Goal: Task Accomplishment & Management: Complete application form

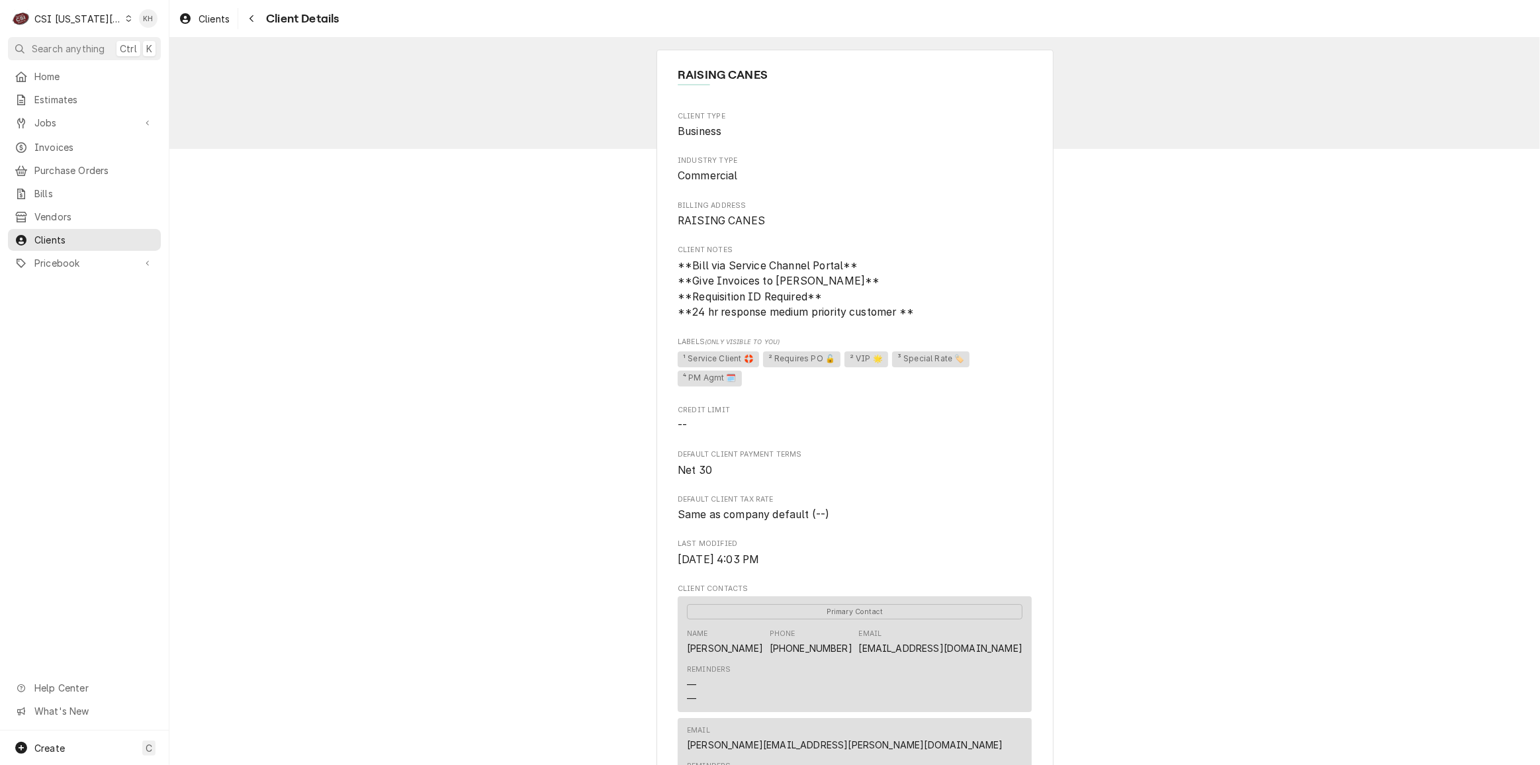
scroll to position [421, 0]
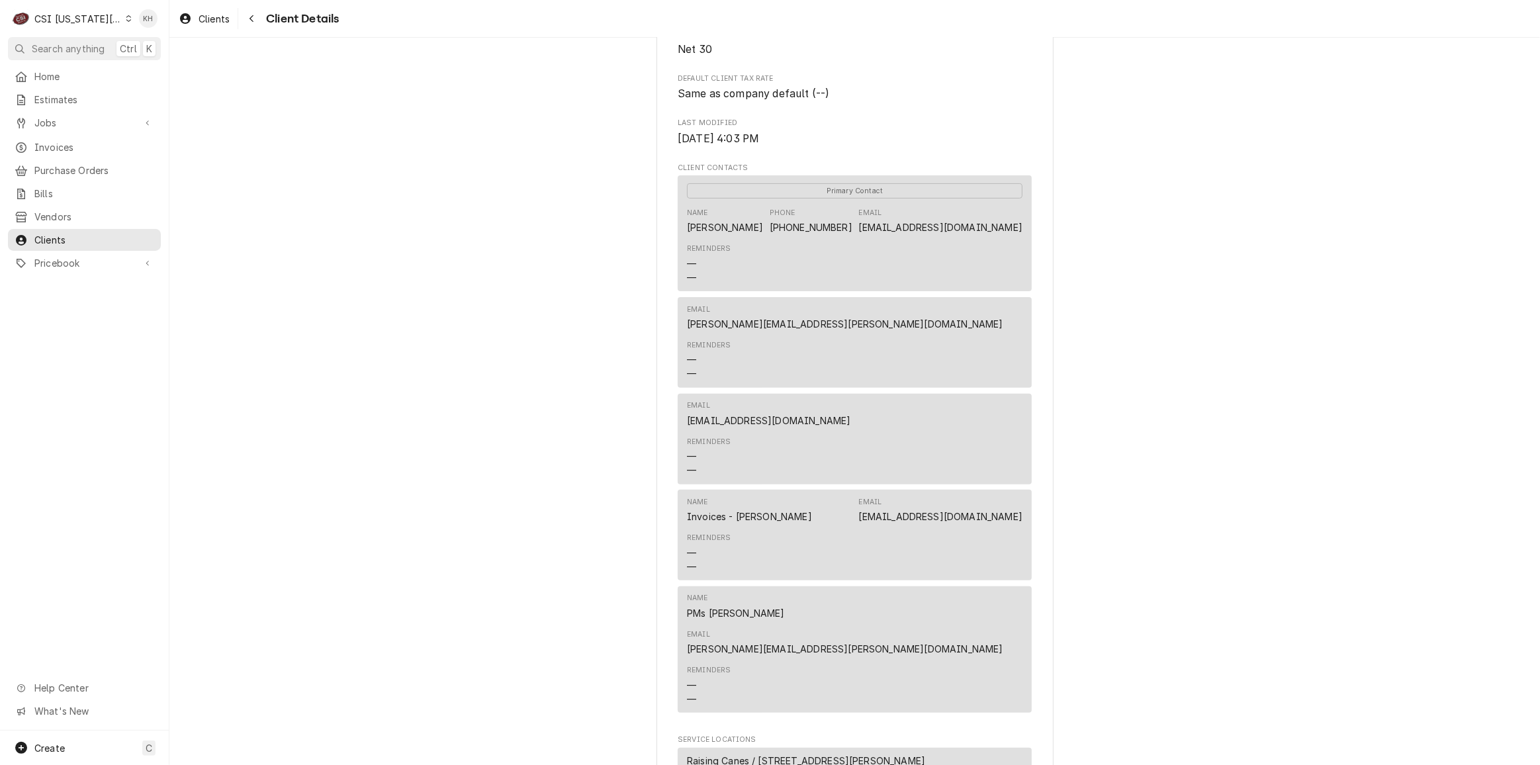
click at [92, 19] on div "CSI Kansas City" at bounding box center [77, 19] width 87 height 14
click at [145, 71] on div "CSI St. [PERSON_NAME]" at bounding box center [226, 73] width 193 height 14
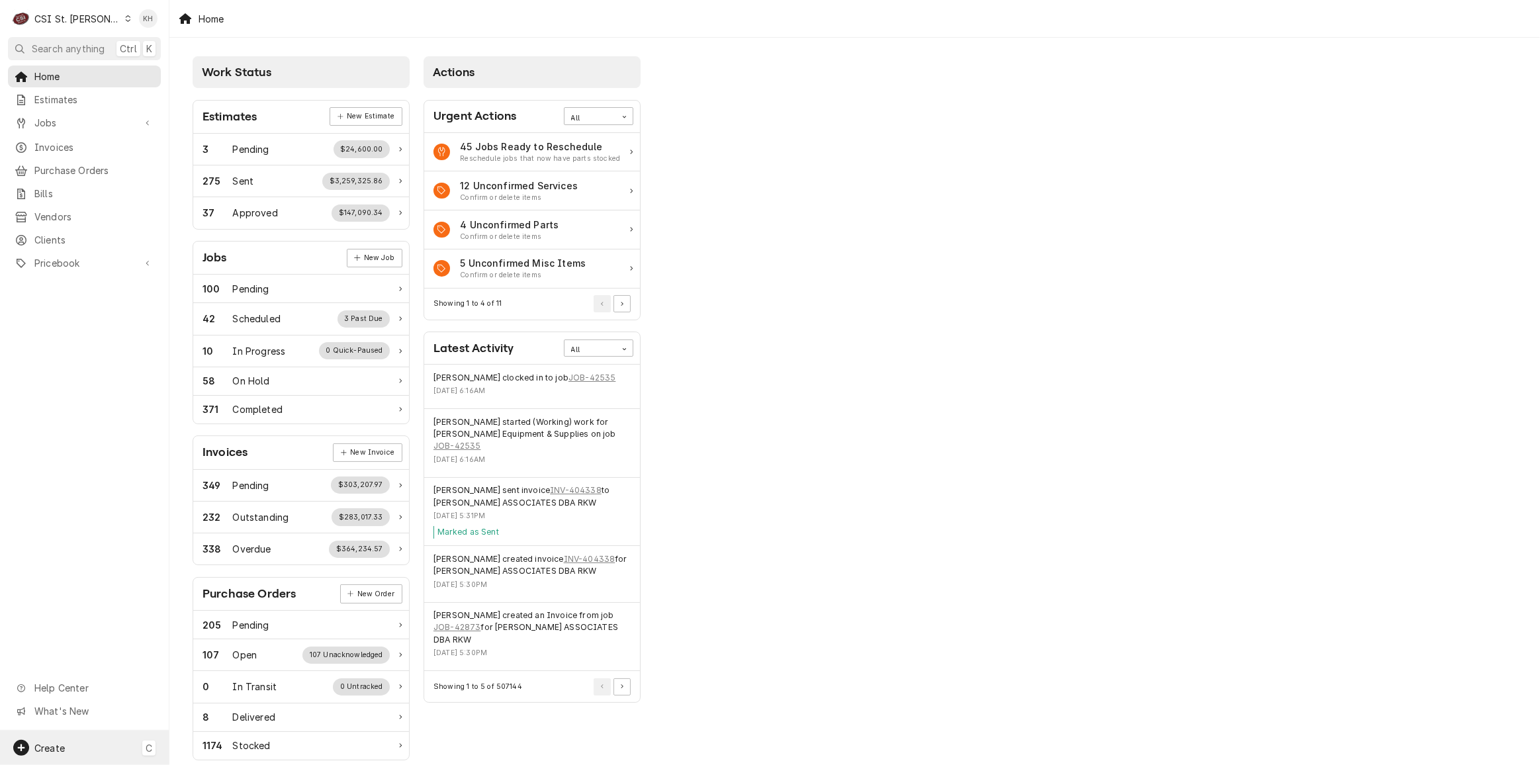
click at [125, 749] on div "Create C" at bounding box center [84, 748] width 169 height 34
click at [214, 639] on link "Job" at bounding box center [238, 633] width 119 height 22
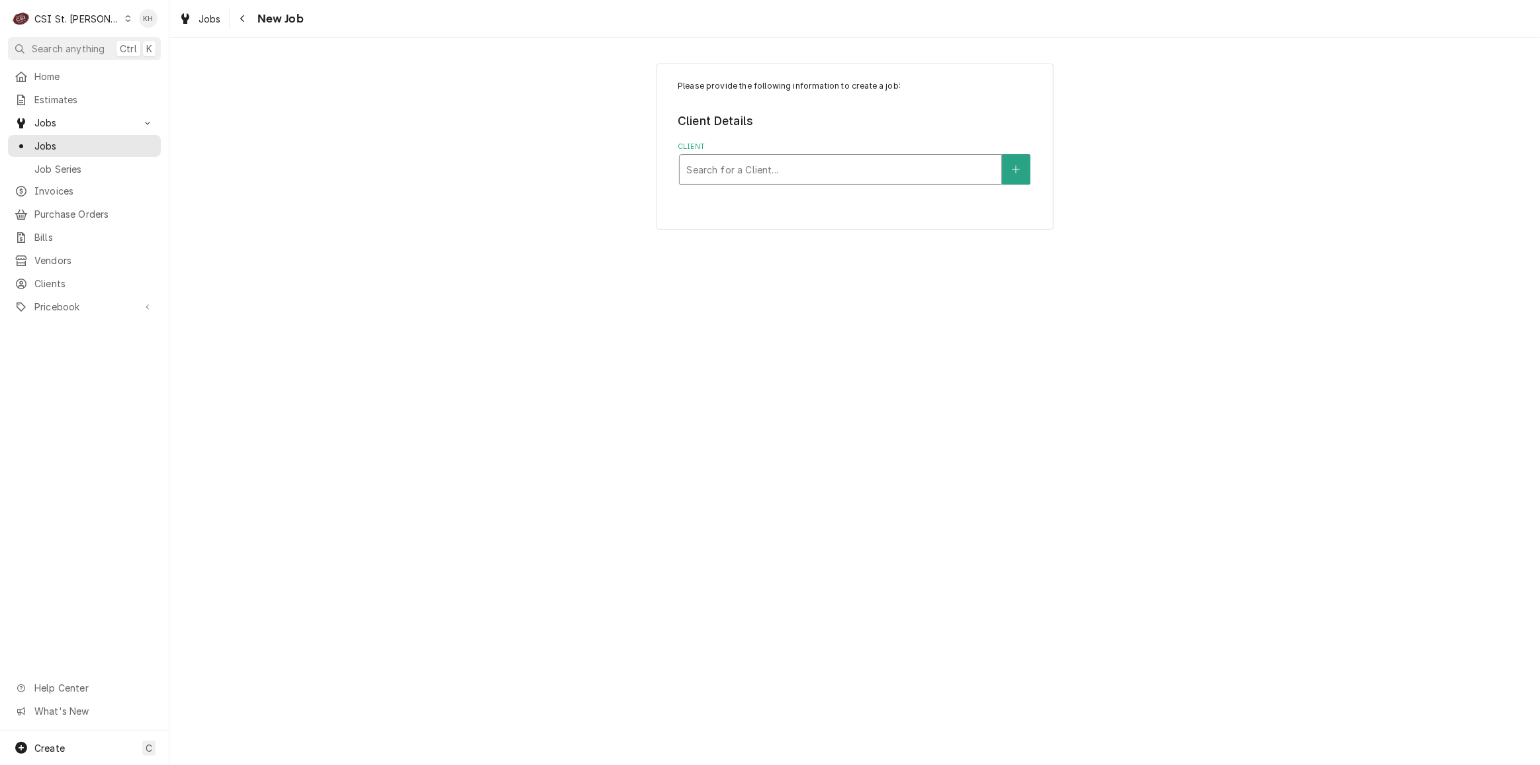
click at [769, 169] on div "Client" at bounding box center [840, 170] width 308 height 24
type input "805 s van"
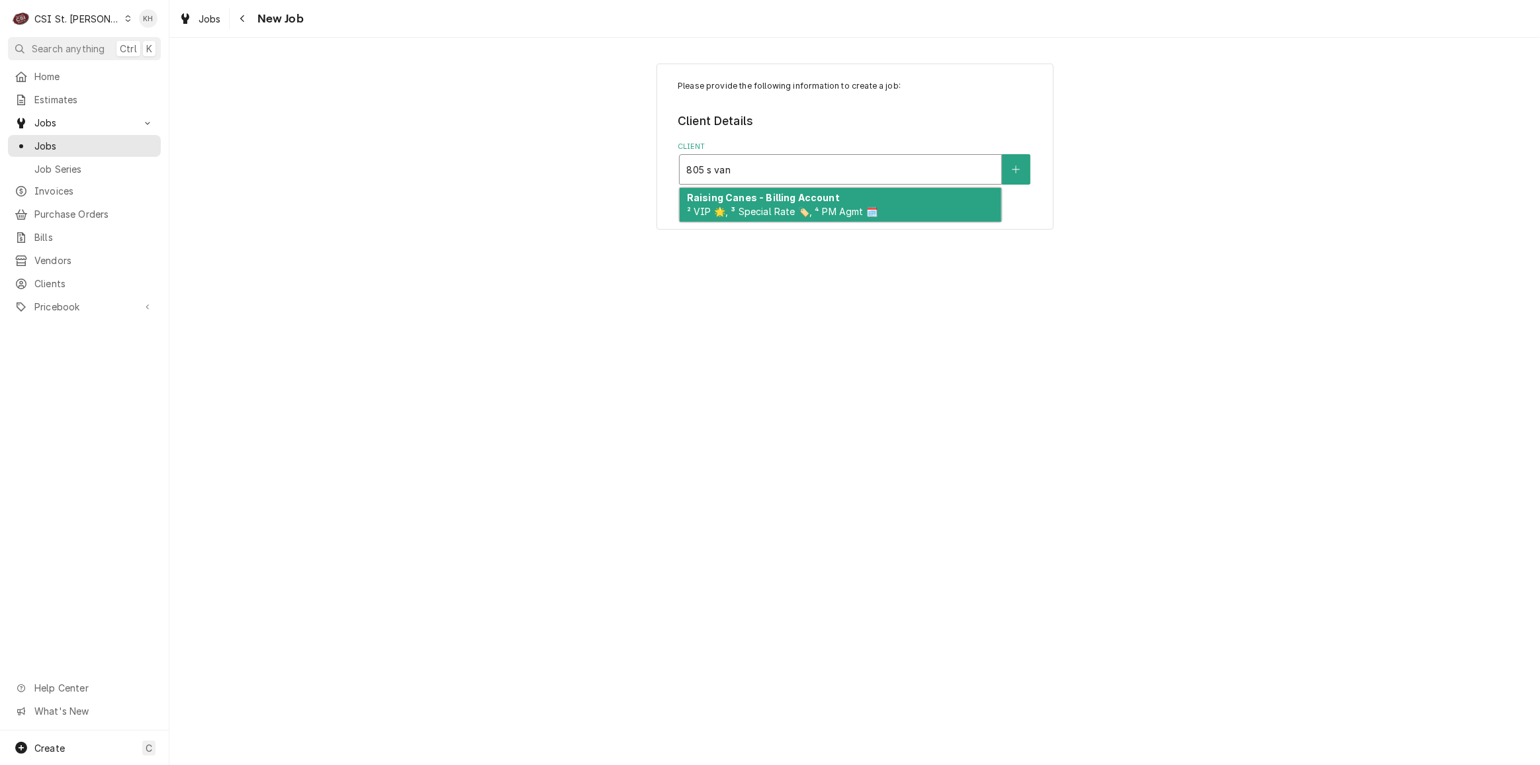
click at [808, 206] on span "² VIP 🌟, ³ Special Rate 🏷️, ⁴ PM Agmt 🗓️" at bounding box center [782, 211] width 191 height 11
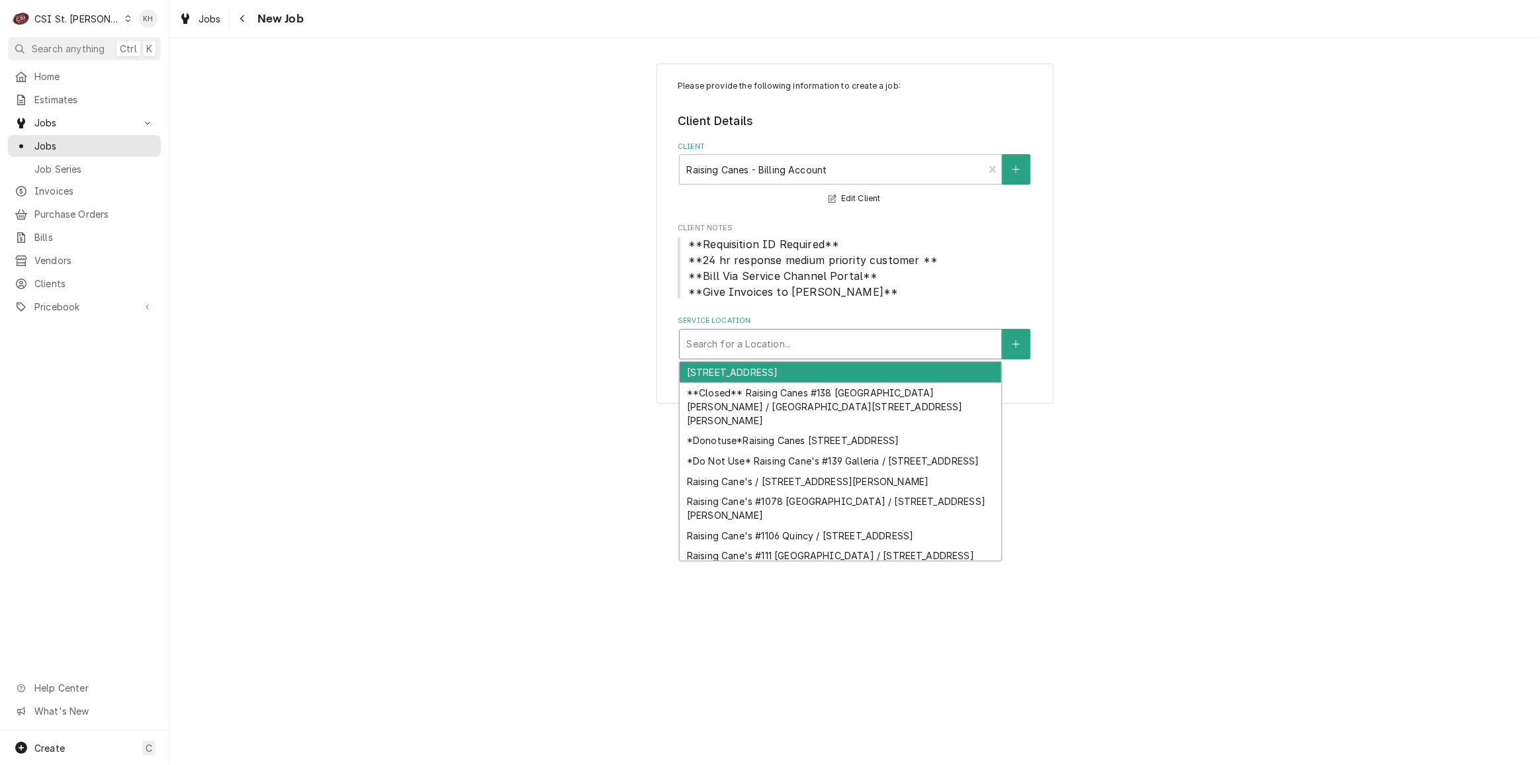
click at [813, 351] on div "Service Location" at bounding box center [840, 344] width 308 height 24
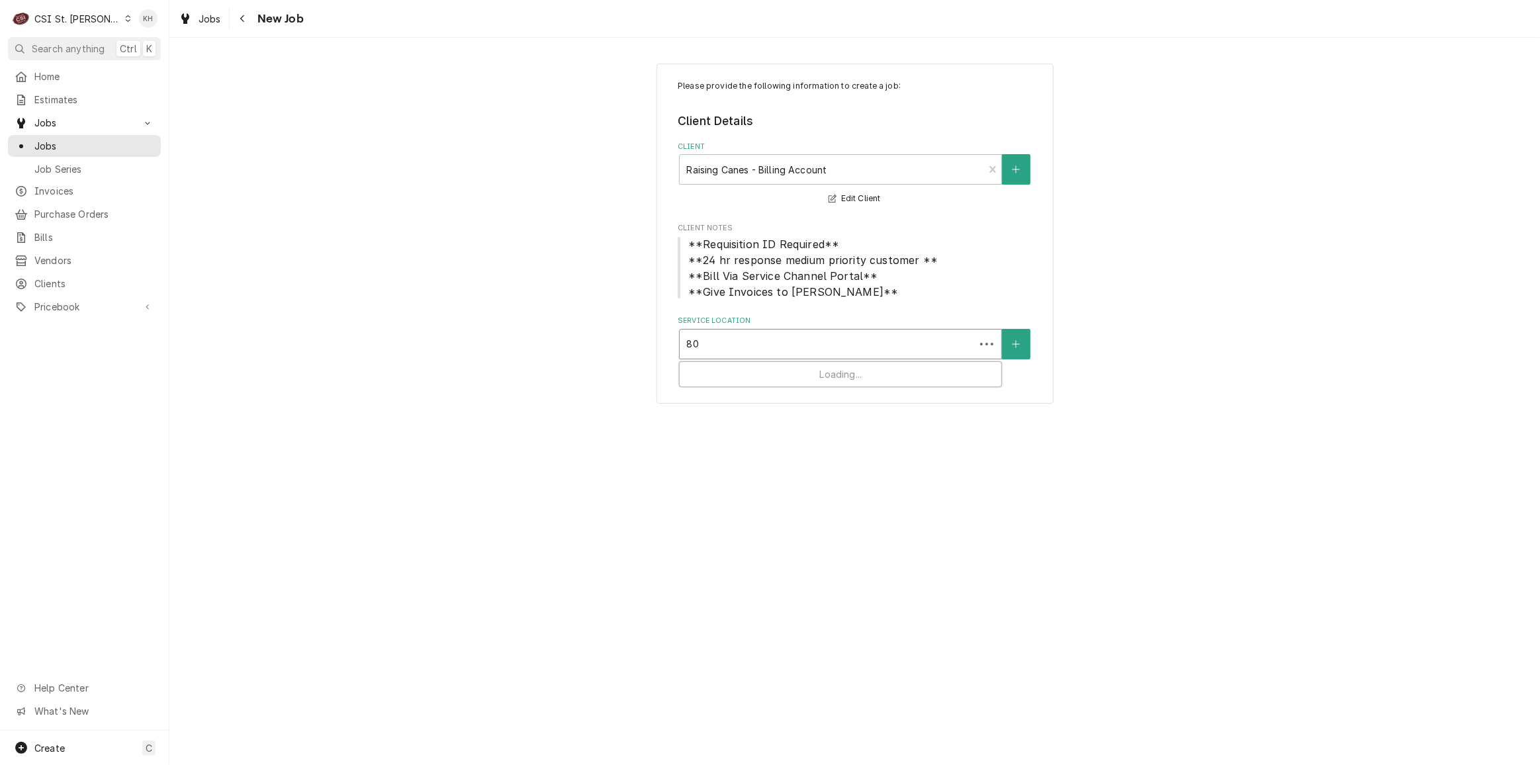
type input "805"
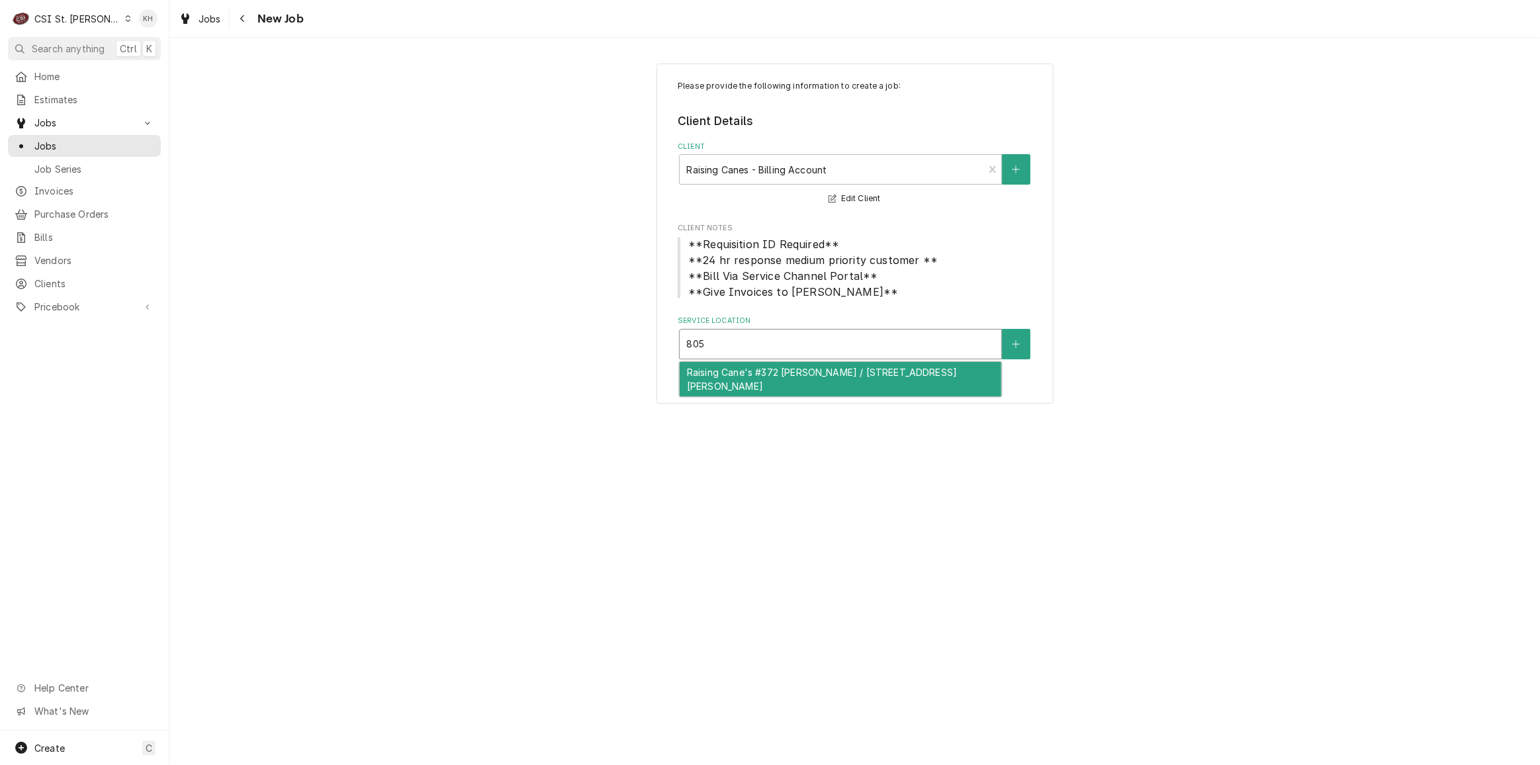
click at [814, 385] on div "Raising Cane's #372 [PERSON_NAME] / [STREET_ADDRESS][PERSON_NAME]" at bounding box center [841, 379] width 322 height 34
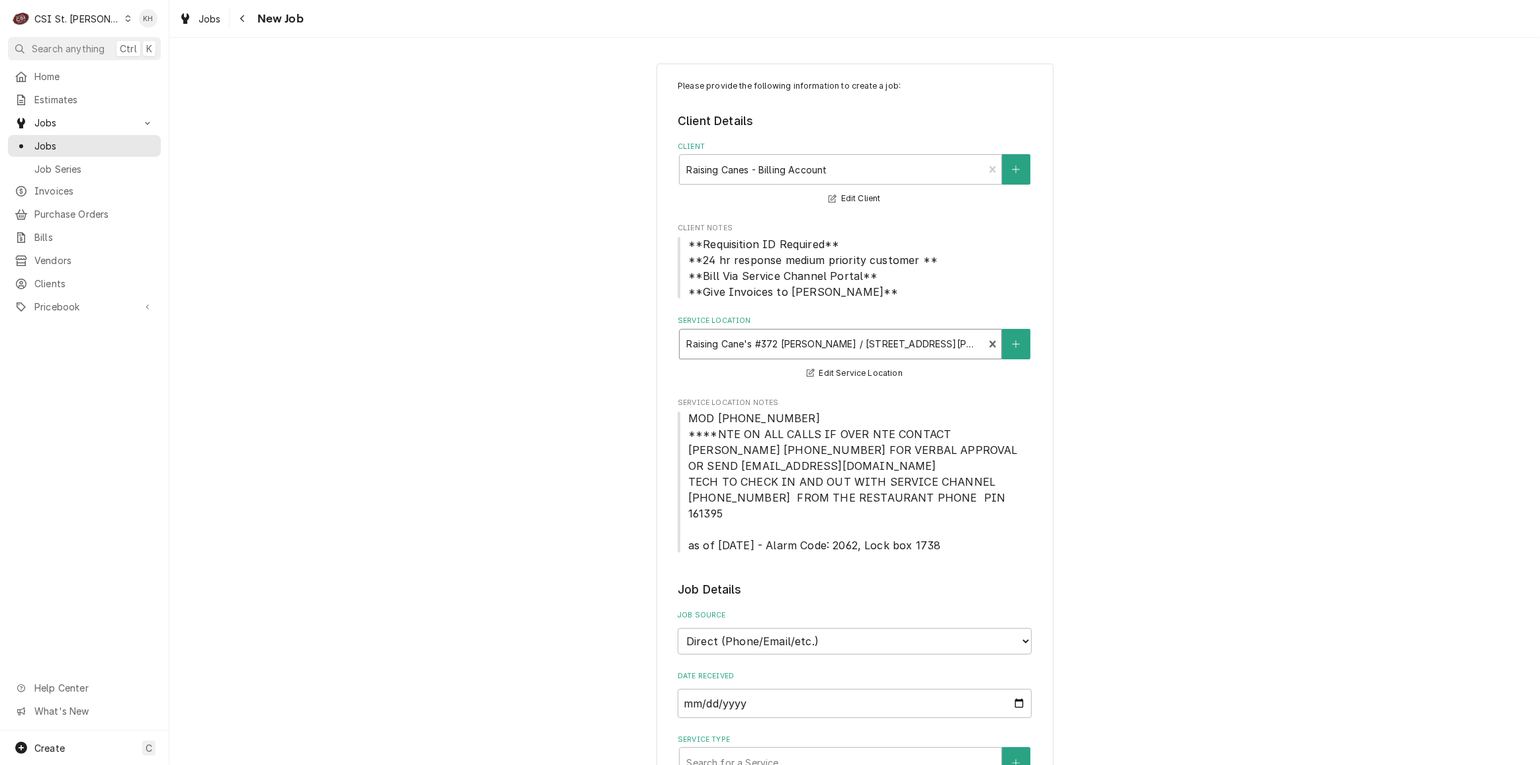
click at [854, 612] on div "Job Source Direct (Phone/Email/etc.) Service Channel Corrigo Ecotrak Other" at bounding box center [855, 632] width 354 height 44
drag, startPoint x: 855, startPoint y: 617, endPoint x: 848, endPoint y: 622, distance: 8.1
click at [850, 628] on select "Direct (Phone/Email/etc.) Service Channel Corrigo Ecotrak Other" at bounding box center [855, 641] width 354 height 26
select select "1"
click at [833, 689] on input "Service Channel ID" at bounding box center [855, 703] width 354 height 29
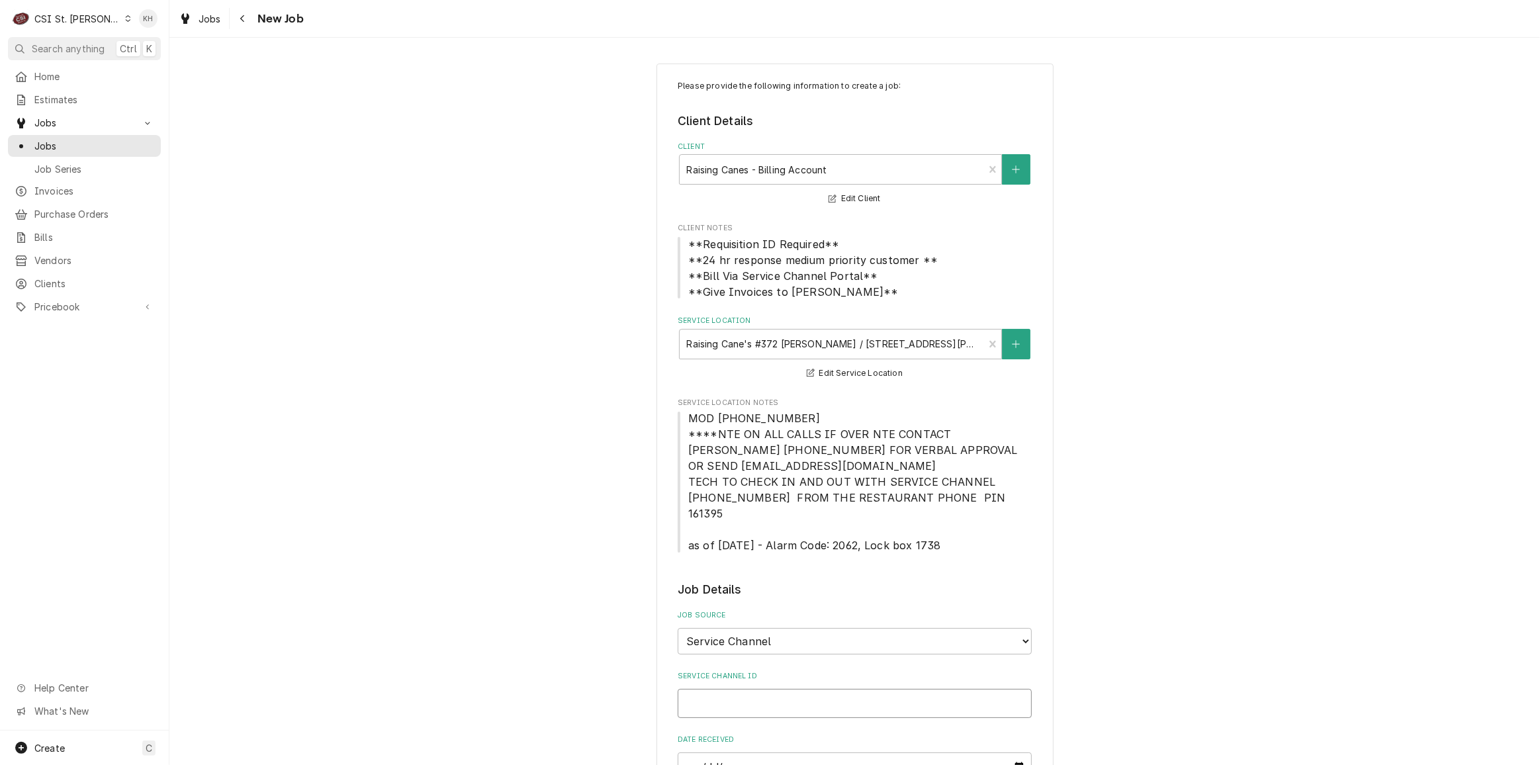
paste input "328163457"
type textarea "x"
type input "328163457"
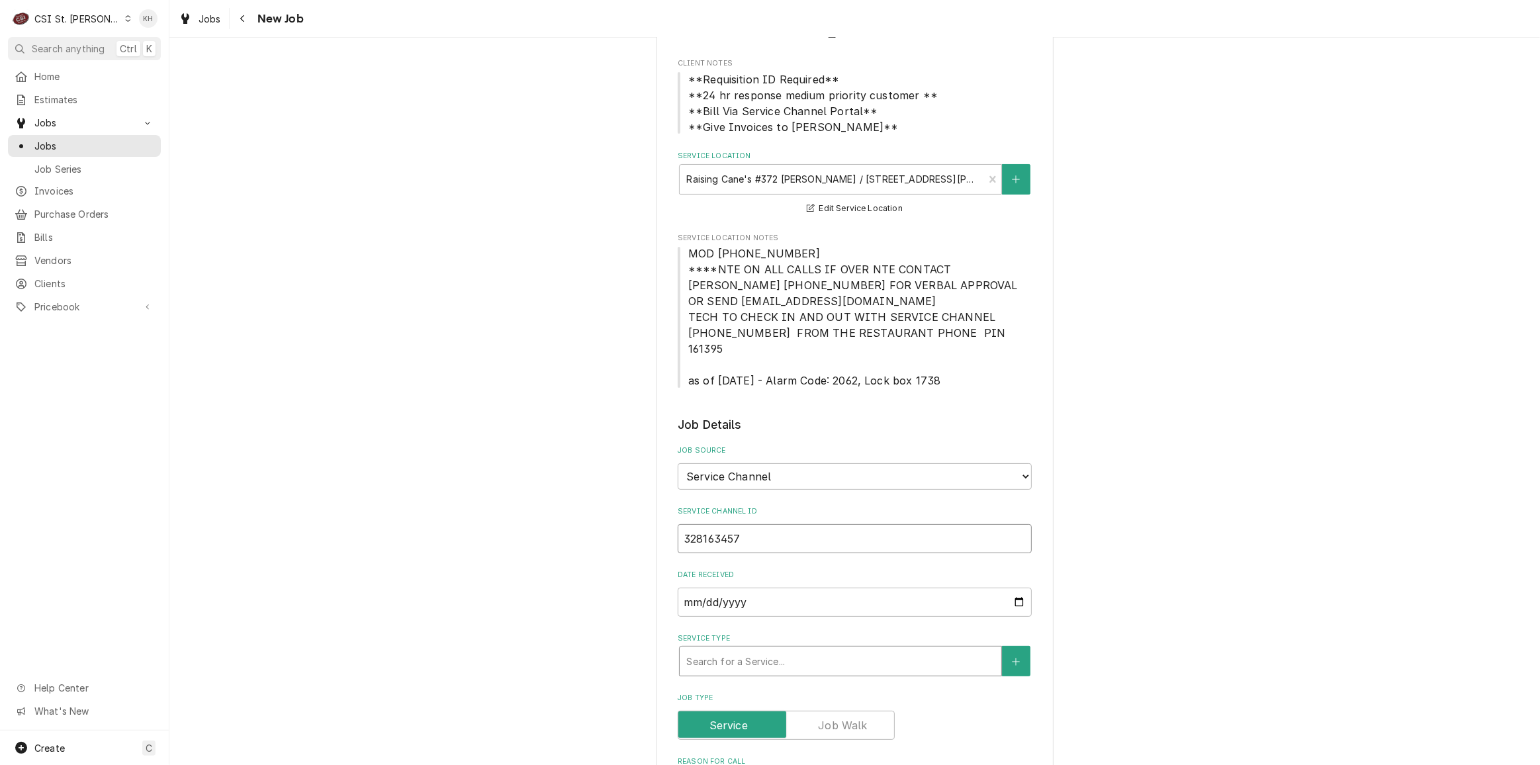
type textarea "x"
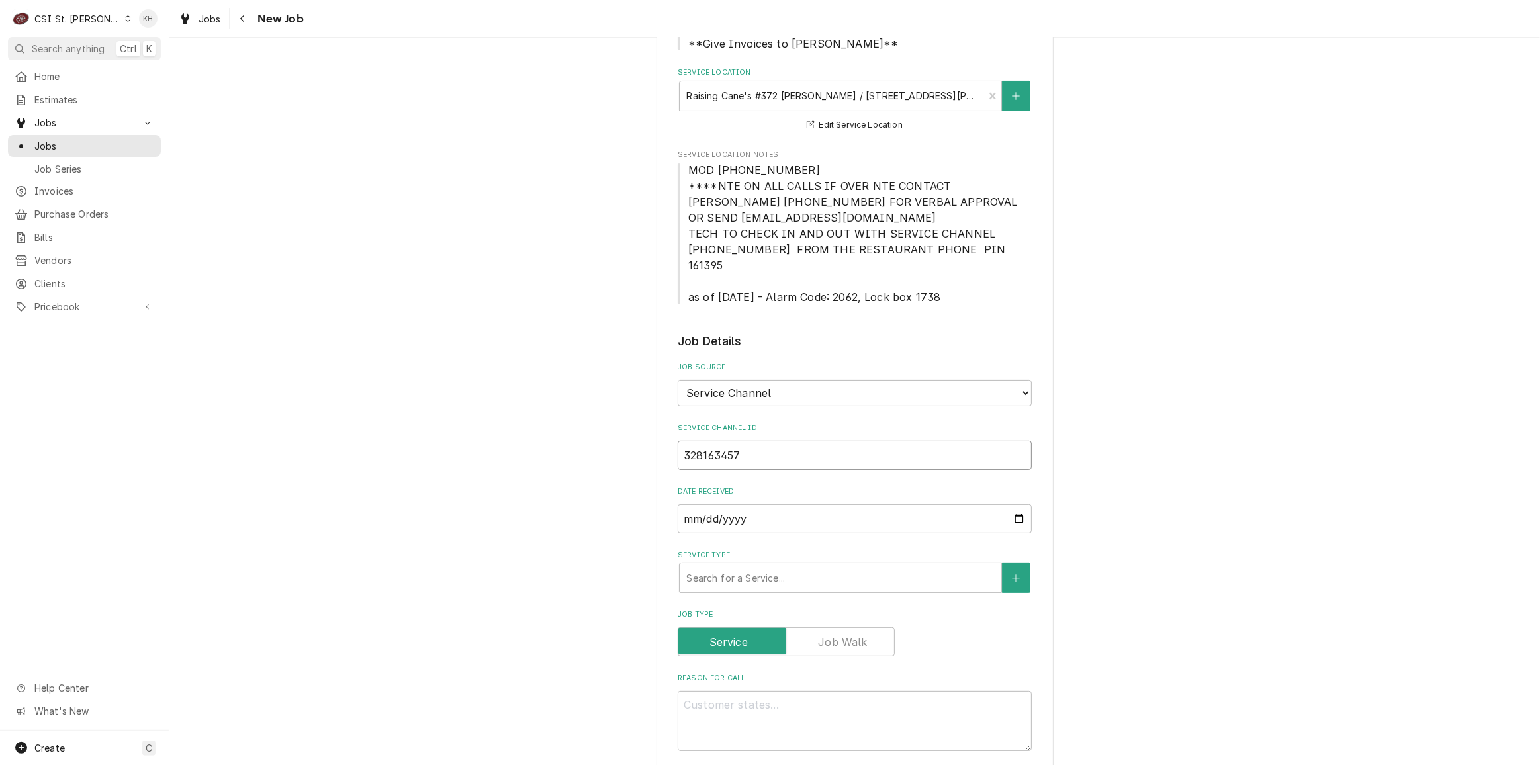
scroll to position [301, 0]
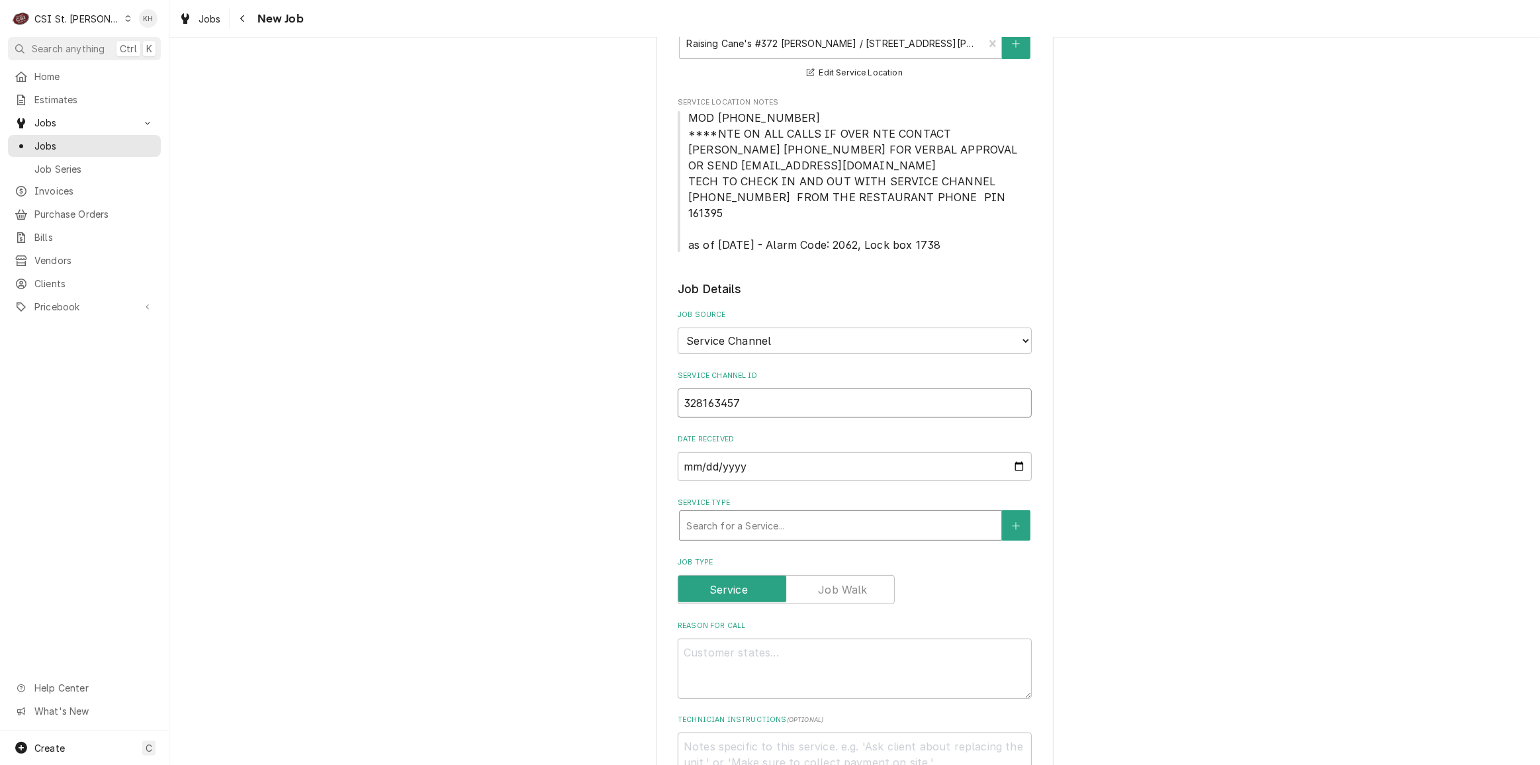
type input "328163457"
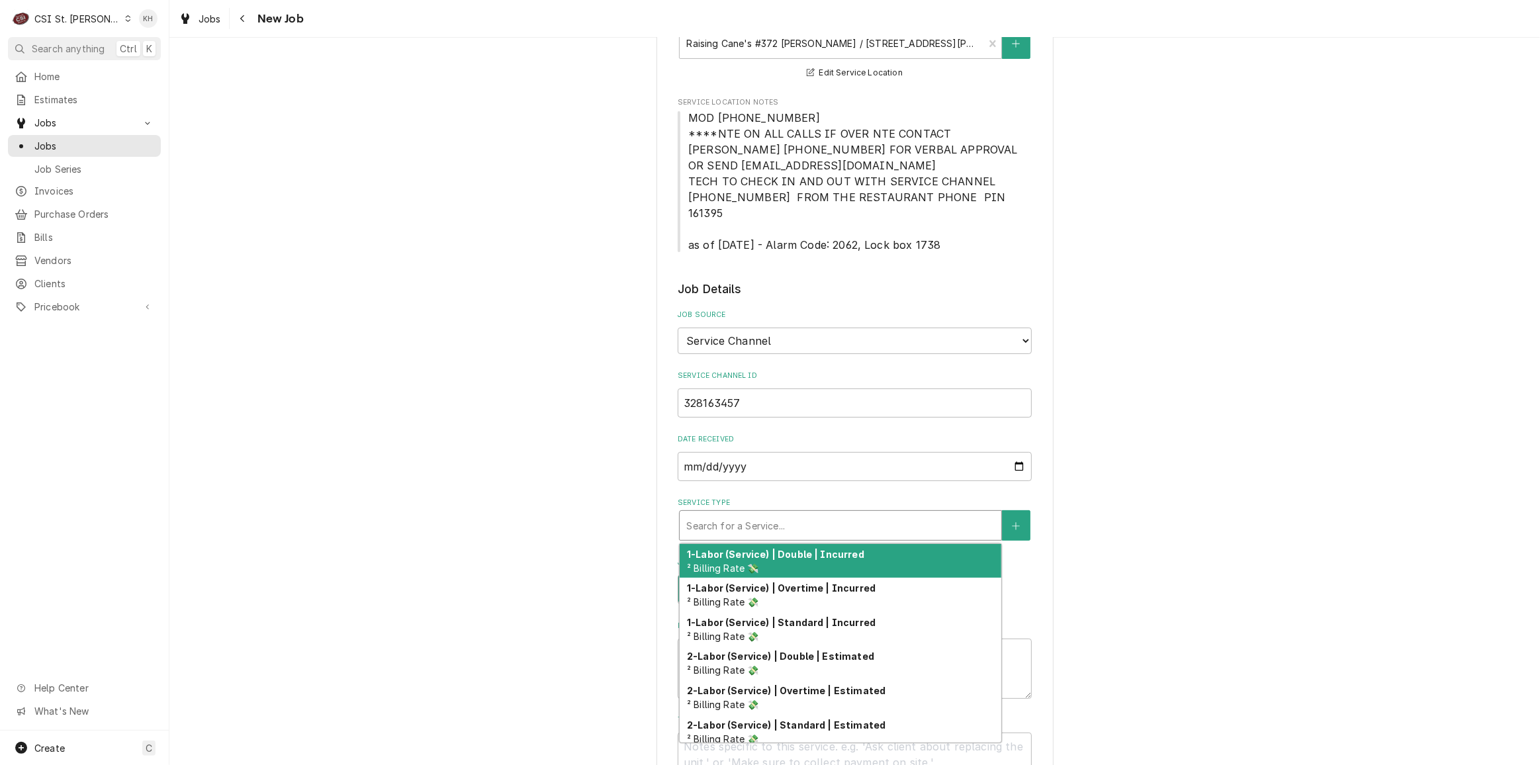
click at [777, 519] on div "Service Type" at bounding box center [840, 526] width 308 height 24
type textarea "x"
type input "i"
type textarea "x"
type input "in"
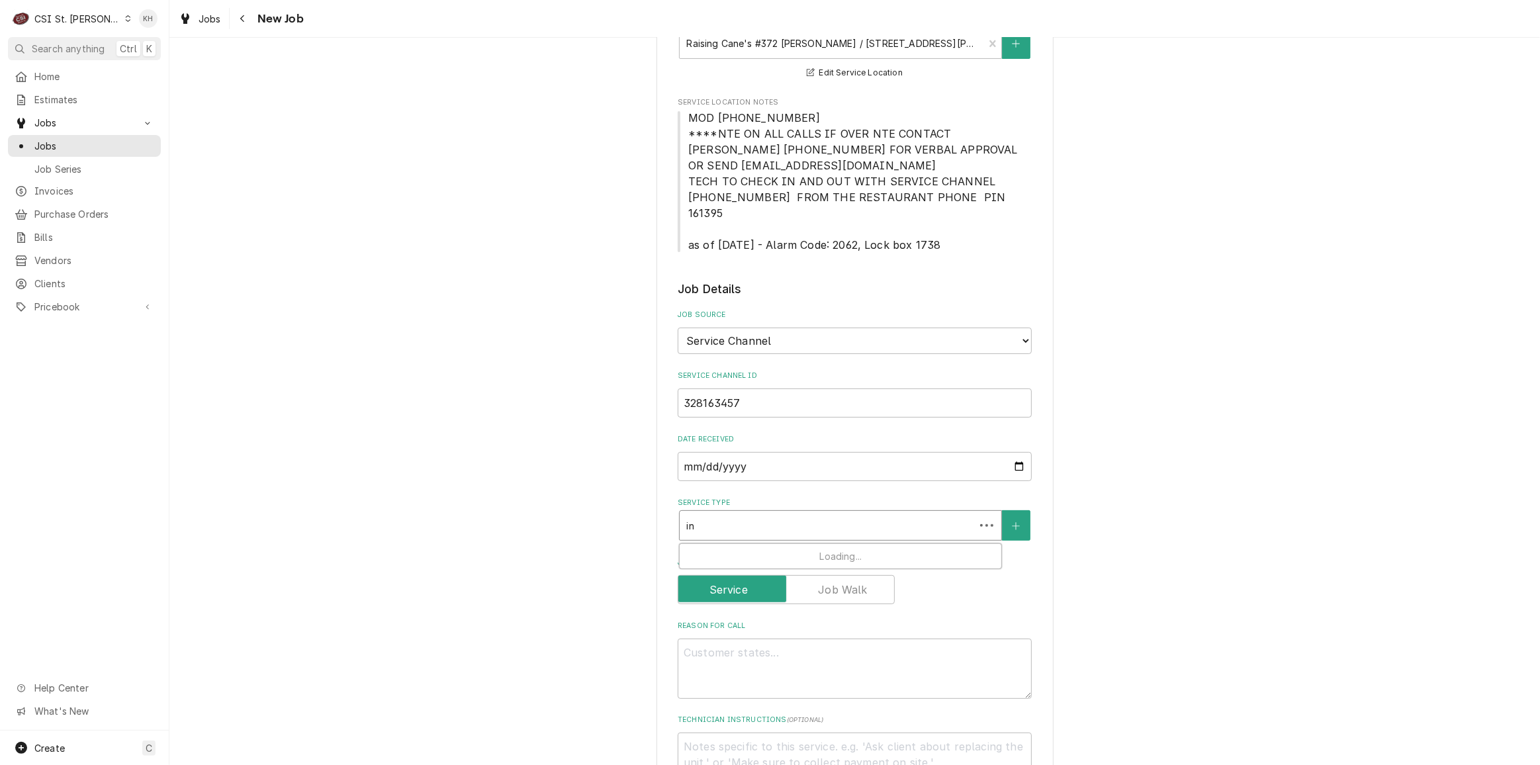
type textarea "x"
type input "ins"
type textarea "x"
type input "inst"
type textarea "x"
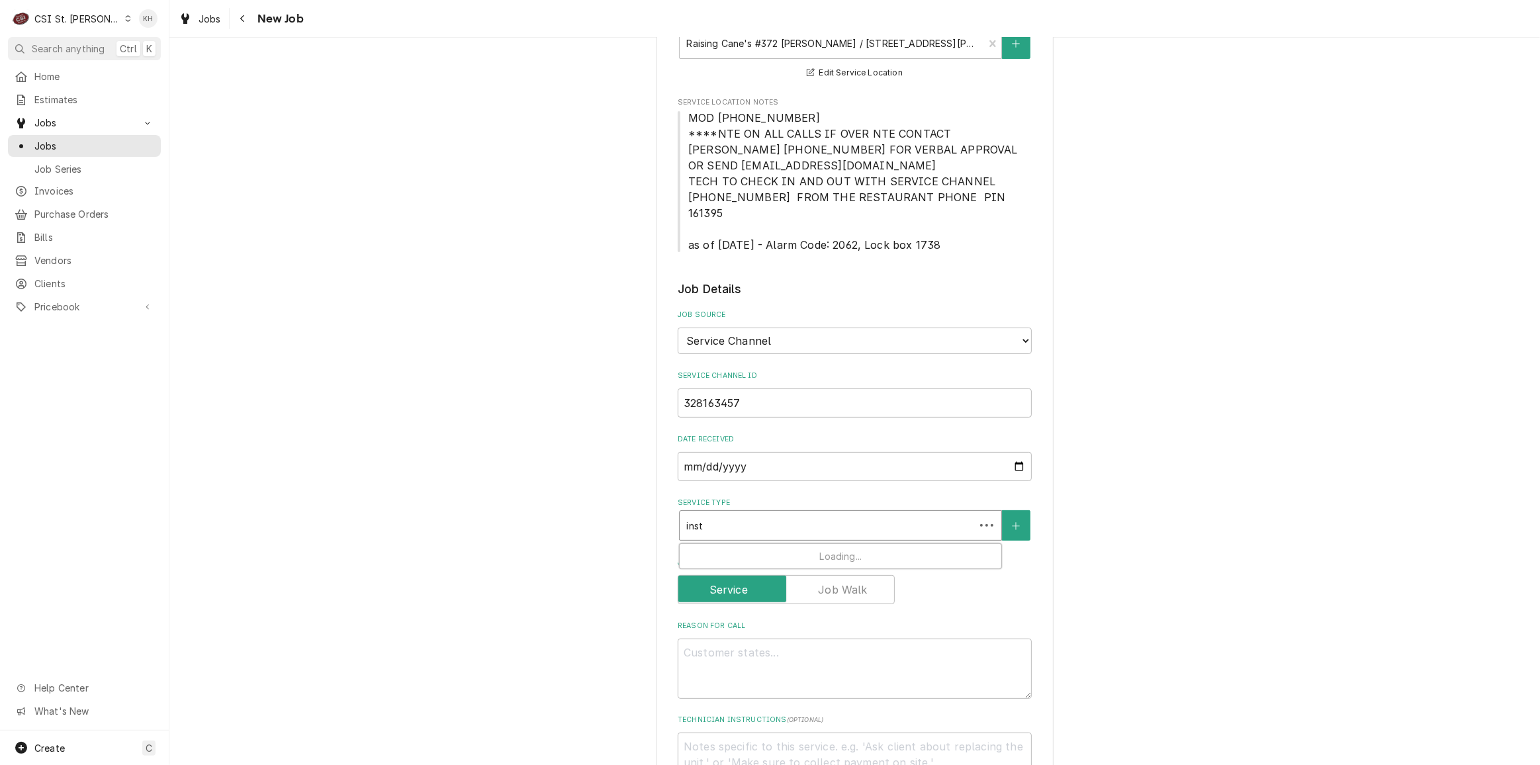
type input "insta"
type textarea "x"
type input "instal"
type textarea "x"
type input "install"
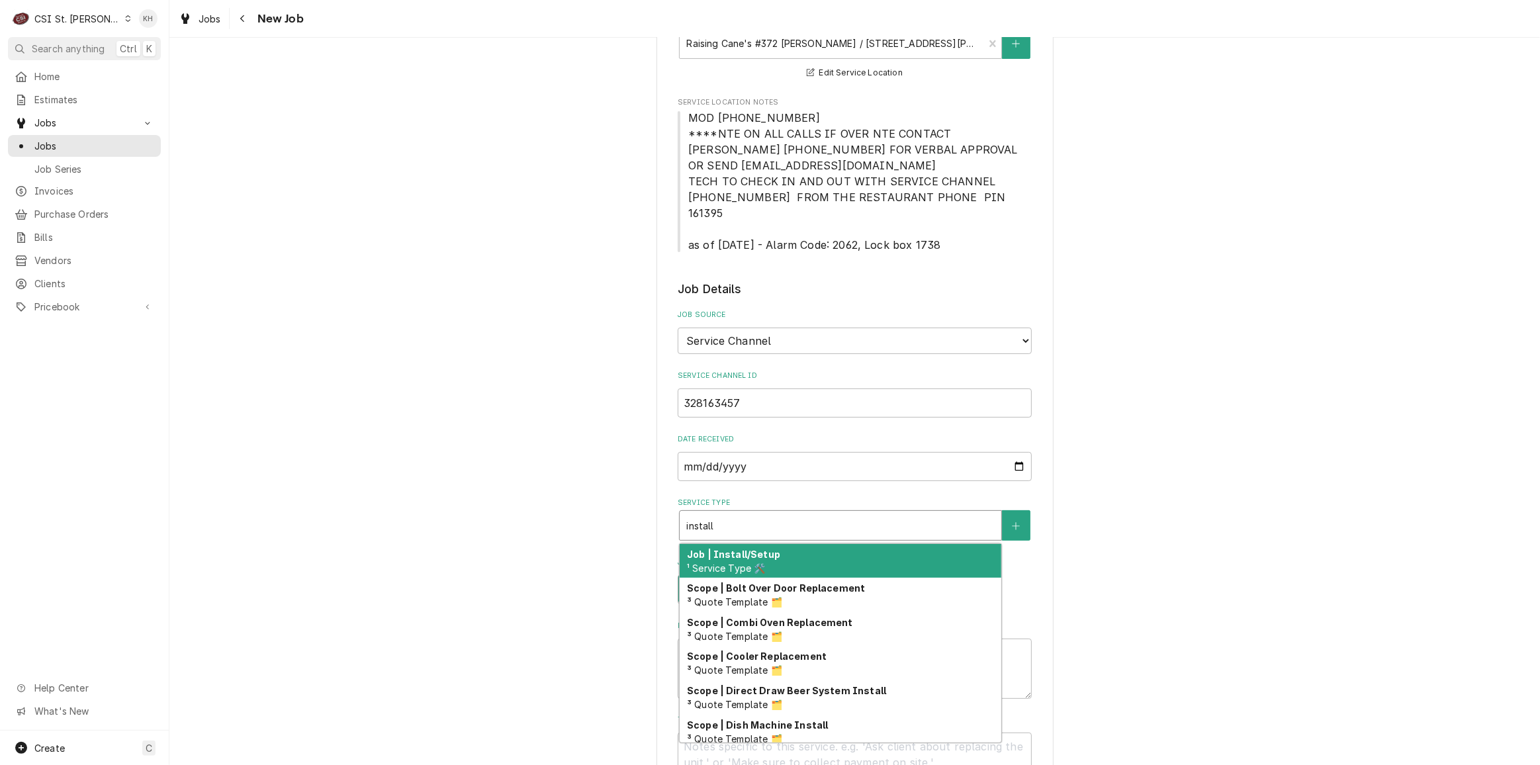
click at [788, 544] on div "Job | Install/Setup ¹ Service Type 🛠️" at bounding box center [841, 561] width 322 height 34
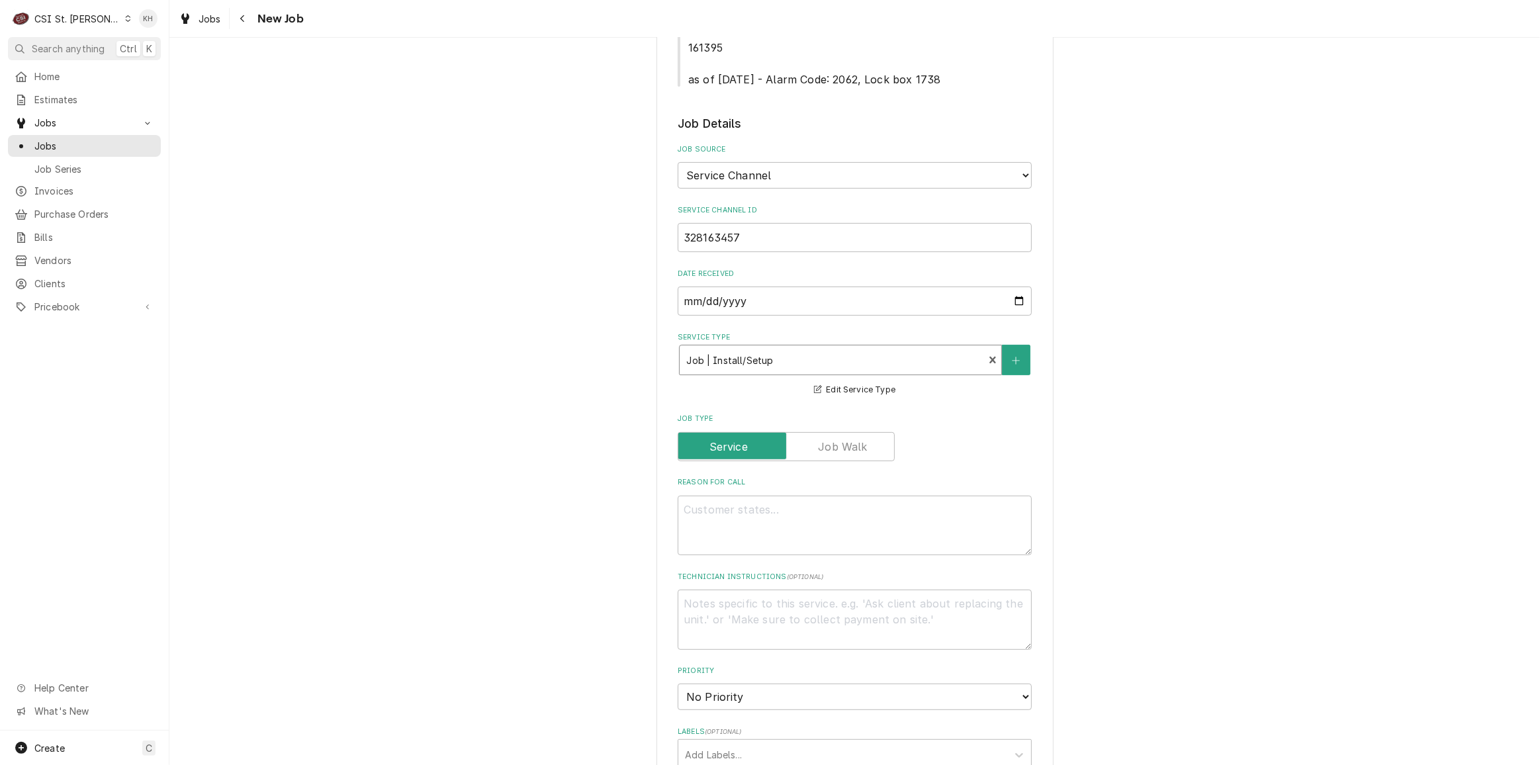
scroll to position [541, 0]
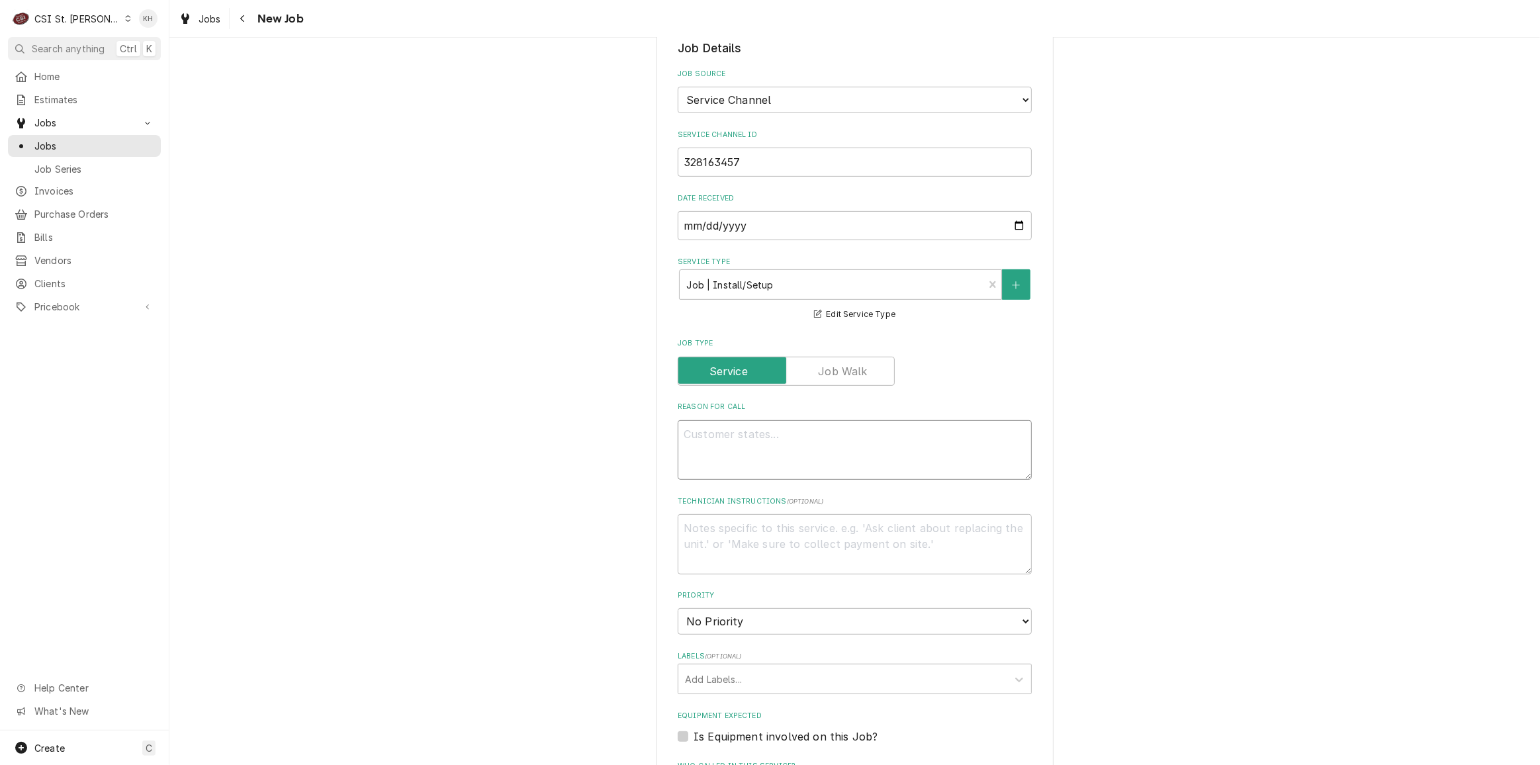
drag, startPoint x: 856, startPoint y: 453, endPoint x: 835, endPoint y: 474, distance: 29.0
click at [853, 456] on textarea "Reason For Call" at bounding box center [855, 450] width 354 height 60
paste textarea "Description New make up air install - CMUA 2025"
type textarea "x"
type textarea "Description New make up air install - CMUA 2025"
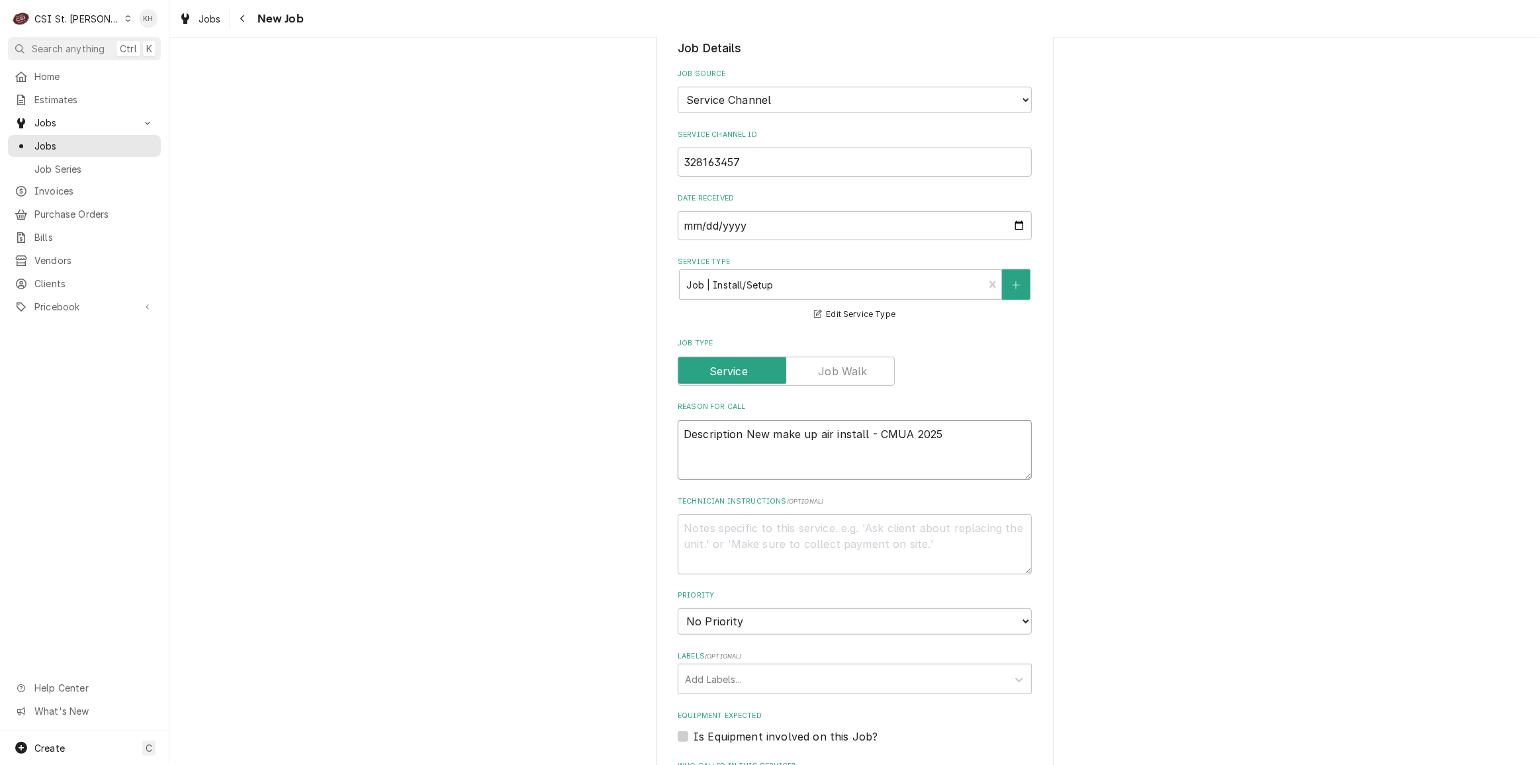
type textarea "x"
type textarea "Description New make up air install - CMUA 2025"
drag, startPoint x: 739, startPoint y: 422, endPoint x: 663, endPoint y: 425, distance: 76.2
click at [663, 425] on div "Please provide the following information to create a job: Client Details Client…" at bounding box center [855, 447] width 397 height 1851
type textarea "x"
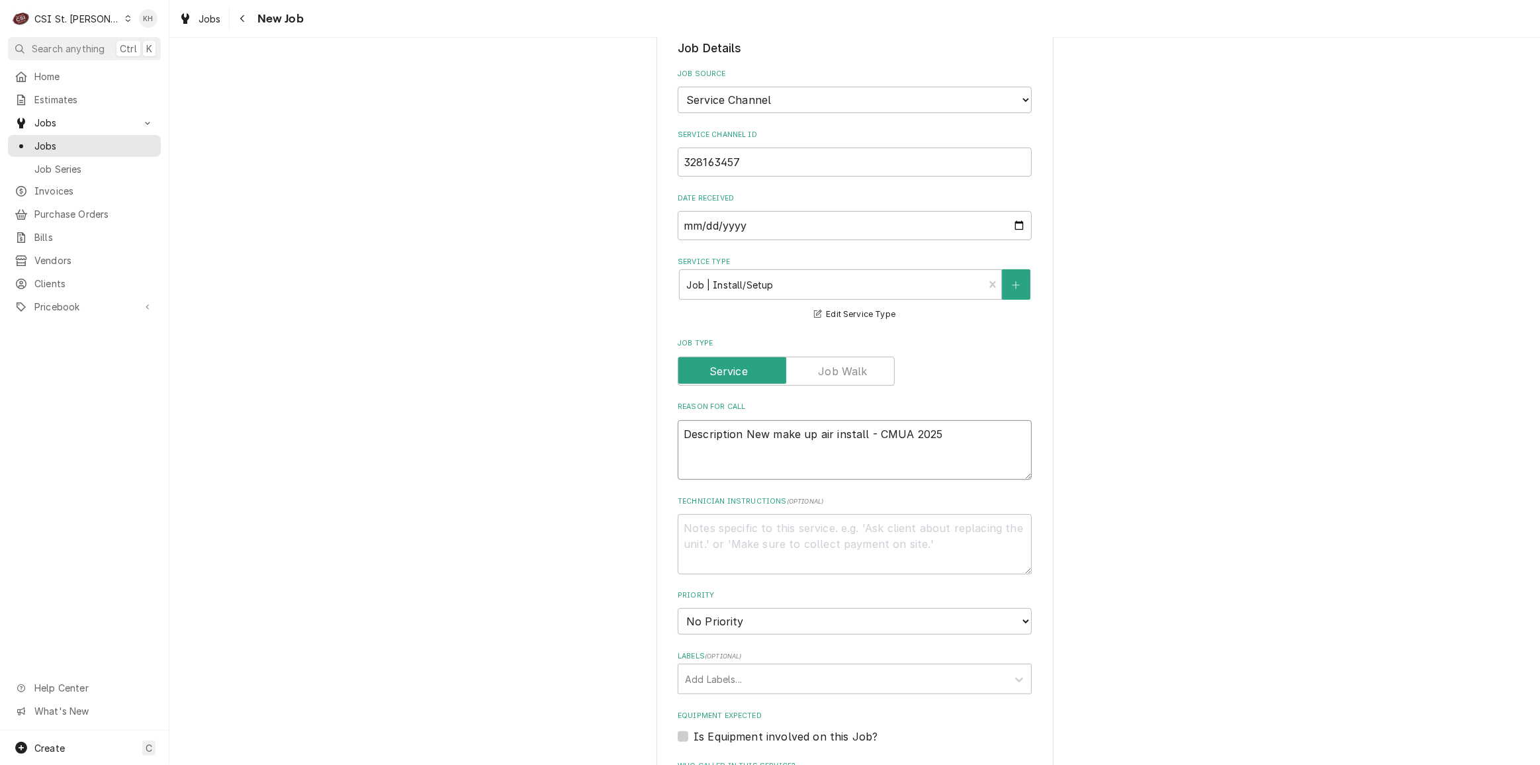
type textarea "New make up air install - CMUA 2025"
type textarea "x"
type textarea "New make up air install - CMUA 2025"
click at [804, 514] on textarea "Technician Instructions ( optional )" at bounding box center [855, 544] width 354 height 60
type textarea "x"
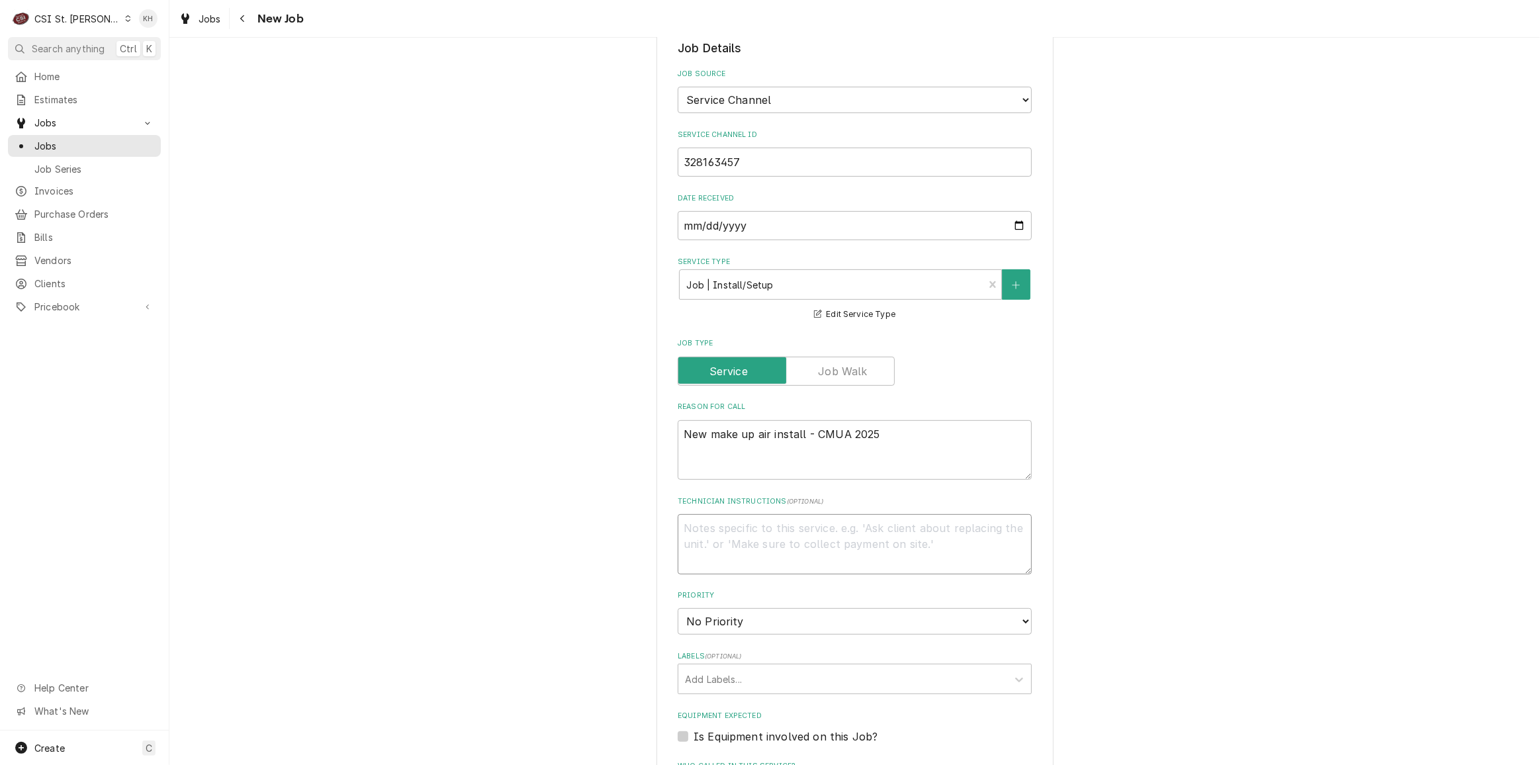
type textarea "N"
type textarea "x"
type textarea "NT"
type textarea "x"
type textarea "NTE"
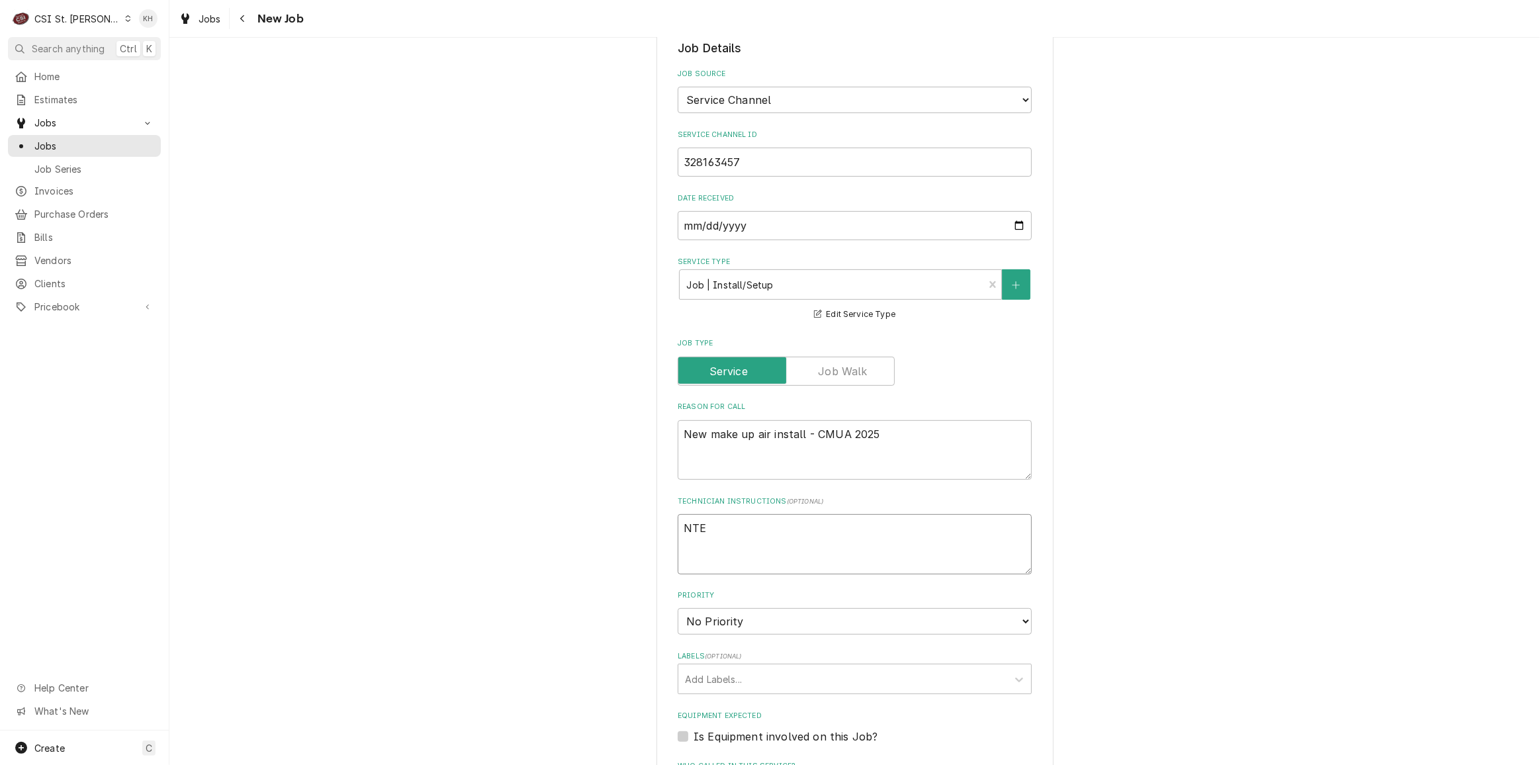
type textarea "x"
type textarea "NTE"
type textarea "x"
type textarea "NTE $"
type textarea "x"
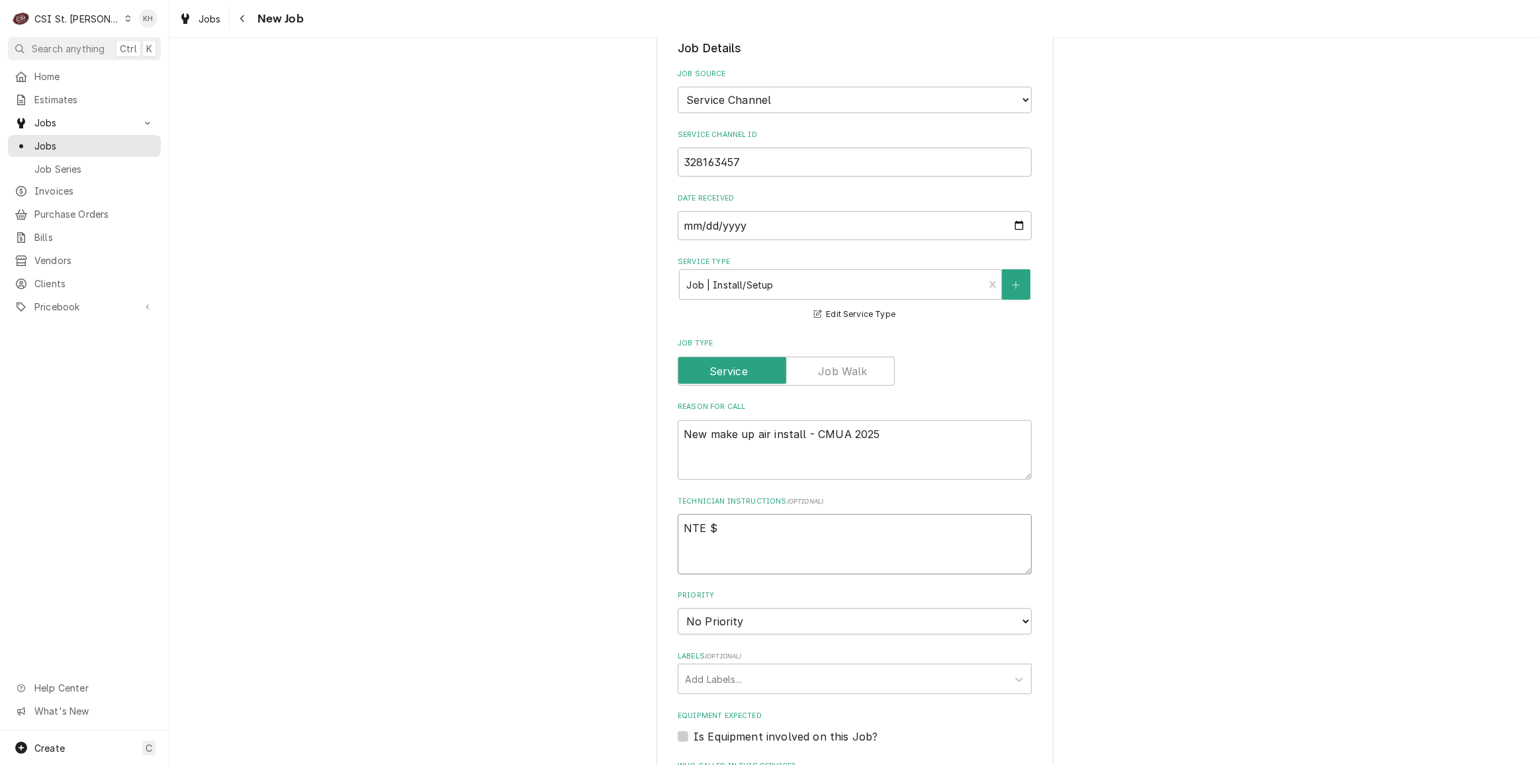
type textarea "NTE $7"
type textarea "x"
type textarea "NTE $75"
type textarea "x"
type textarea "NTE $750"
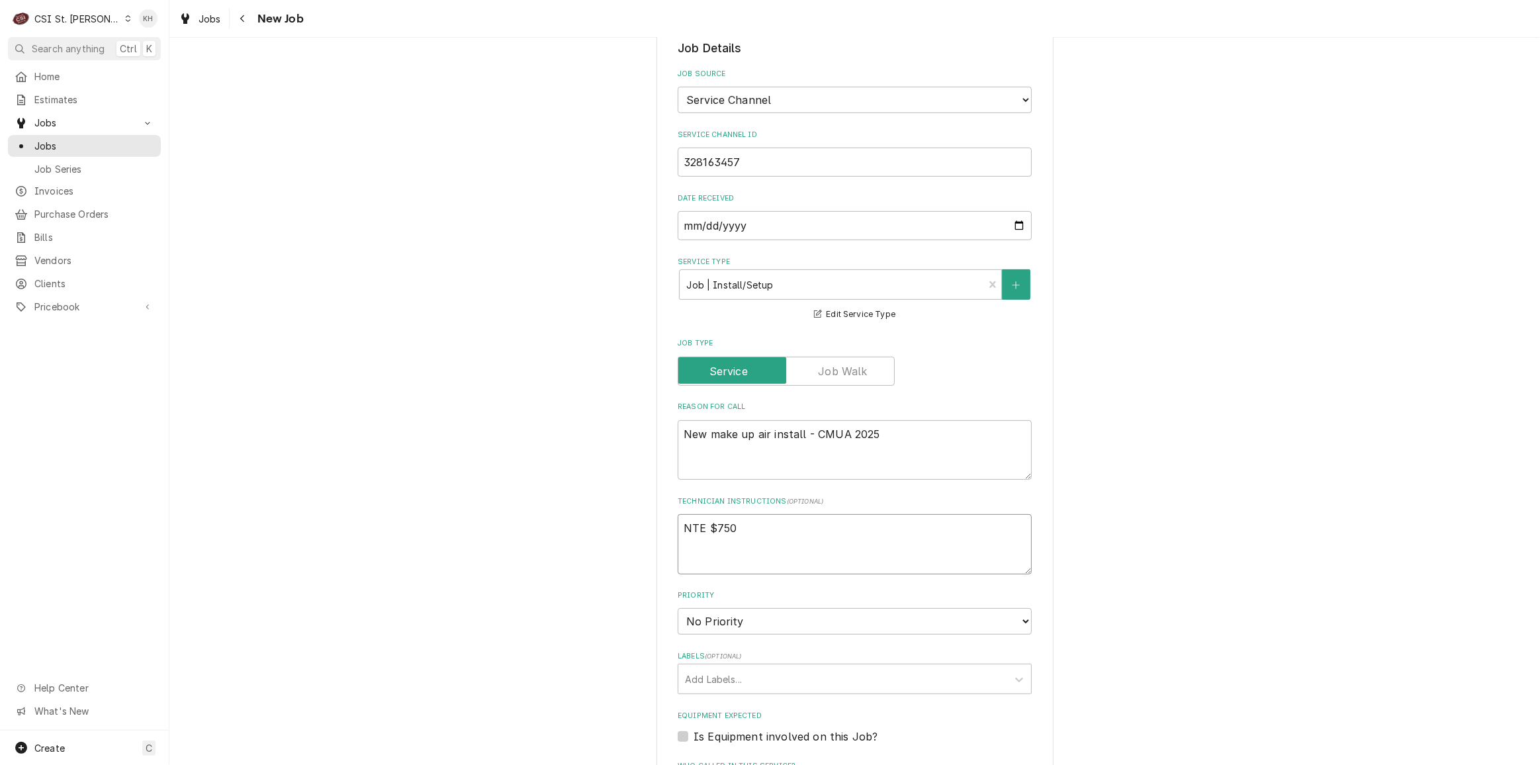
type textarea "x"
type textarea "NTE $7500"
type textarea "x"
type textarea "NTE $7500."
type textarea "x"
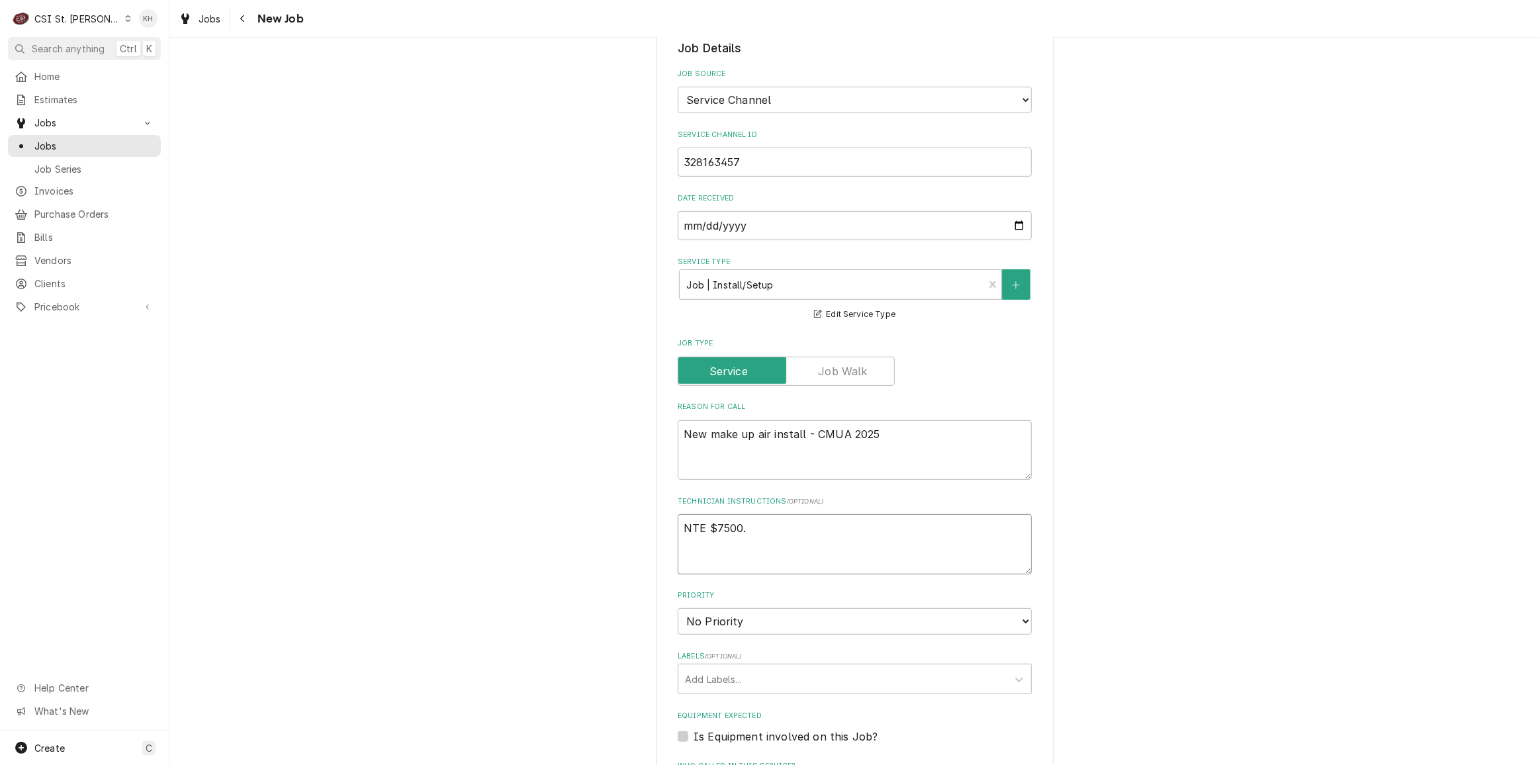
type textarea "NTE $7500.0"
type textarea "x"
type textarea "NTE $7500.00"
type textarea "x"
type textarea "NTE $7500.00"
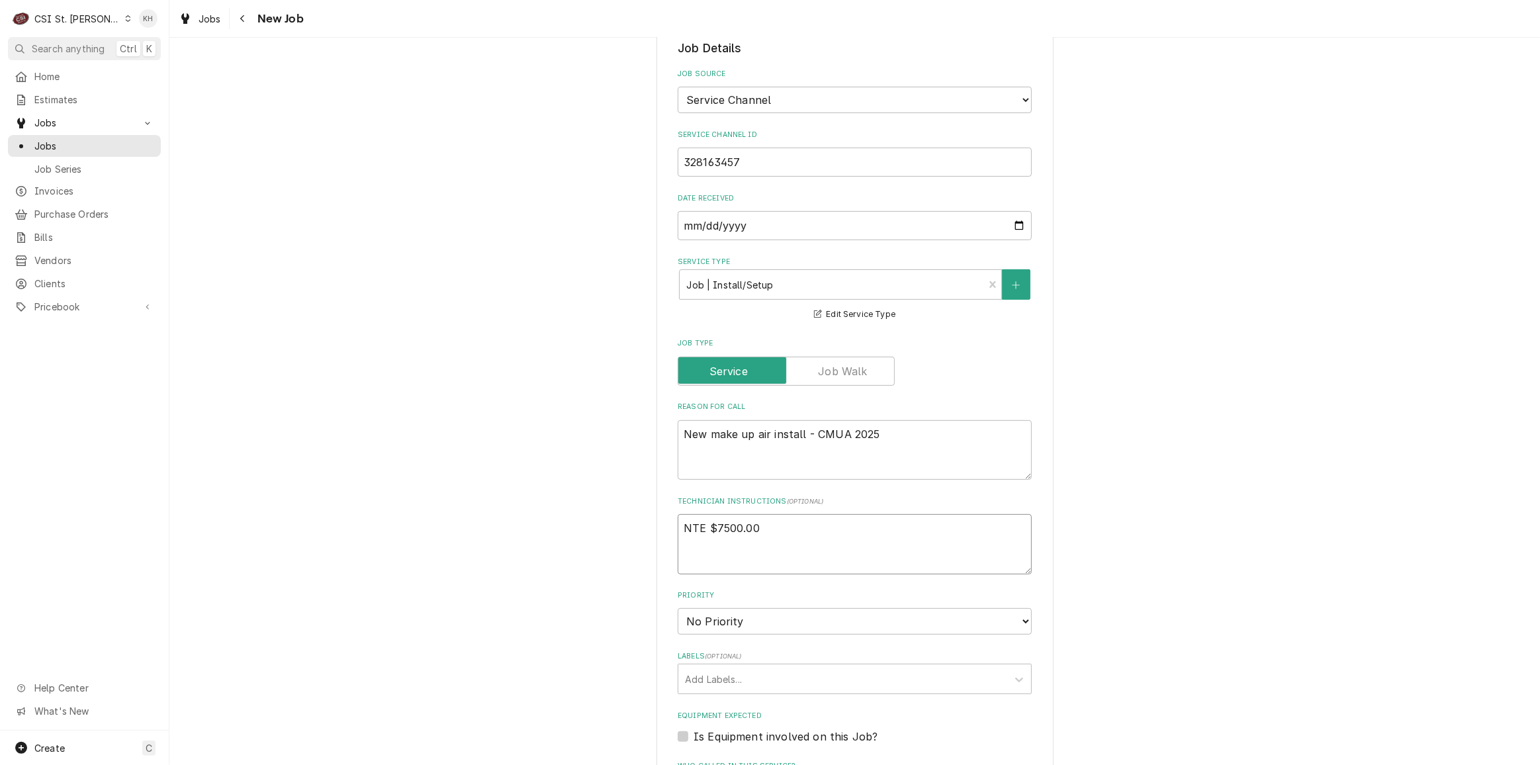
type textarea "x"
type textarea "NTE $7500.00"
type textarea "x"
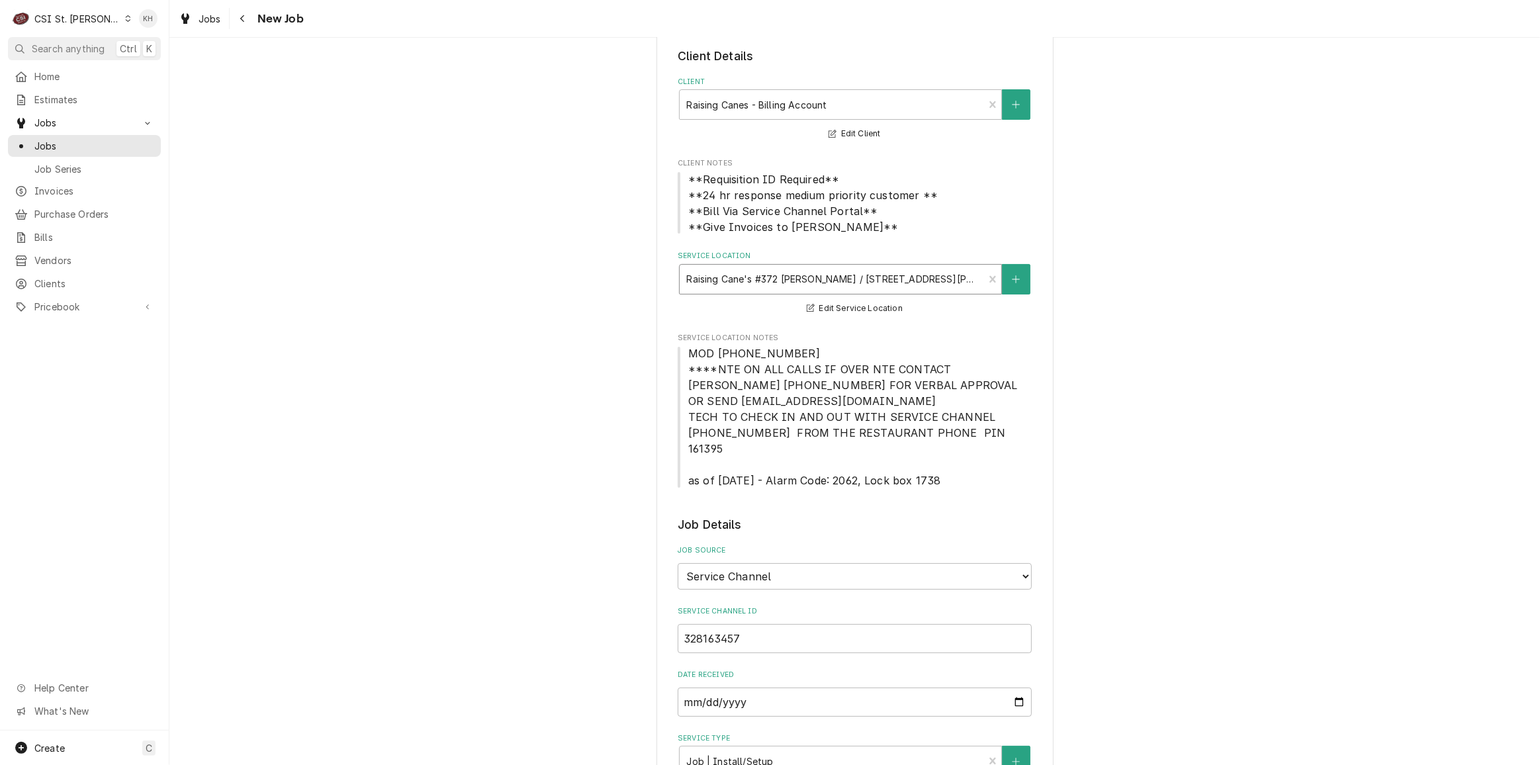
scroll to position [60, 0]
type textarea "NTE $7500.00"
drag, startPoint x: 684, startPoint y: 357, endPoint x: 944, endPoint y: 469, distance: 283.4
click at [944, 469] on span "MOD (314) 371-4025 ****NTE ON ALL CALLS IF OVER NTE CONTACT JEFF COSTA 636-399-…" at bounding box center [855, 422] width 354 height 143
copy span "MOD (314) 371-4025 ****NTE ON ALL CALLS IF OVER NTE CONTACT JEFF COSTA 636-399-…"
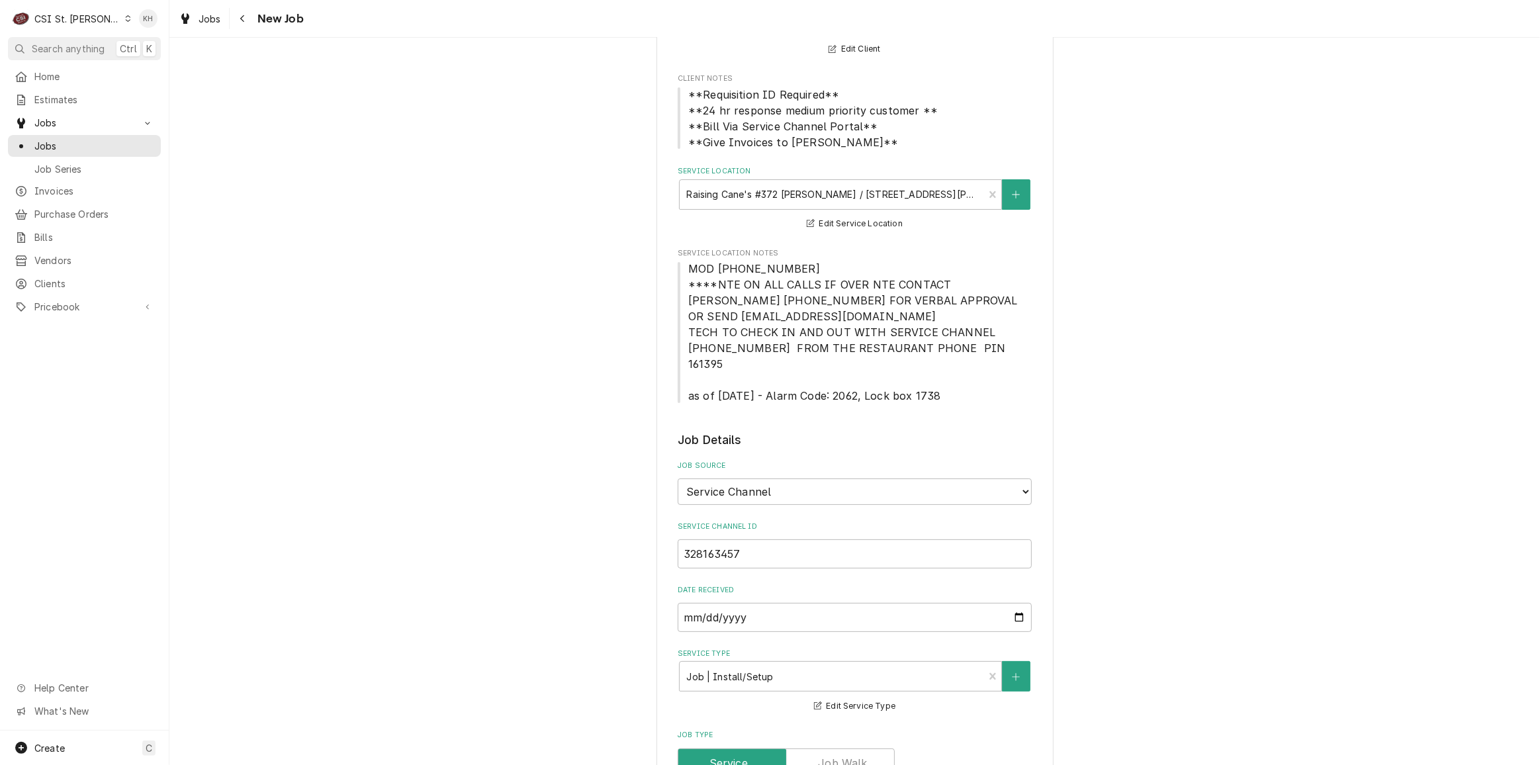
scroll to position [481, 0]
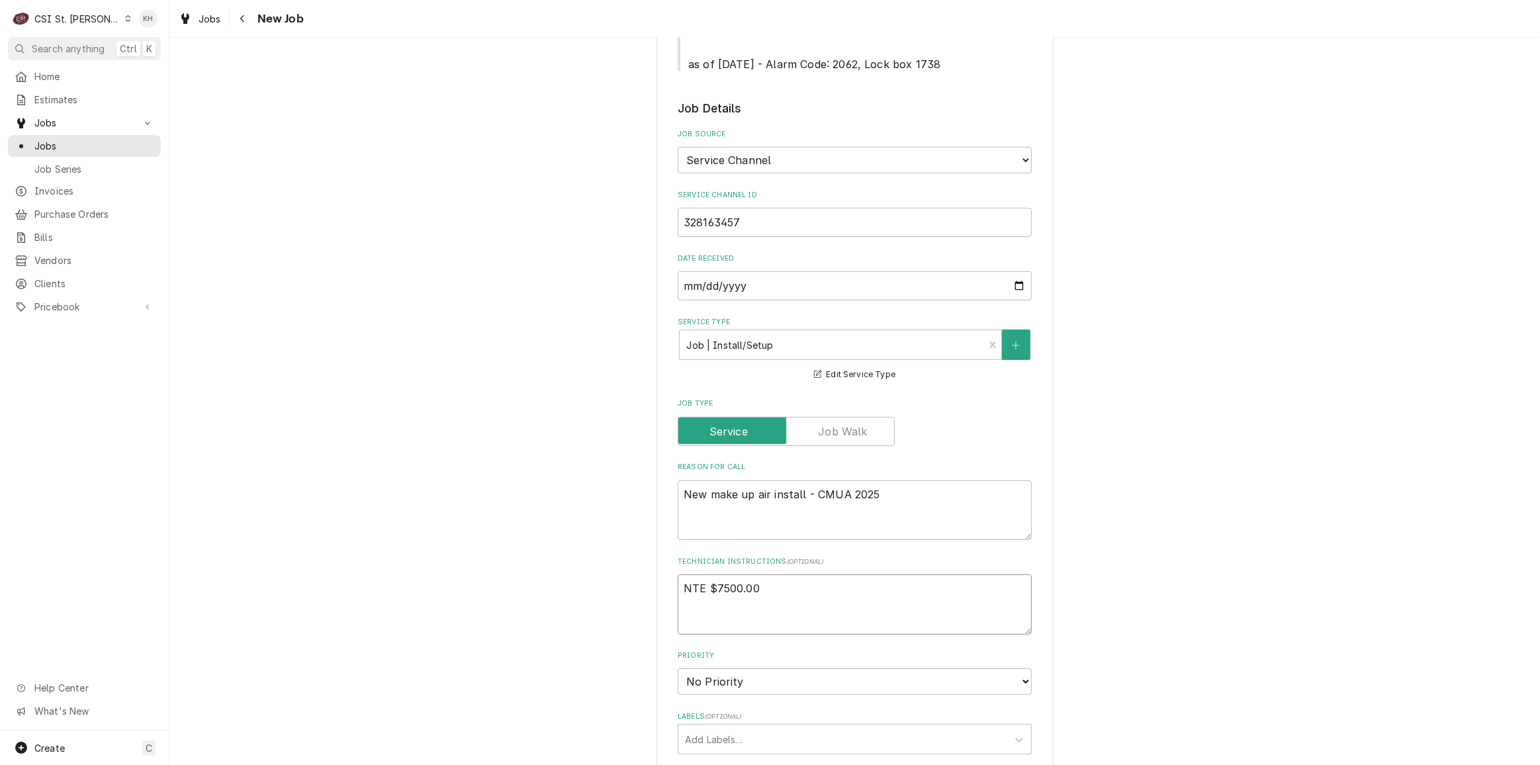
click at [716, 601] on textarea "NTE $7500.00" at bounding box center [855, 605] width 354 height 60
paste textarea "MOD (314) 371-4025 ****NTE ON ALL CALLS IF OVER NTE CONTACT JEFF COSTA 636-399-…"
type textarea "x"
type textarea "NTE $7500.00 MOD (314) 371-4025 ****NTE ON ALL CALLS IF OVER NTE CONTACT JEFF C…"
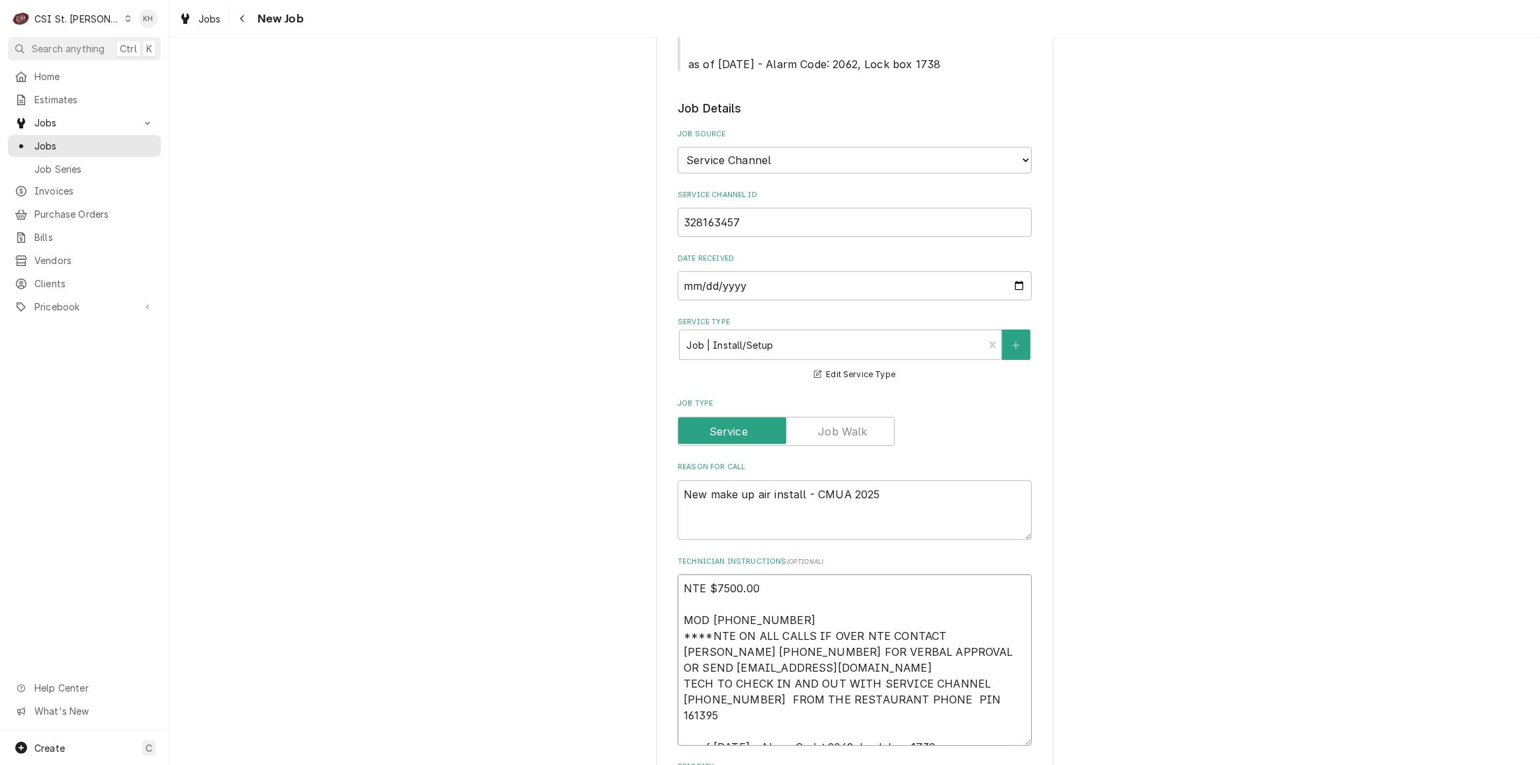
drag, startPoint x: 764, startPoint y: 716, endPoint x: 634, endPoint y: 711, distance: 129.8
click at [634, 711] on div "Please provide the following information to create a job: Client Details Client…" at bounding box center [854, 563] width 1371 height 1986
type textarea "x"
type textarea "NTE $7500.00 MOD (314) 371-4025 ****NTE ON ALL CALLS IF OVER NTE CONTACT JEFF C…"
type textarea "x"
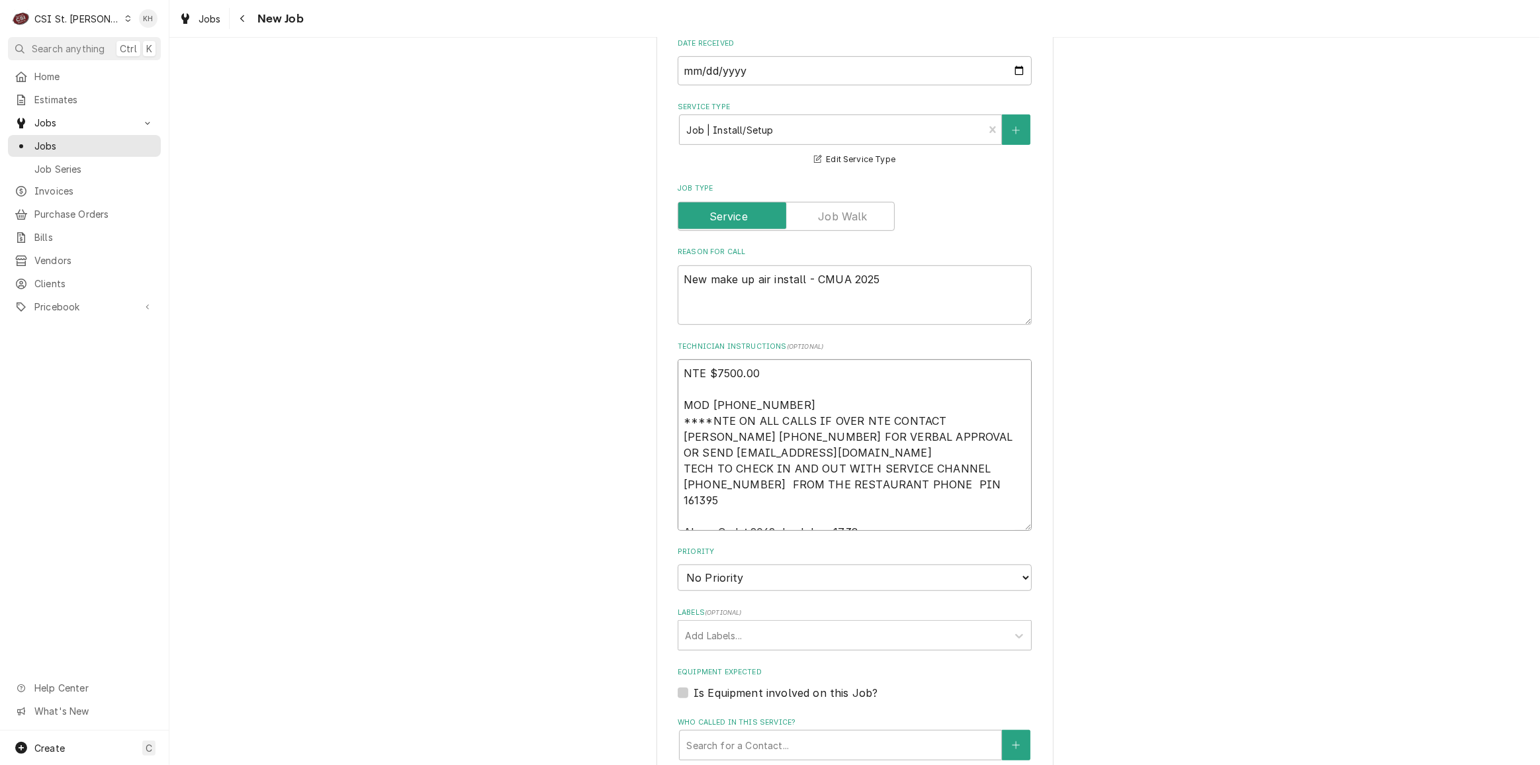
scroll to position [722, 0]
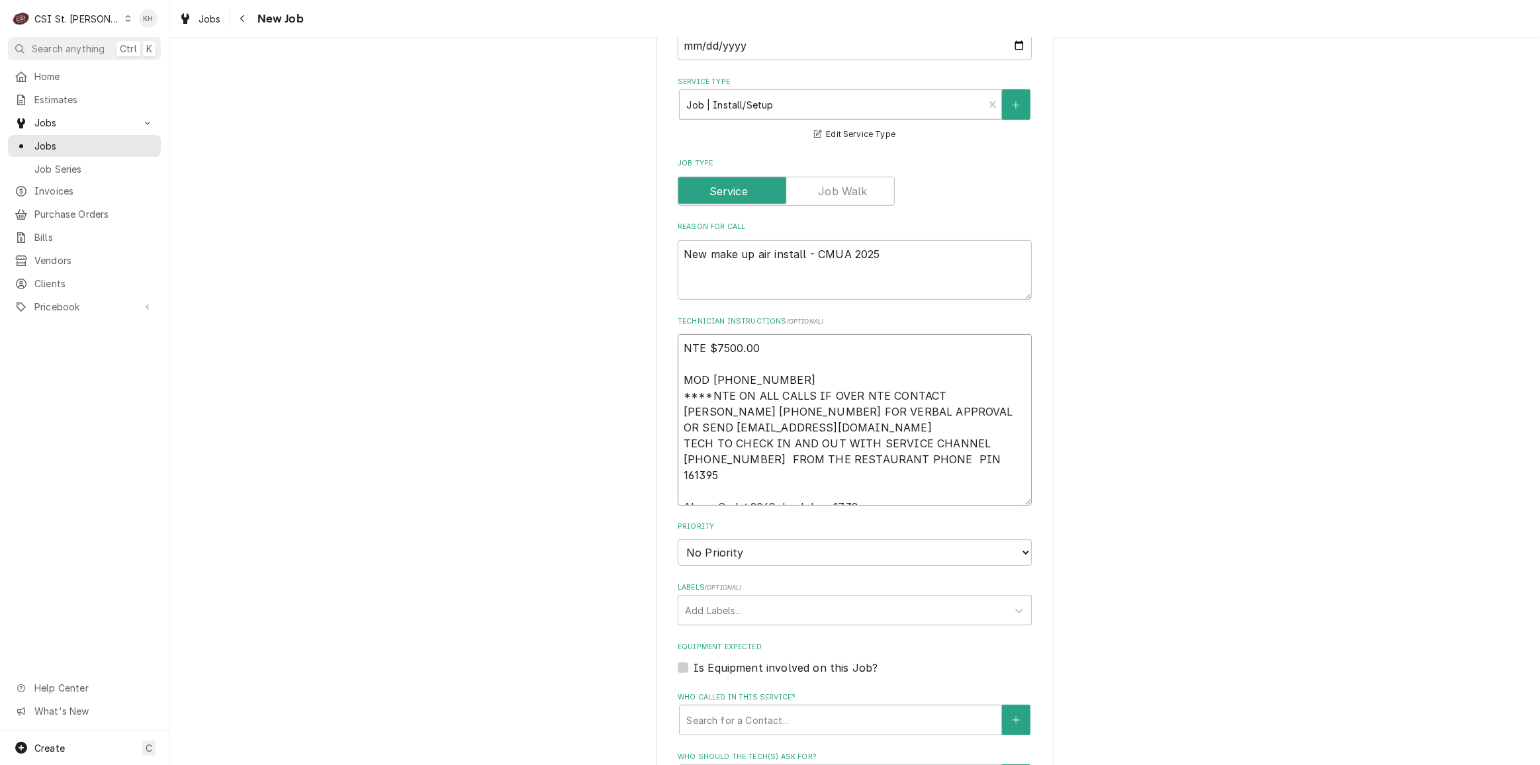
type textarea "NTE $7500.00 MOD (314) 371-4025 ****NTE ON ALL CALLS IF OVER NTE CONTACT JEFF C…"
click at [750, 541] on select "No Priority Urgent High Medium Low" at bounding box center [855, 552] width 354 height 26
select select "4"
click at [678, 539] on select "No Priority Urgent High Medium Low" at bounding box center [855, 552] width 354 height 26
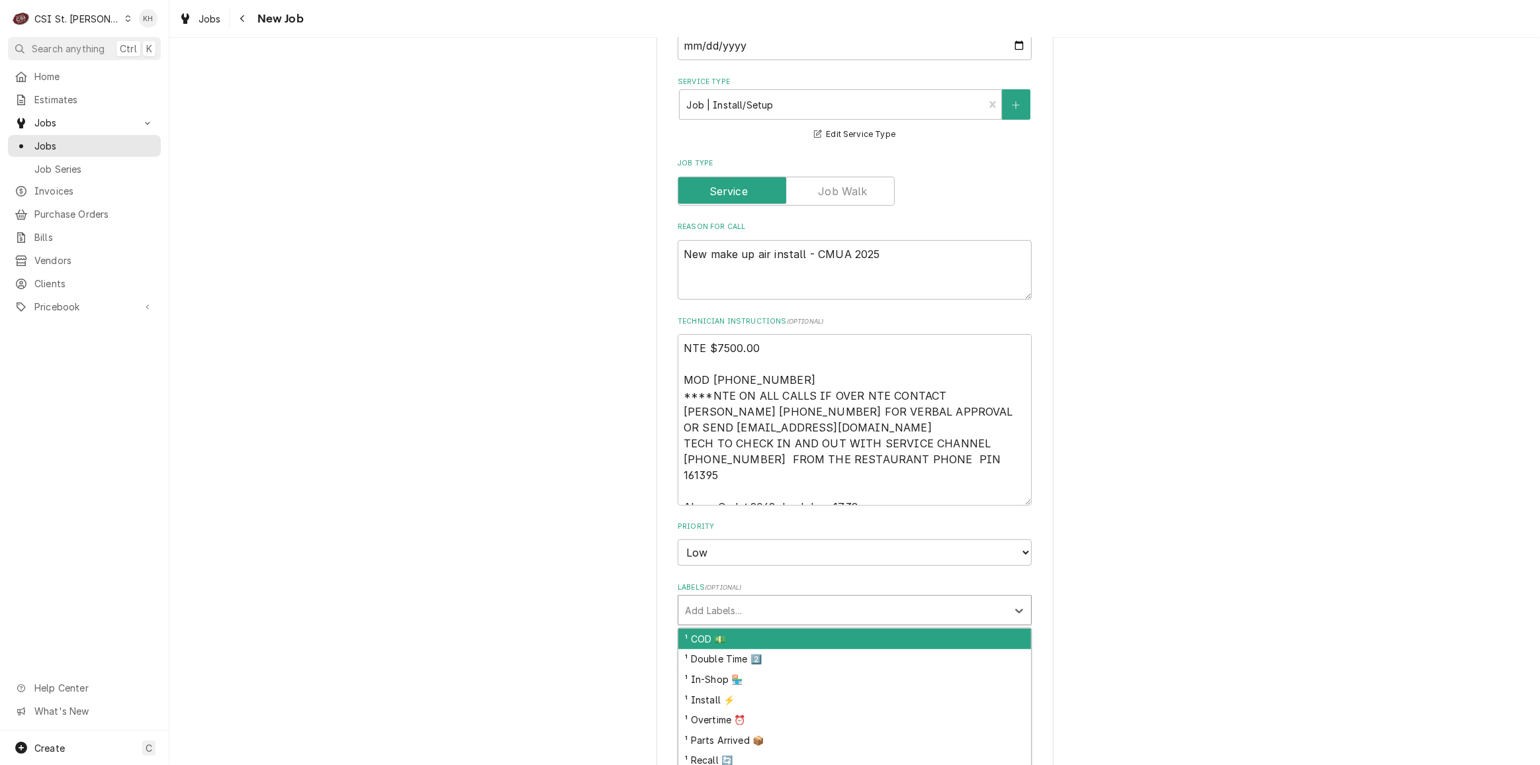
click at [742, 598] on div "Labels" at bounding box center [843, 610] width 316 height 24
type textarea "x"
type input "install"
type textarea "x"
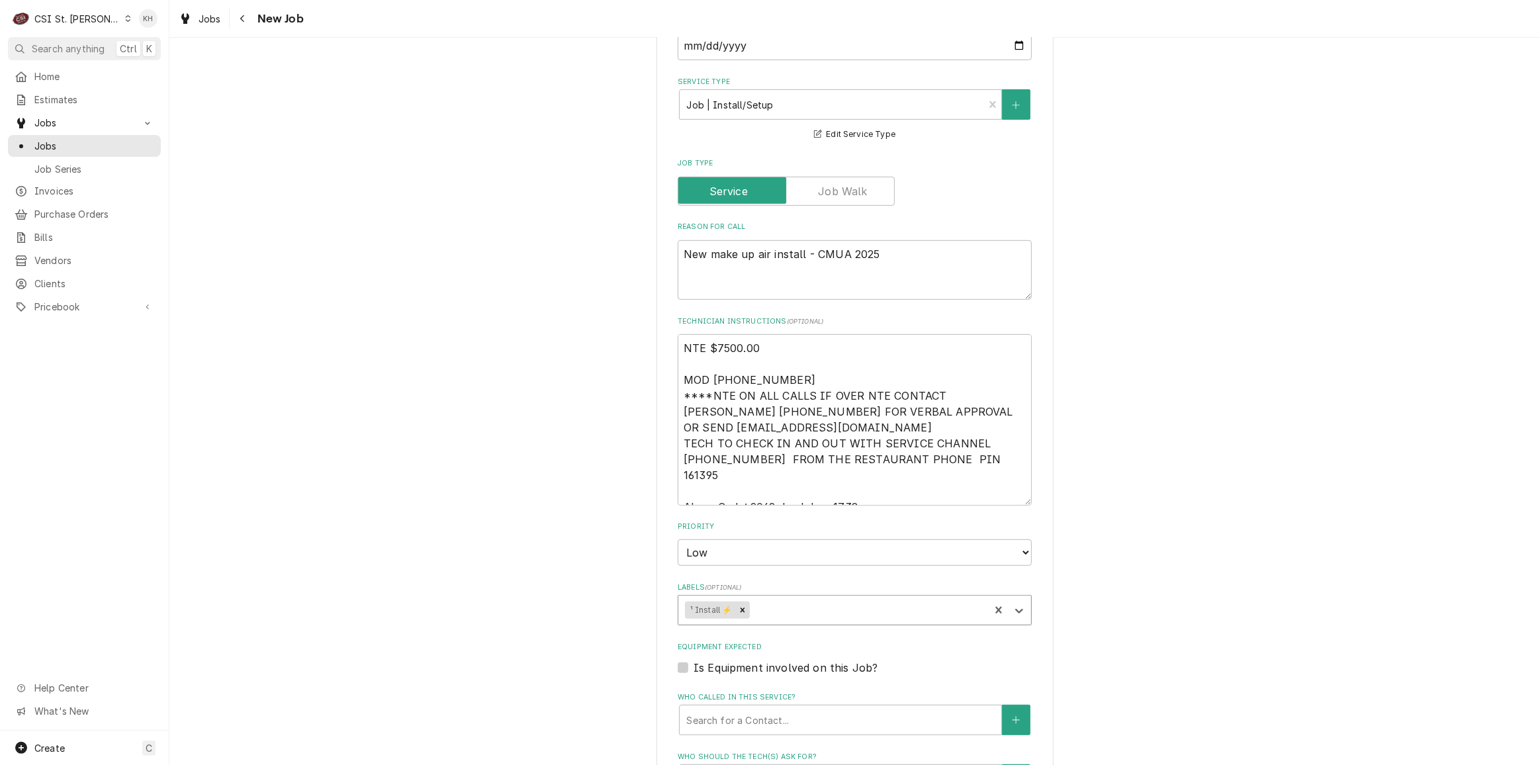
type textarea "x"
type input "hvac"
type textarea "x"
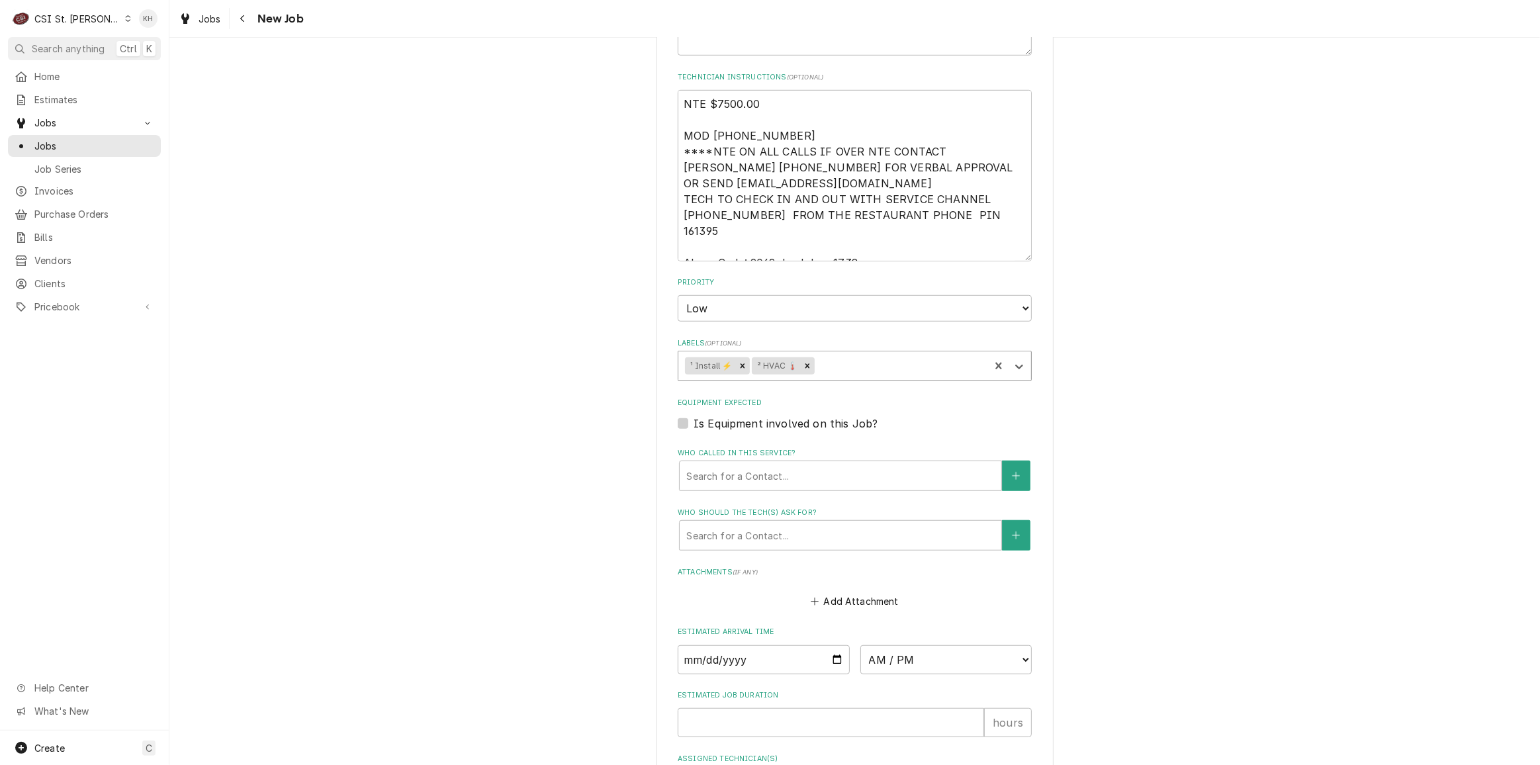
scroll to position [1083, 0]
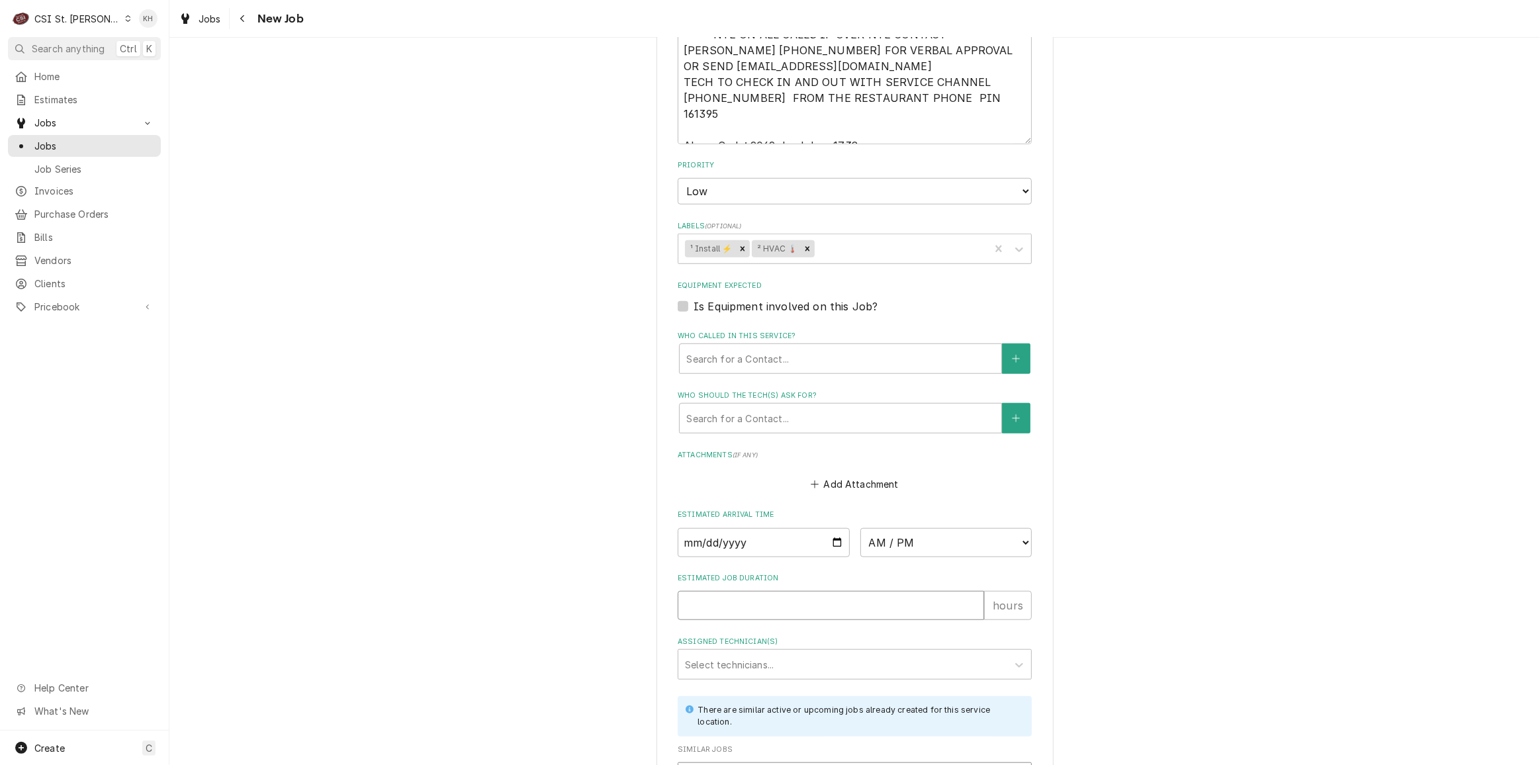
click at [743, 591] on input "Estimated Job Duration" at bounding box center [831, 605] width 306 height 29
type textarea "x"
type input "2"
type textarea "x"
type input "2"
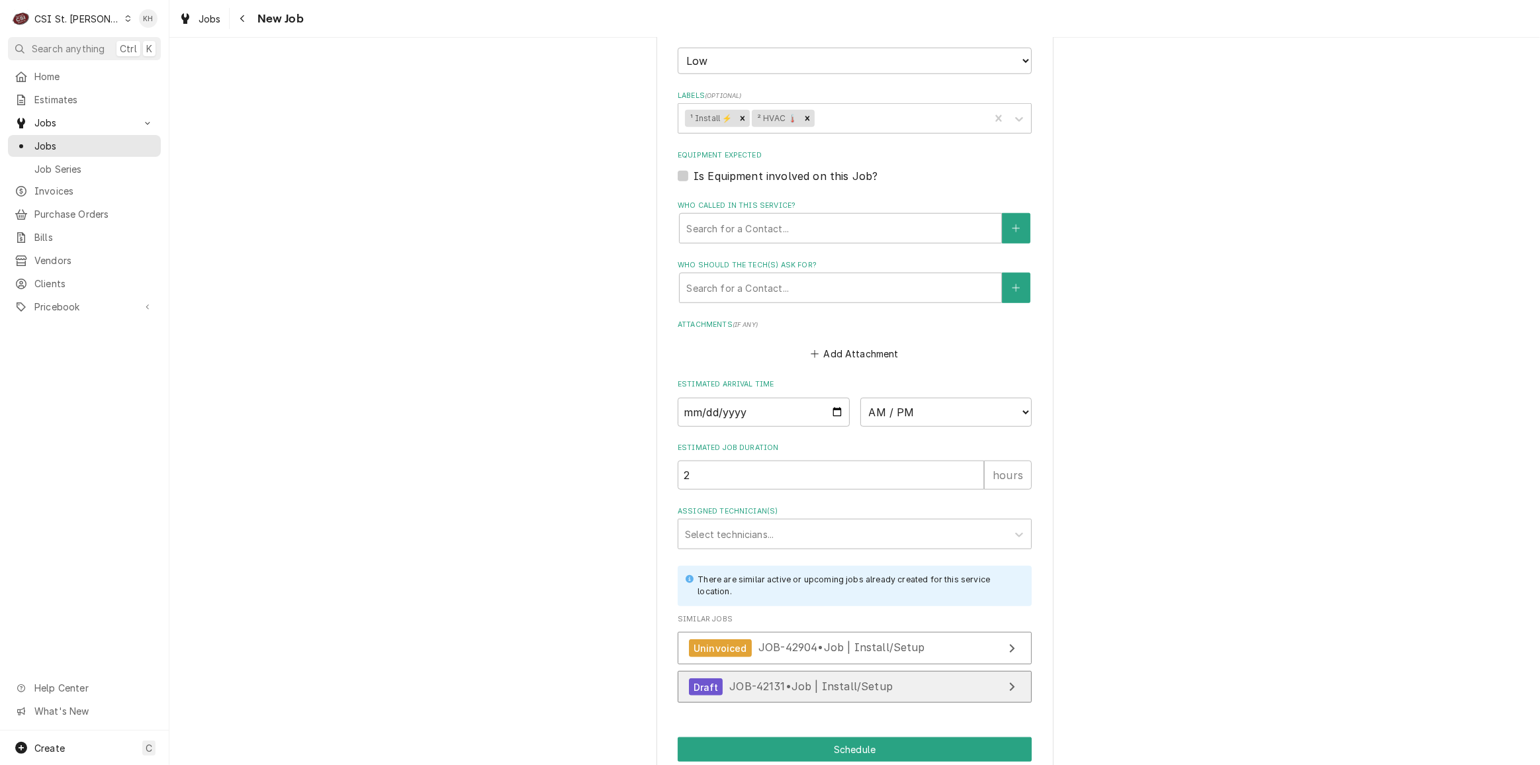
scroll to position [1257, 0]
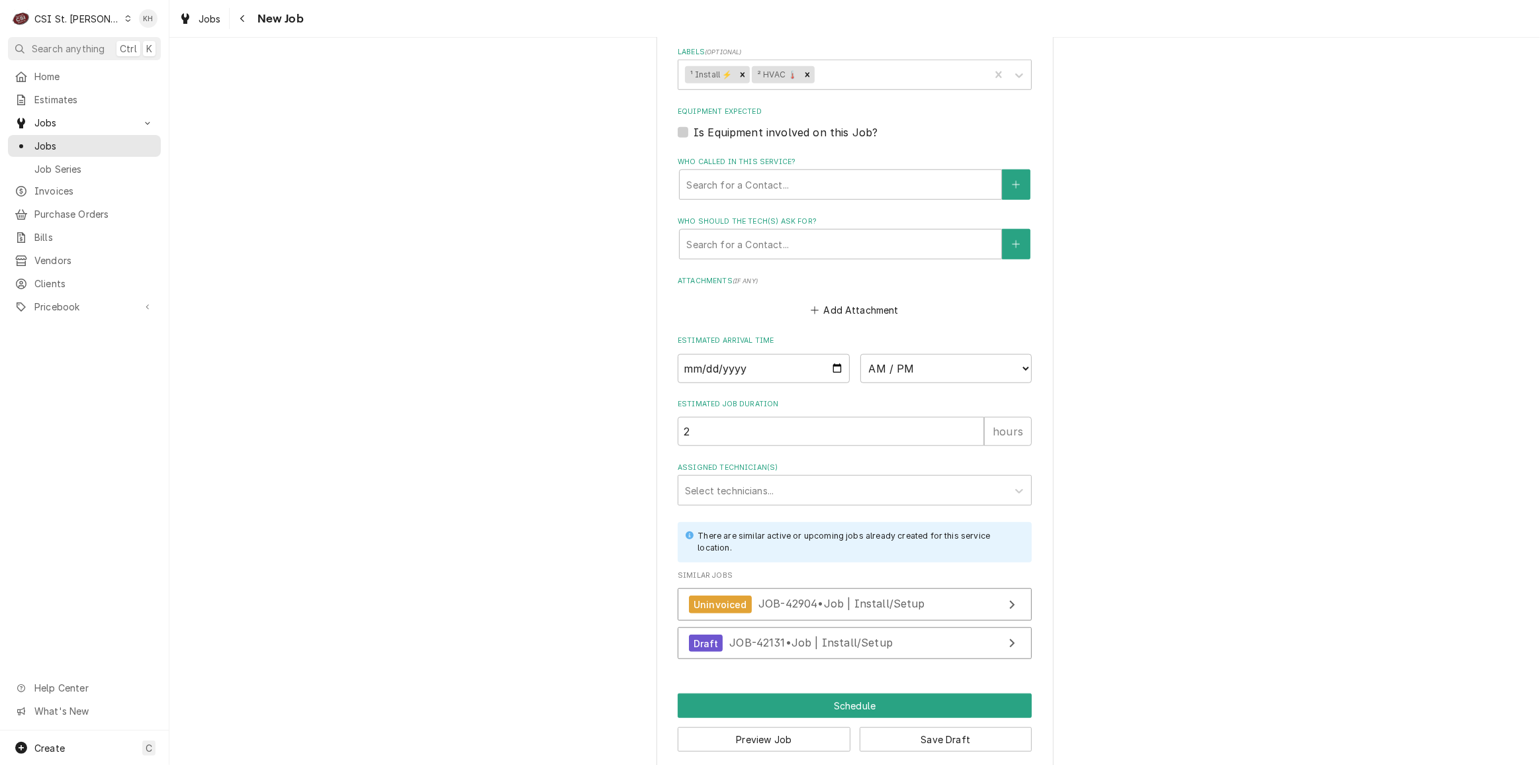
click at [767, 727] on button "Preview Job" at bounding box center [764, 739] width 173 height 24
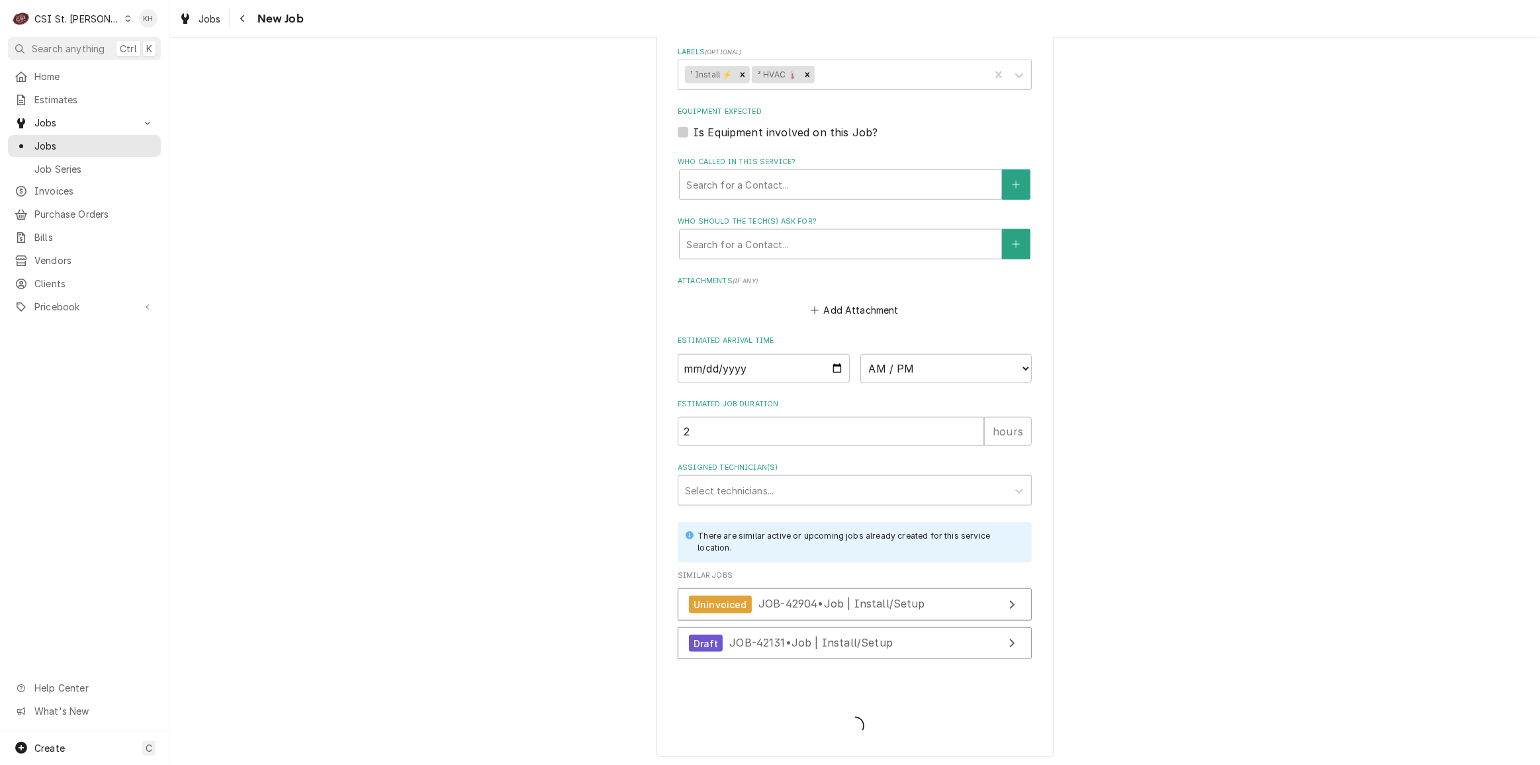
scroll to position [1244, 0]
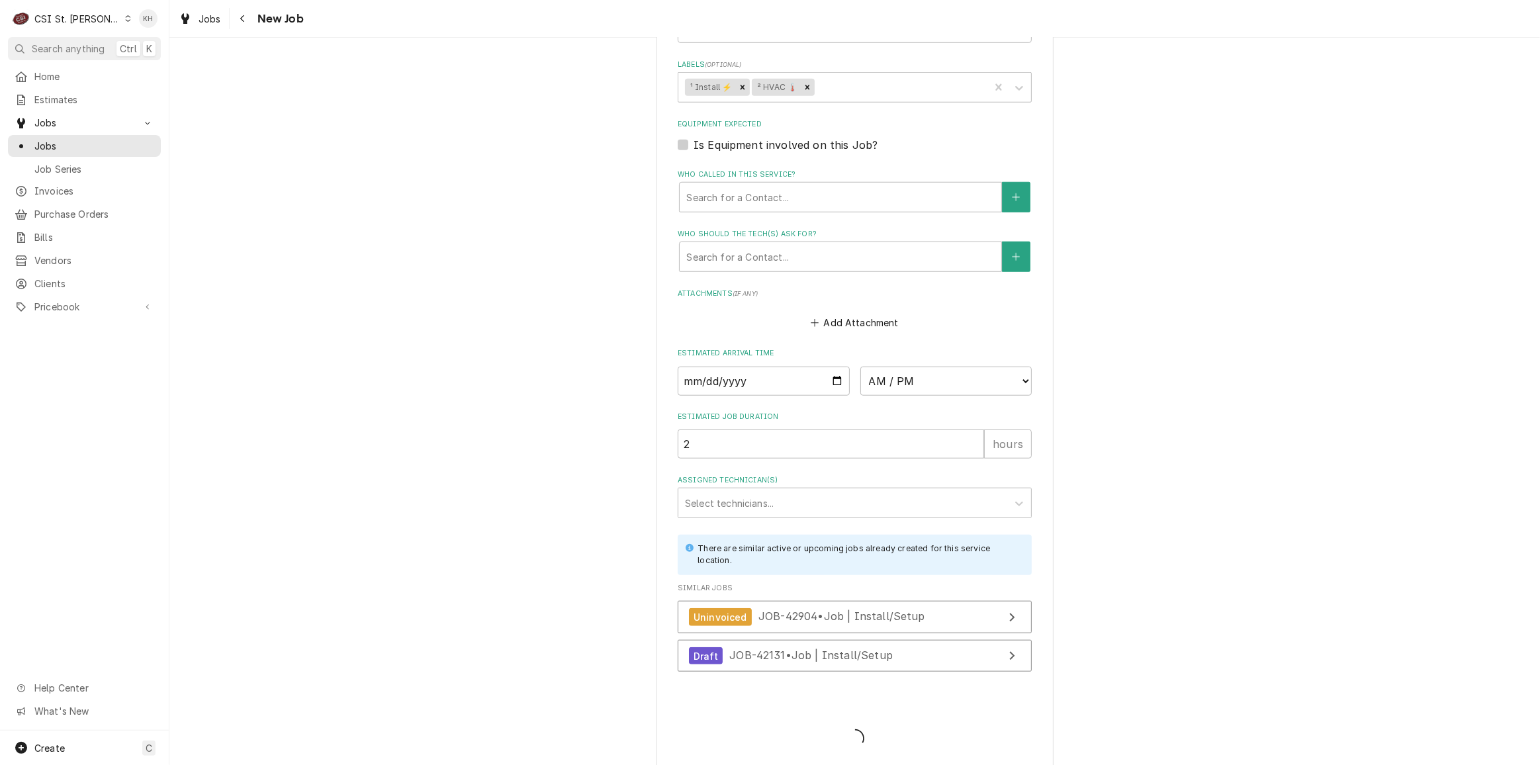
type textarea "x"
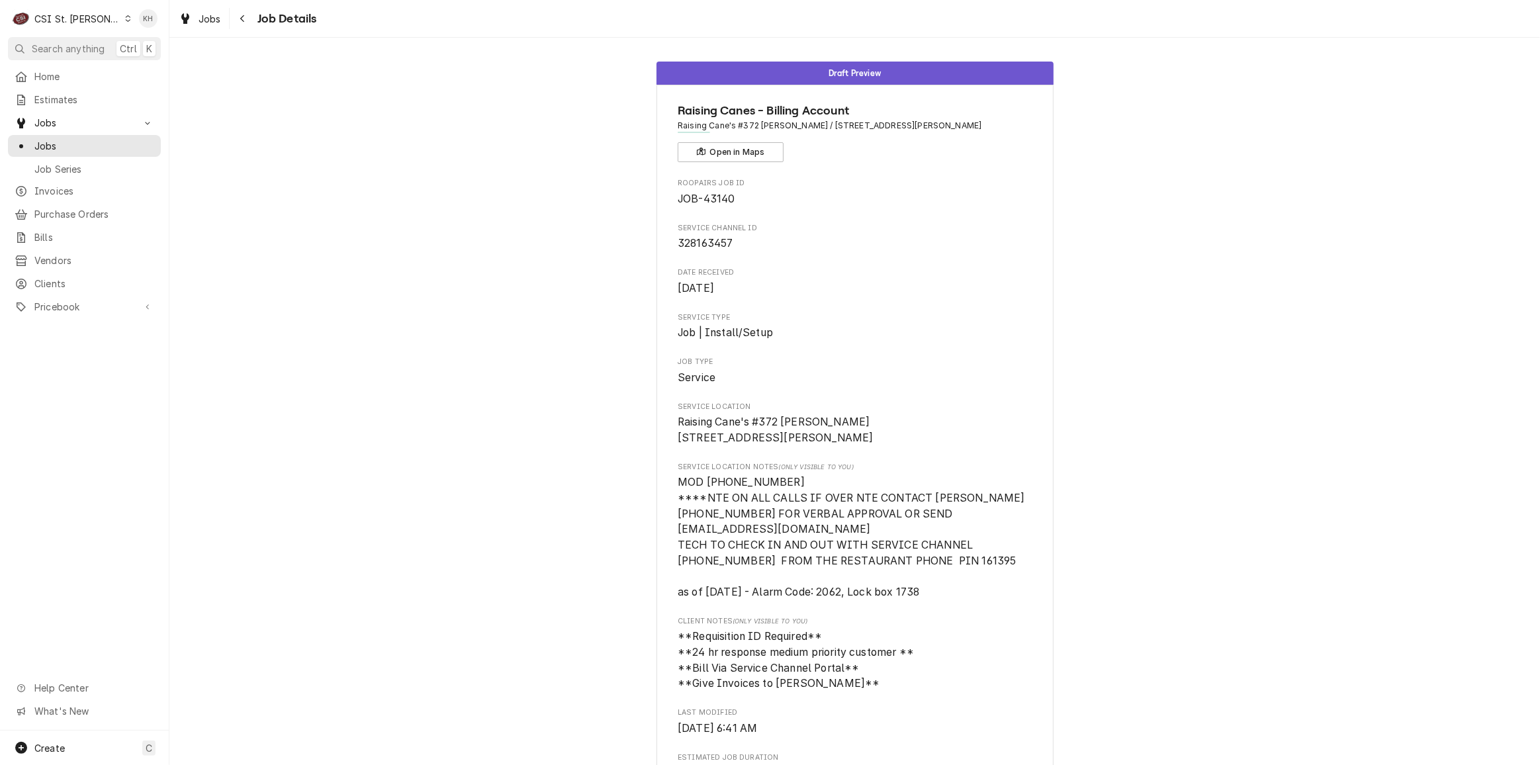
click at [64, 17] on div "CSI St. [PERSON_NAME]" at bounding box center [77, 19] width 86 height 14
click at [140, 30] on div "CSI [US_STATE][GEOGRAPHIC_DATA]" at bounding box center [203, 26] width 175 height 14
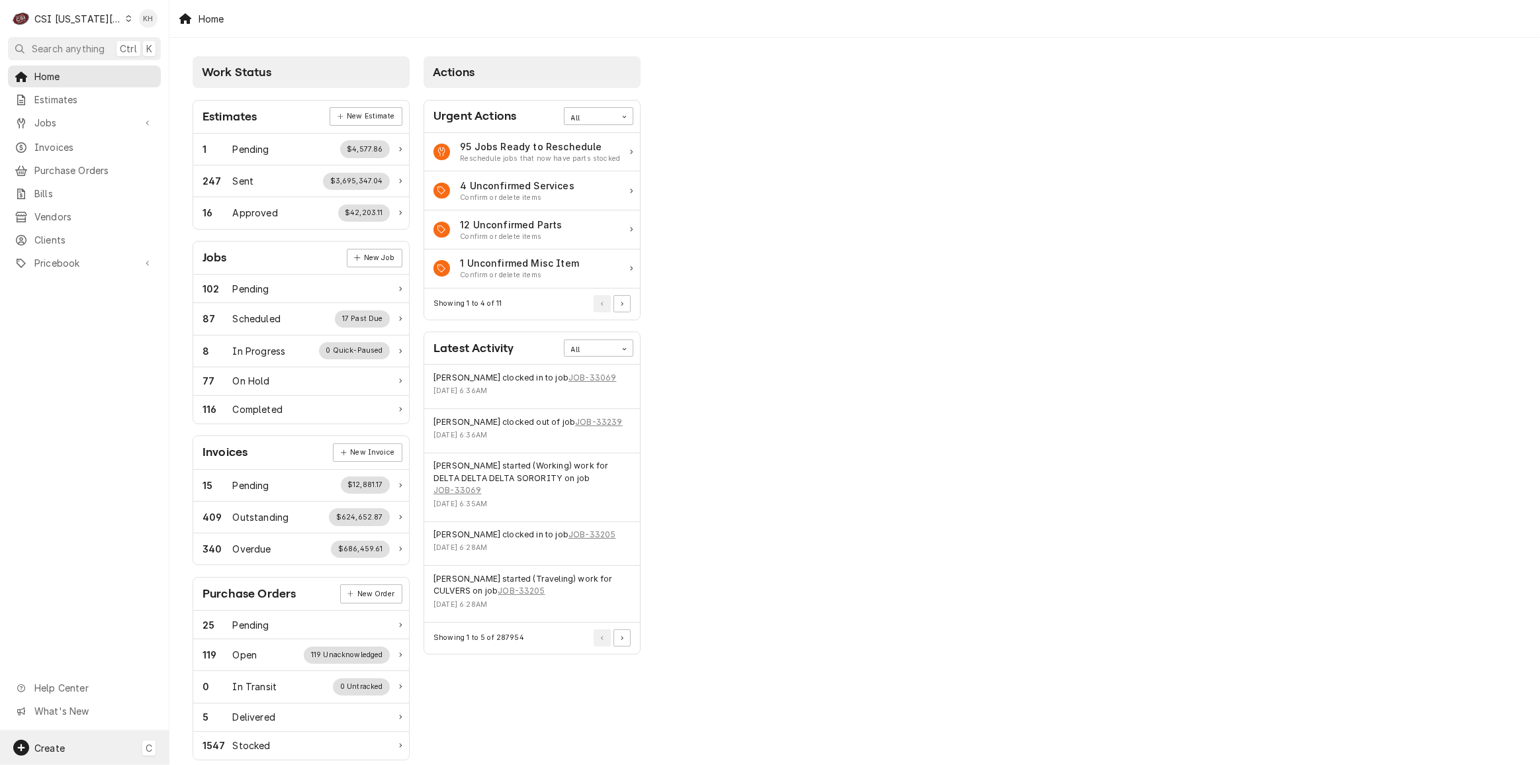
click at [68, 753] on div "Create C" at bounding box center [84, 748] width 169 height 34
click at [207, 641] on link "Job" at bounding box center [238, 633] width 119 height 22
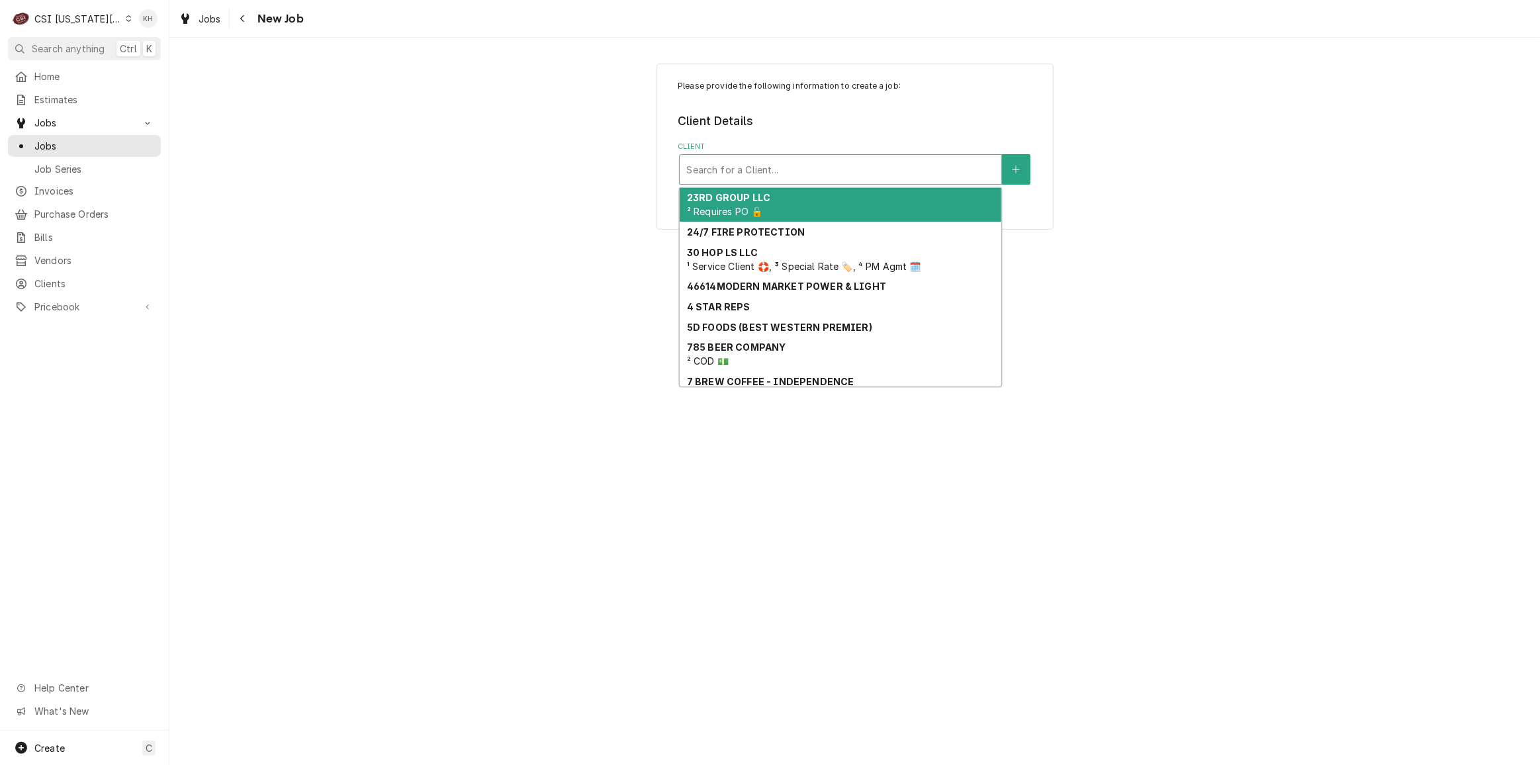
click at [816, 169] on div "Client" at bounding box center [840, 170] width 308 height 24
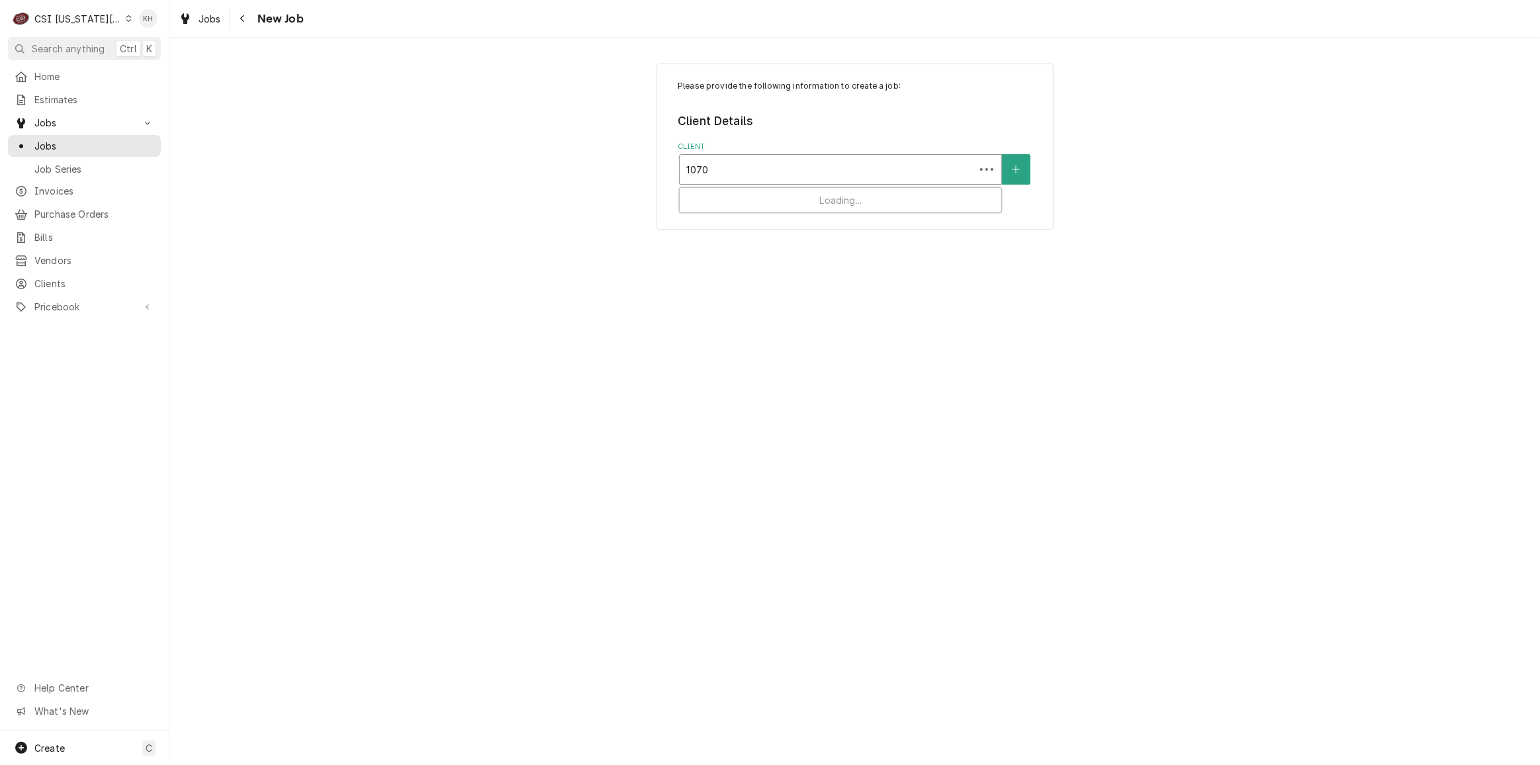
type input "10704"
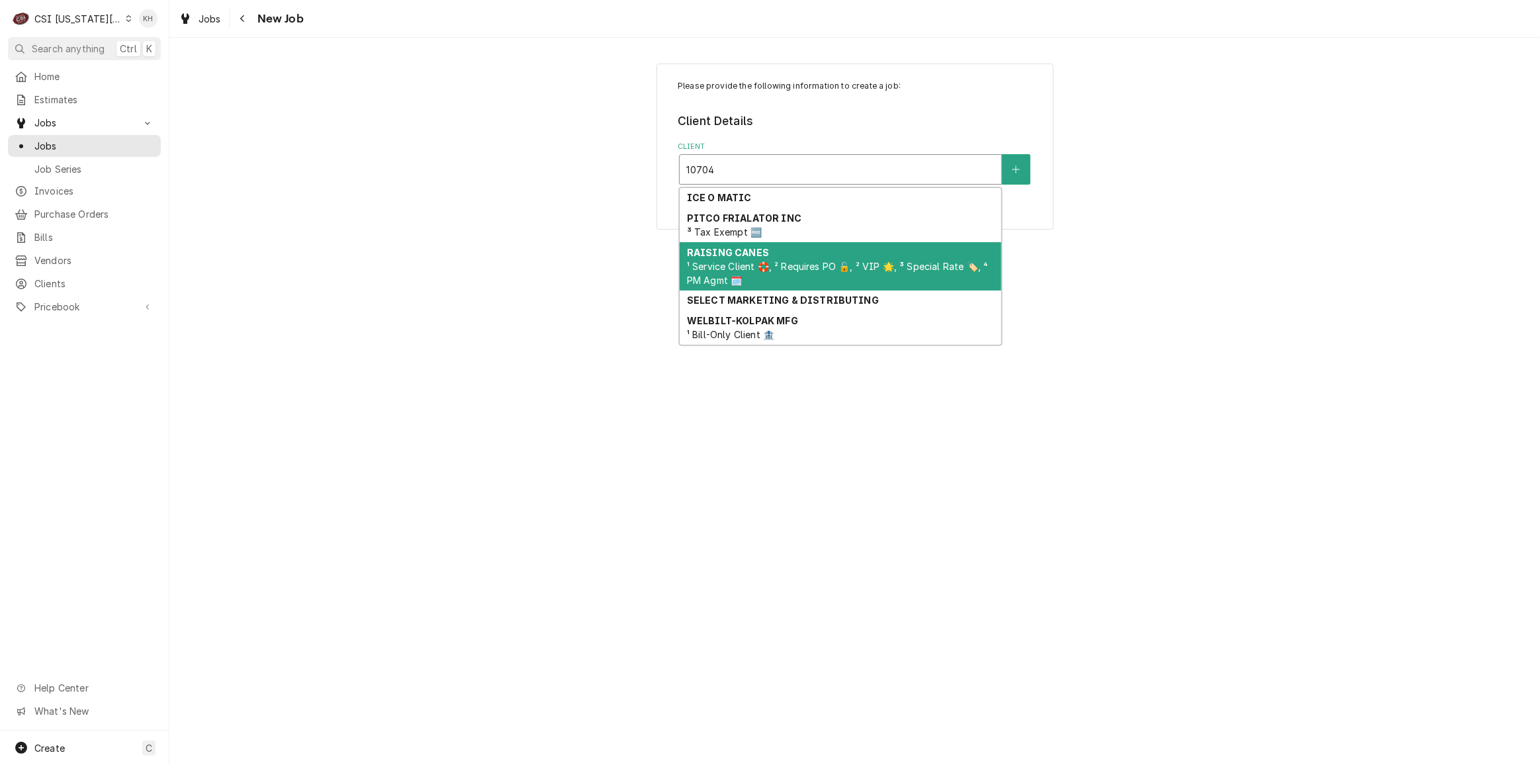
click at [811, 255] on div "RAISING CANES ¹ Service Client 🛟, ² Requires PO 🔓, ² VIP 🌟, ³ Special Rate 🏷️, …" at bounding box center [841, 266] width 322 height 48
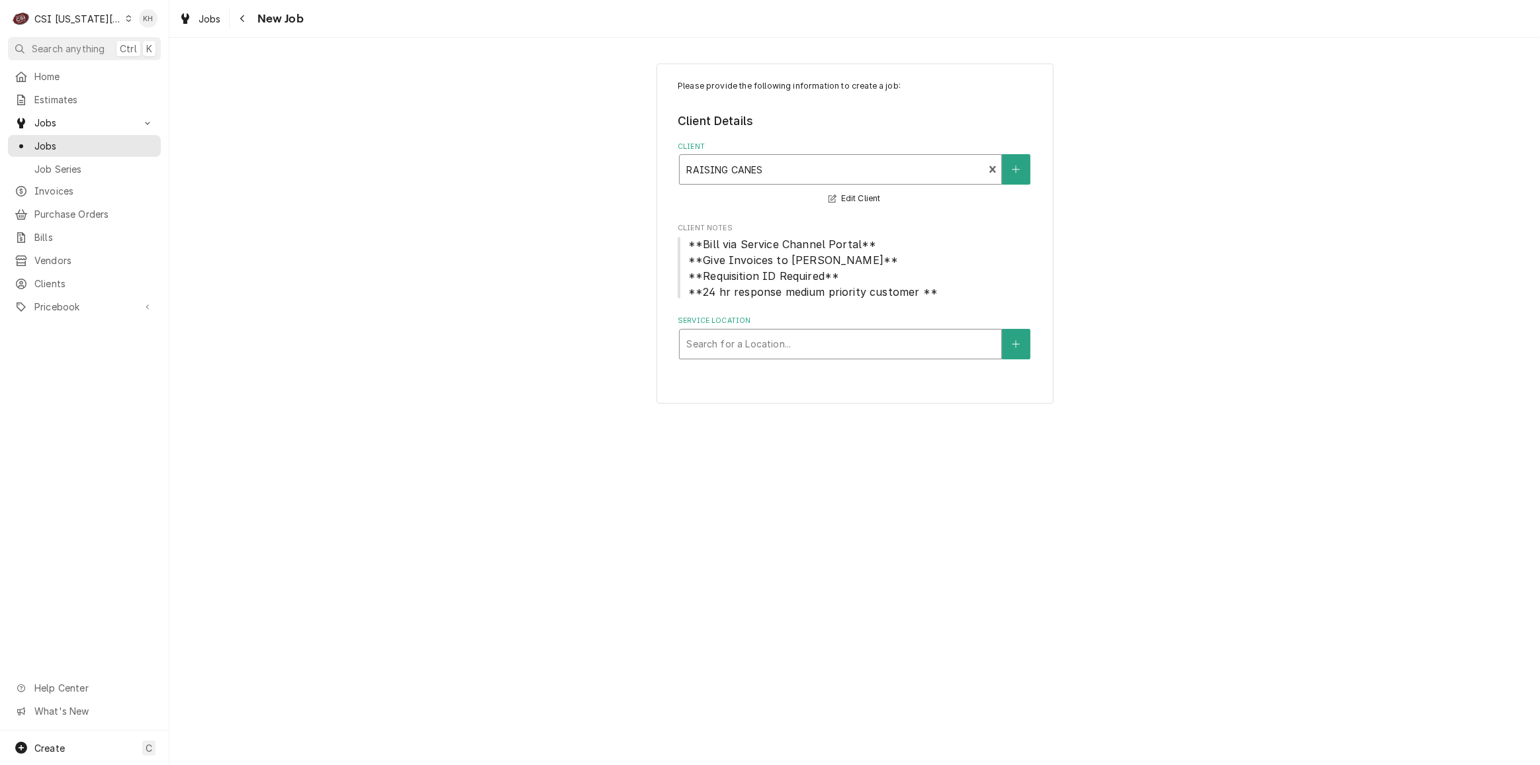
click at [823, 336] on div "Service Location" at bounding box center [840, 344] width 308 height 24
type input "10704"
click at [823, 379] on div "Raising Canes #297 / [STREET_ADDRESS]" at bounding box center [841, 372] width 322 height 21
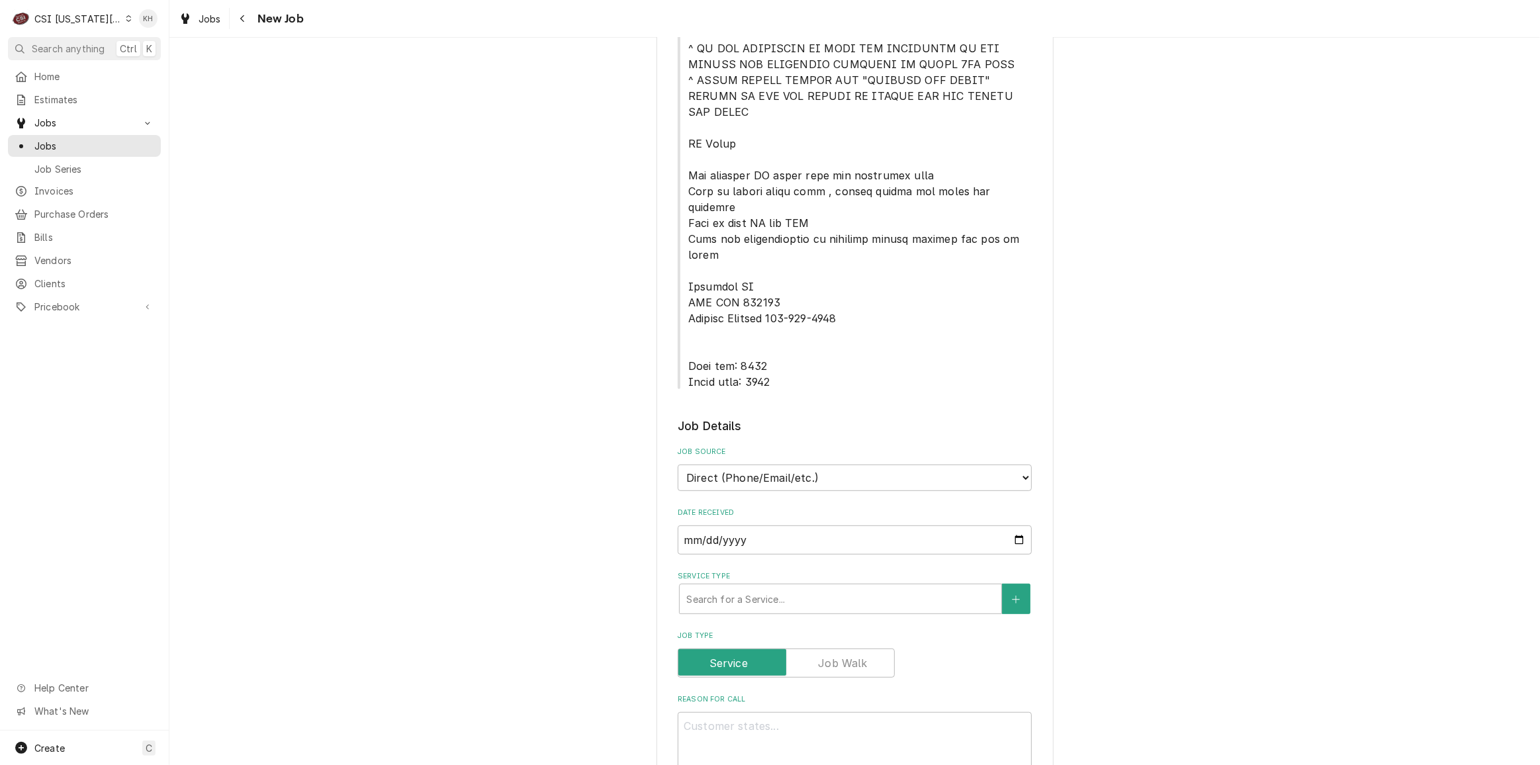
scroll to position [602, 0]
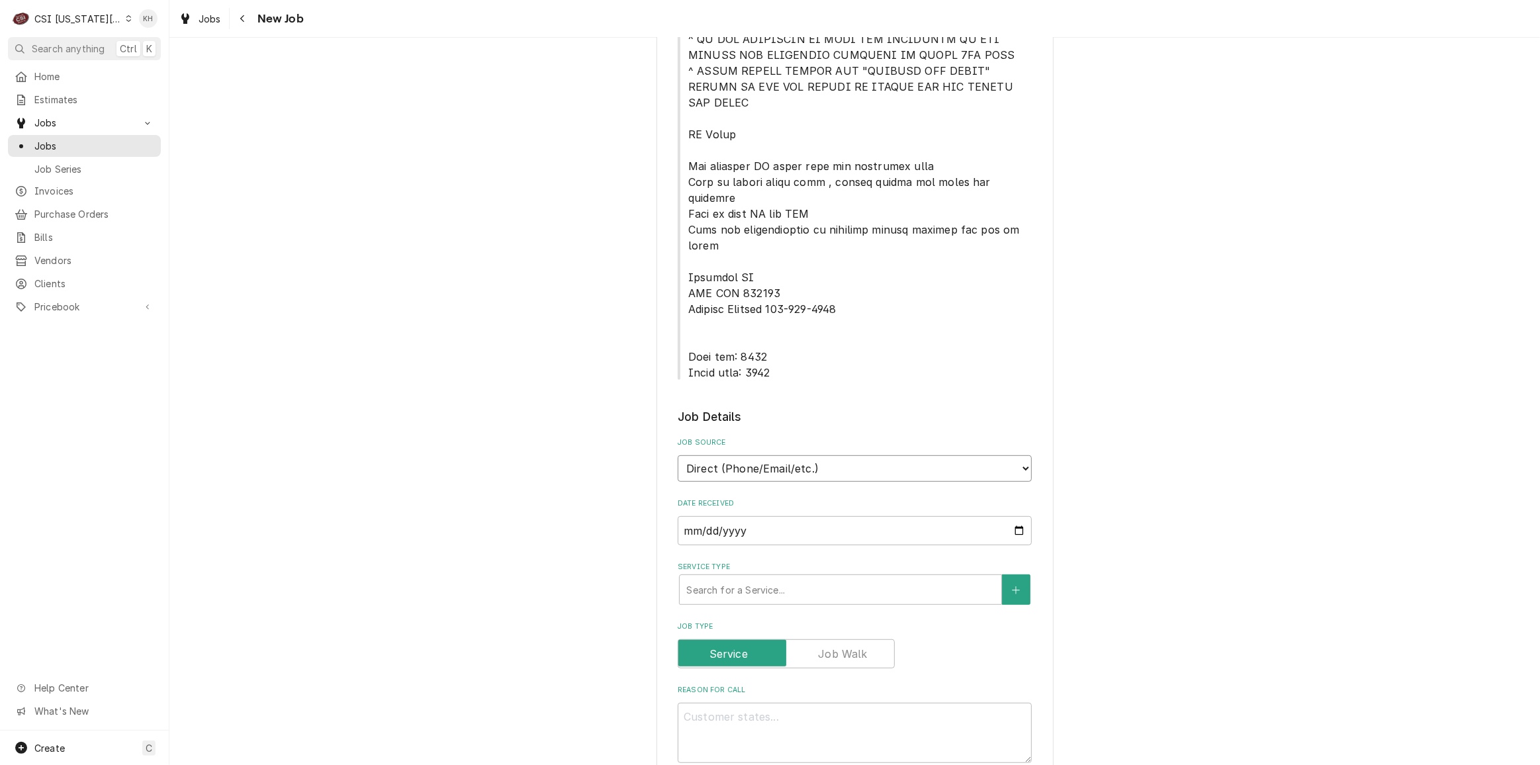
drag, startPoint x: 816, startPoint y: 398, endPoint x: 814, endPoint y: 406, distance: 7.7
click at [816, 455] on select "Direct (Phone/Email/etc.) Service Channel Corrigo Ecotrak Other" at bounding box center [855, 468] width 354 height 26
select select "1"
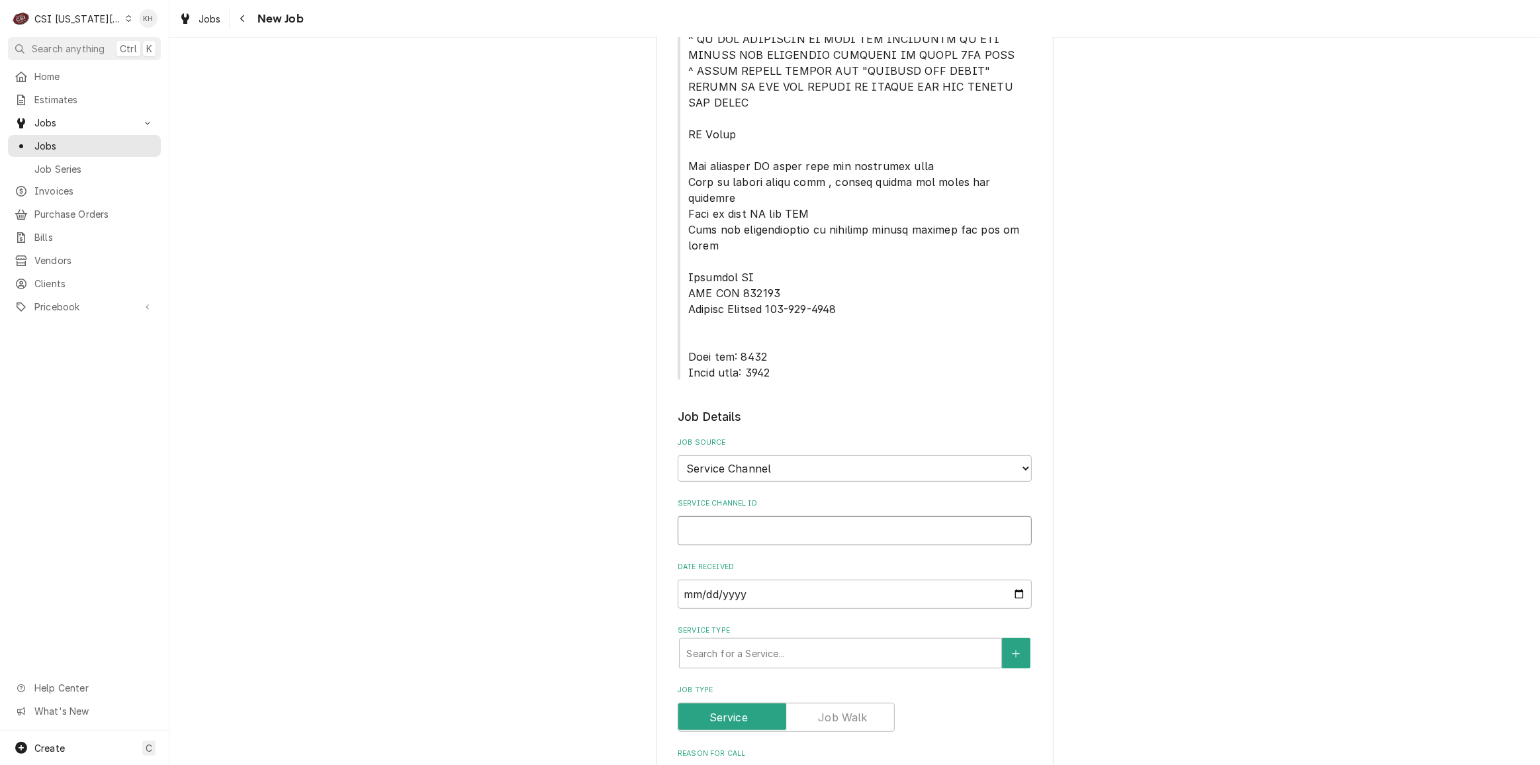
click at [795, 516] on input "Service Channel ID" at bounding box center [855, 530] width 354 height 29
paste input "328158620"
type textarea "x"
type input "328158620"
click at [755, 641] on div "Service Type" at bounding box center [840, 653] width 308 height 24
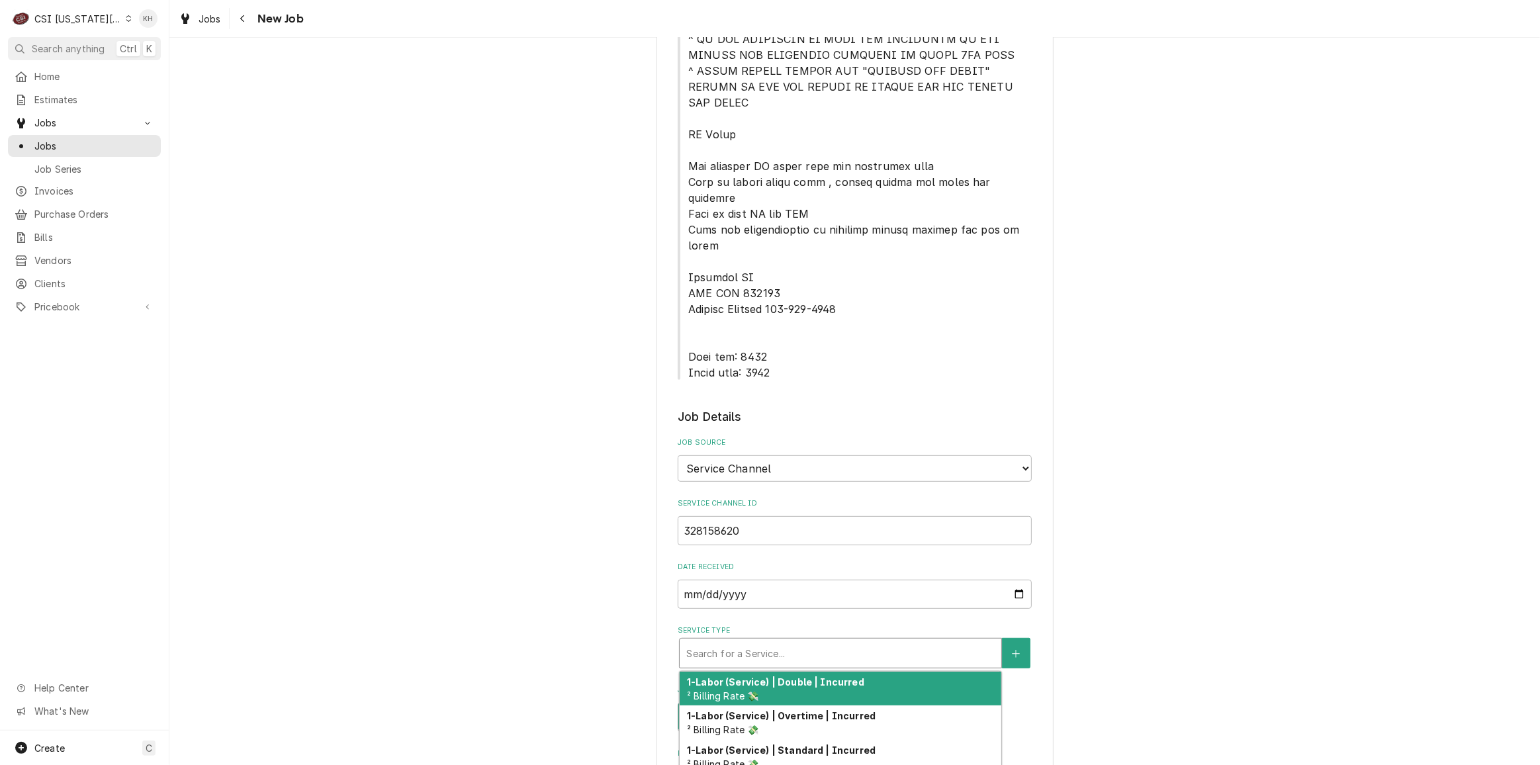
type textarea "x"
type input "s"
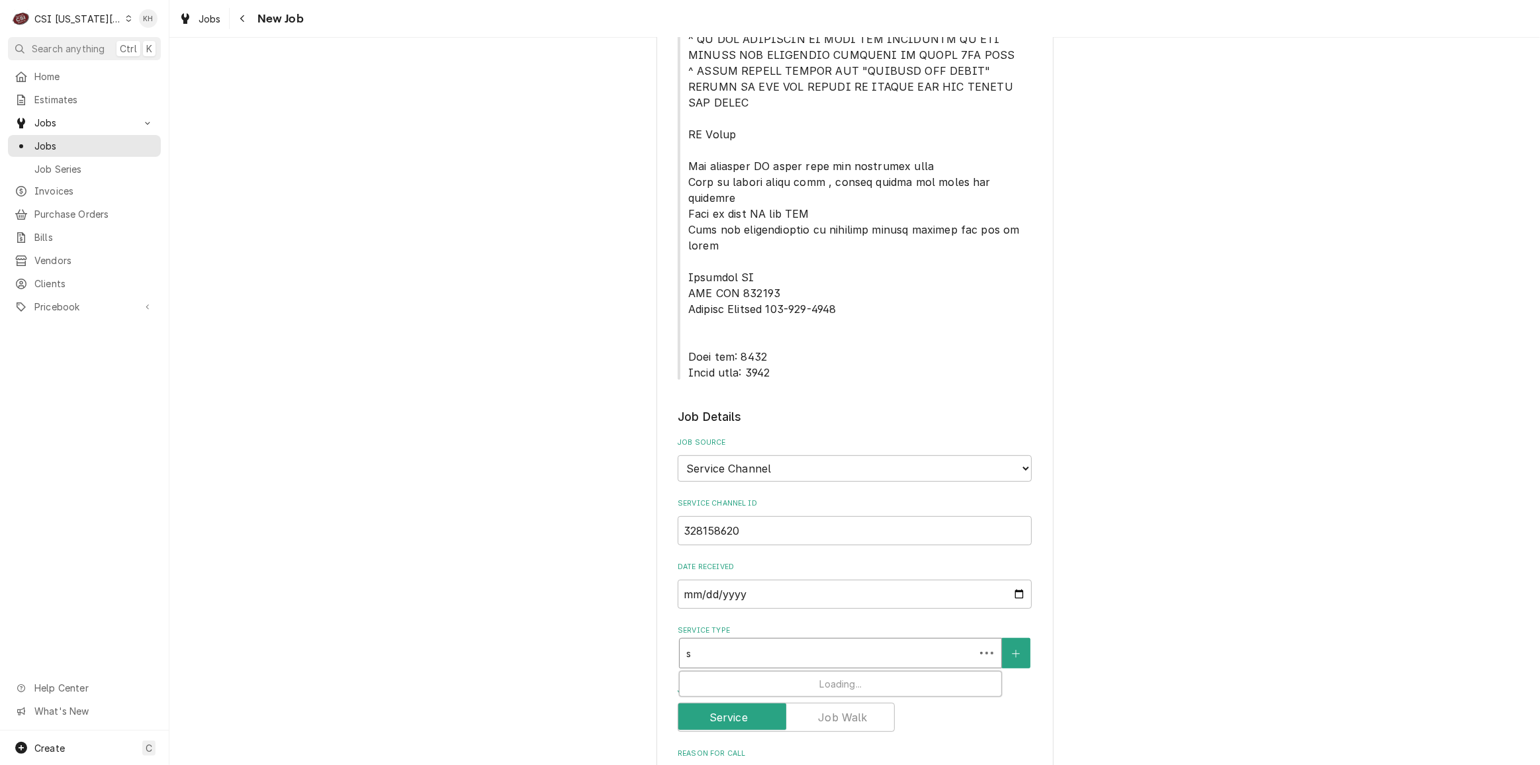
type textarea "x"
type input "ser"
type textarea "x"
type input "serv"
type textarea "x"
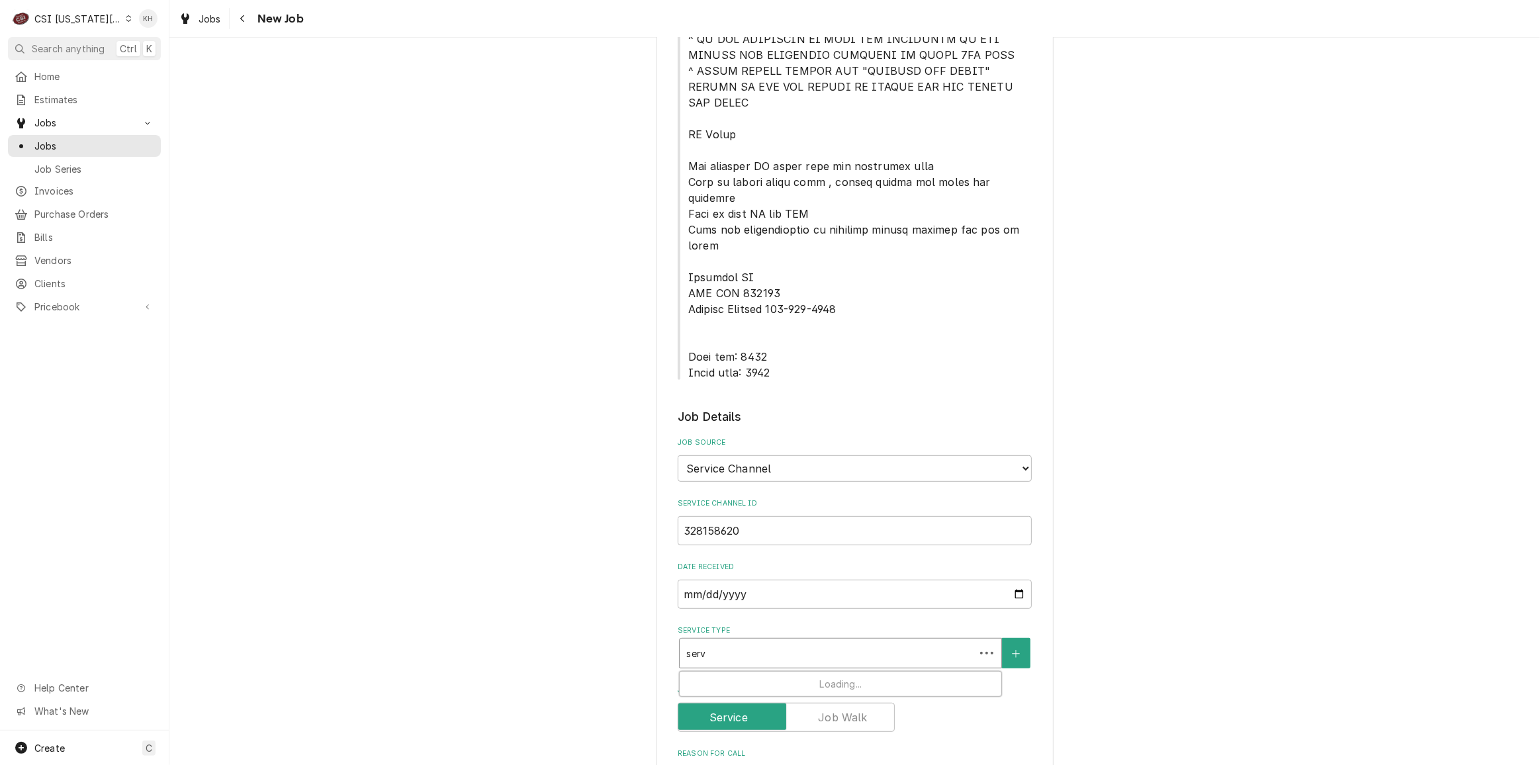
type input "servi"
type textarea "x"
type input "servic"
type textarea "x"
type input "service"
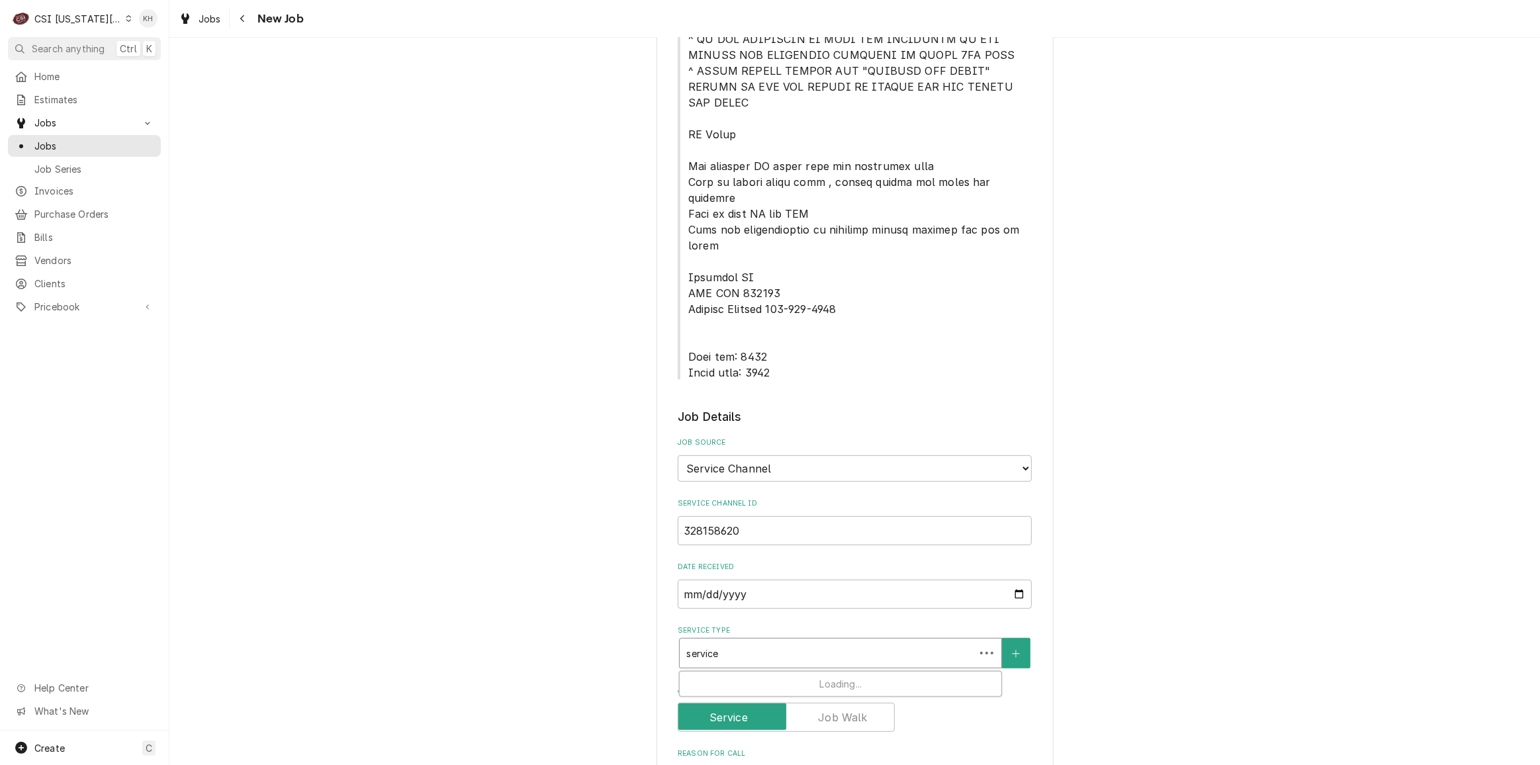
type textarea "x"
type input "service"
type textarea "x"
type input "service c"
type textarea "x"
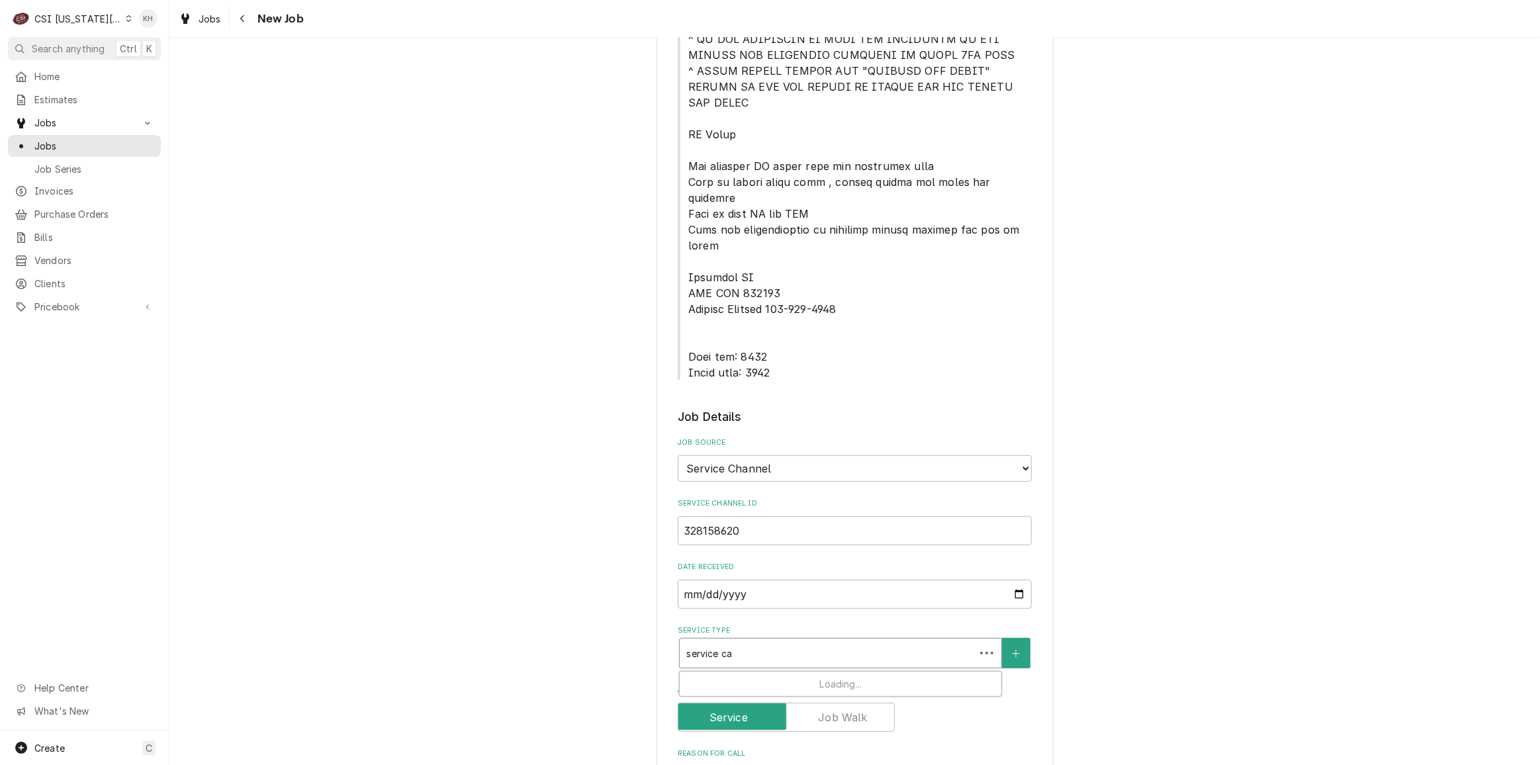
type input "service cal"
type textarea "x"
type input "service call"
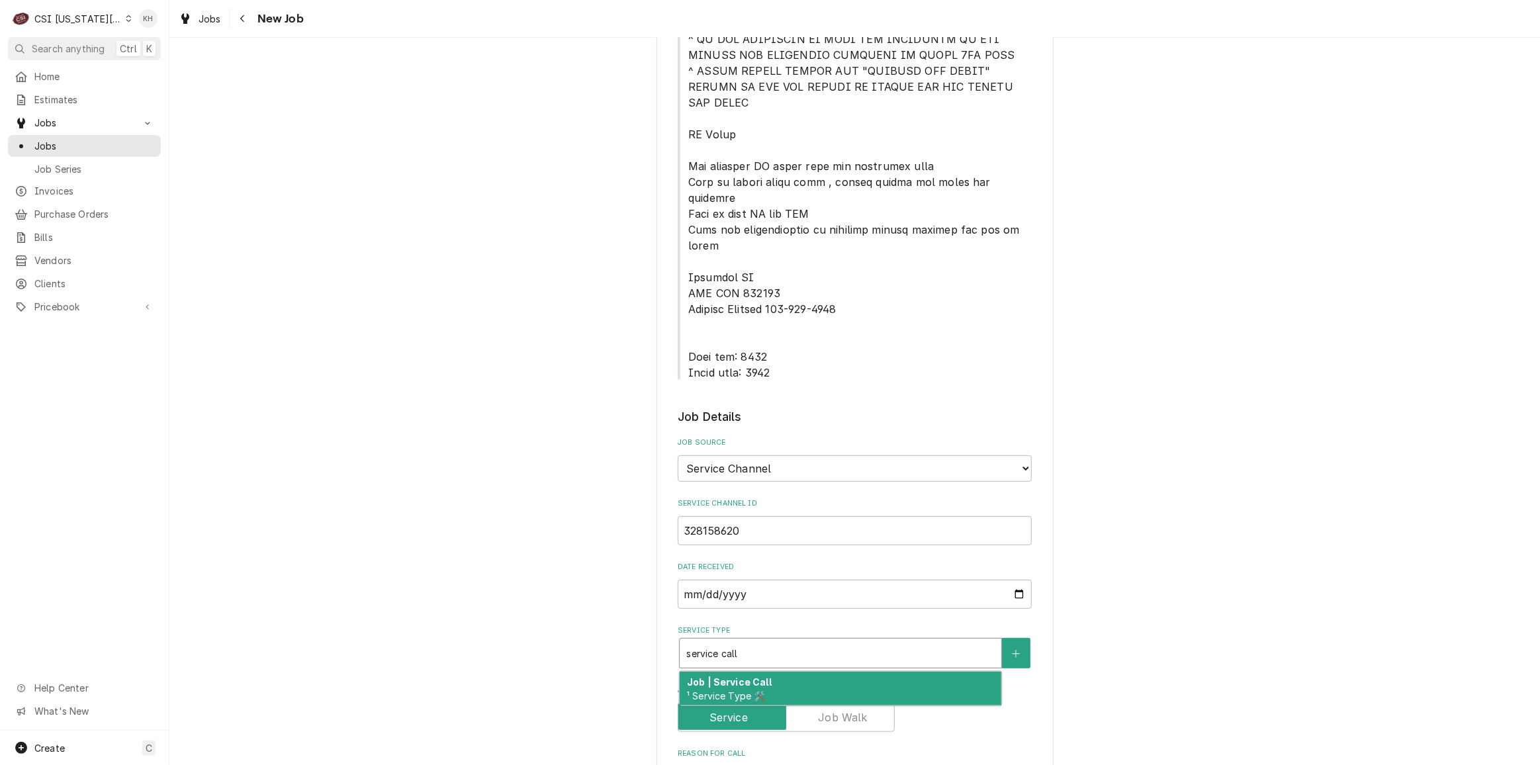
click at [765, 672] on div "Job | Service Call ¹ Service Type 🛠️" at bounding box center [841, 689] width 322 height 34
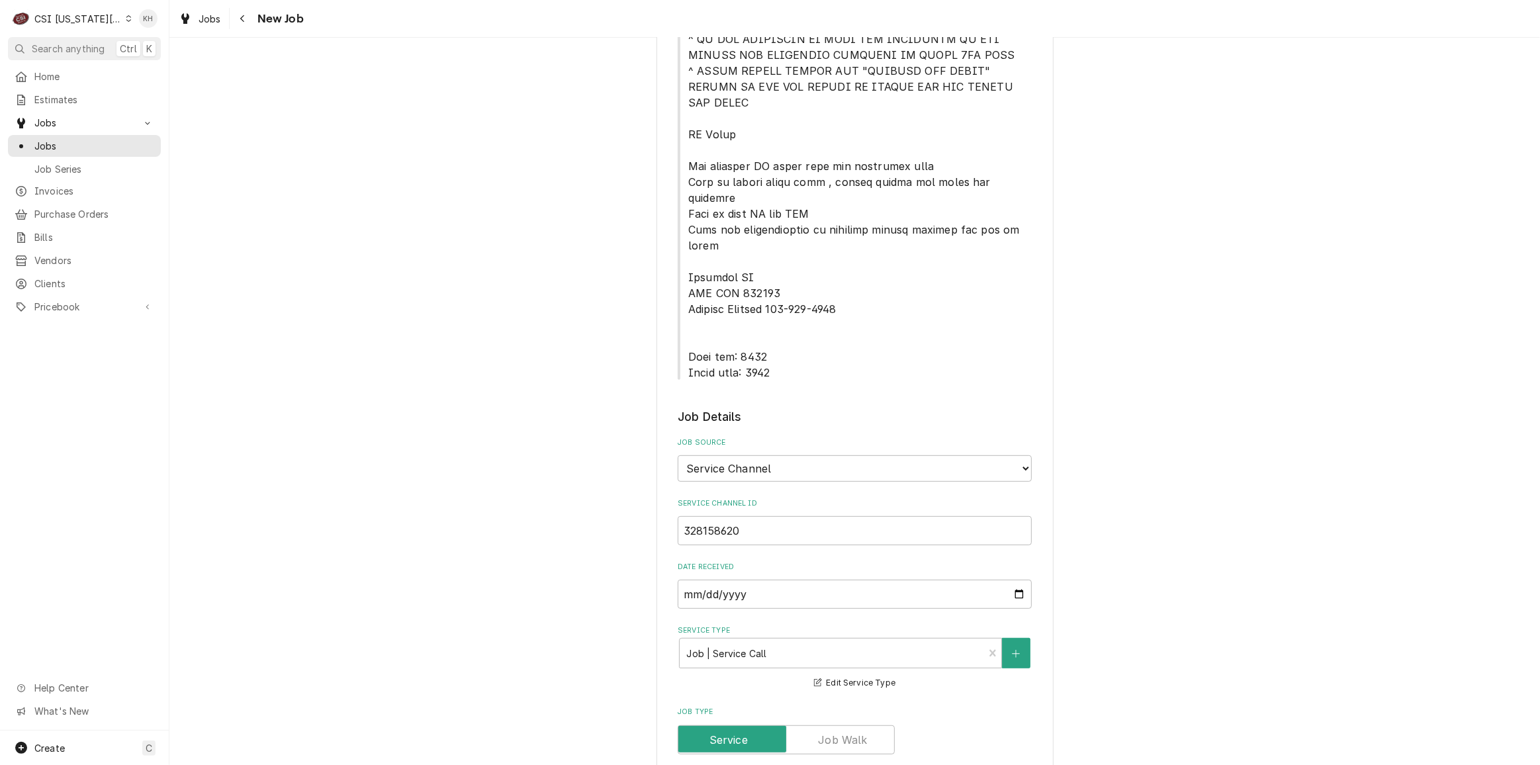
paste textarea "cription Replace broken 2x4 return air grill at drive through area."
type textarea "x"
type textarea "cription Replace broken 2x4 return air grill at drive through area."
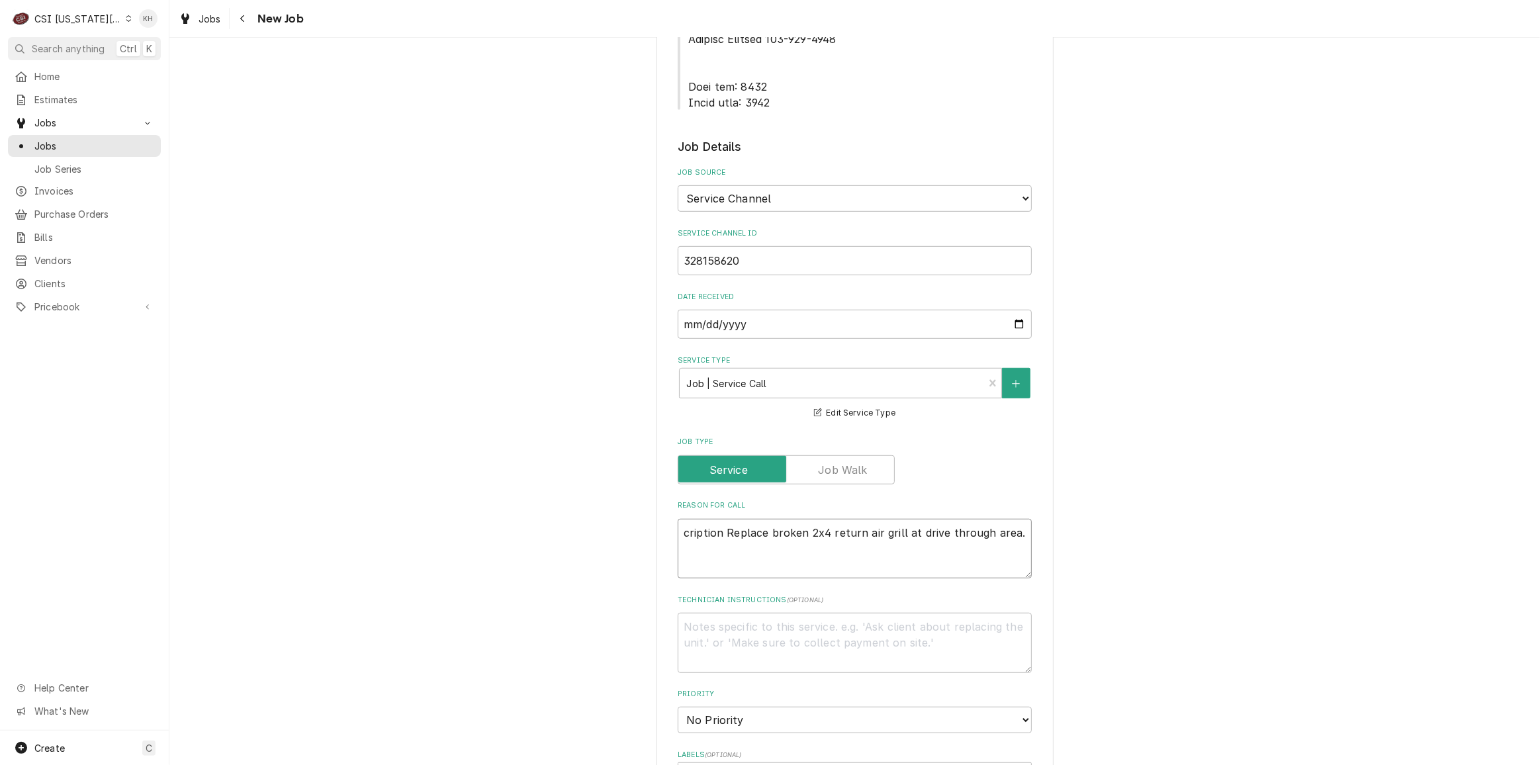
scroll to position [902, 0]
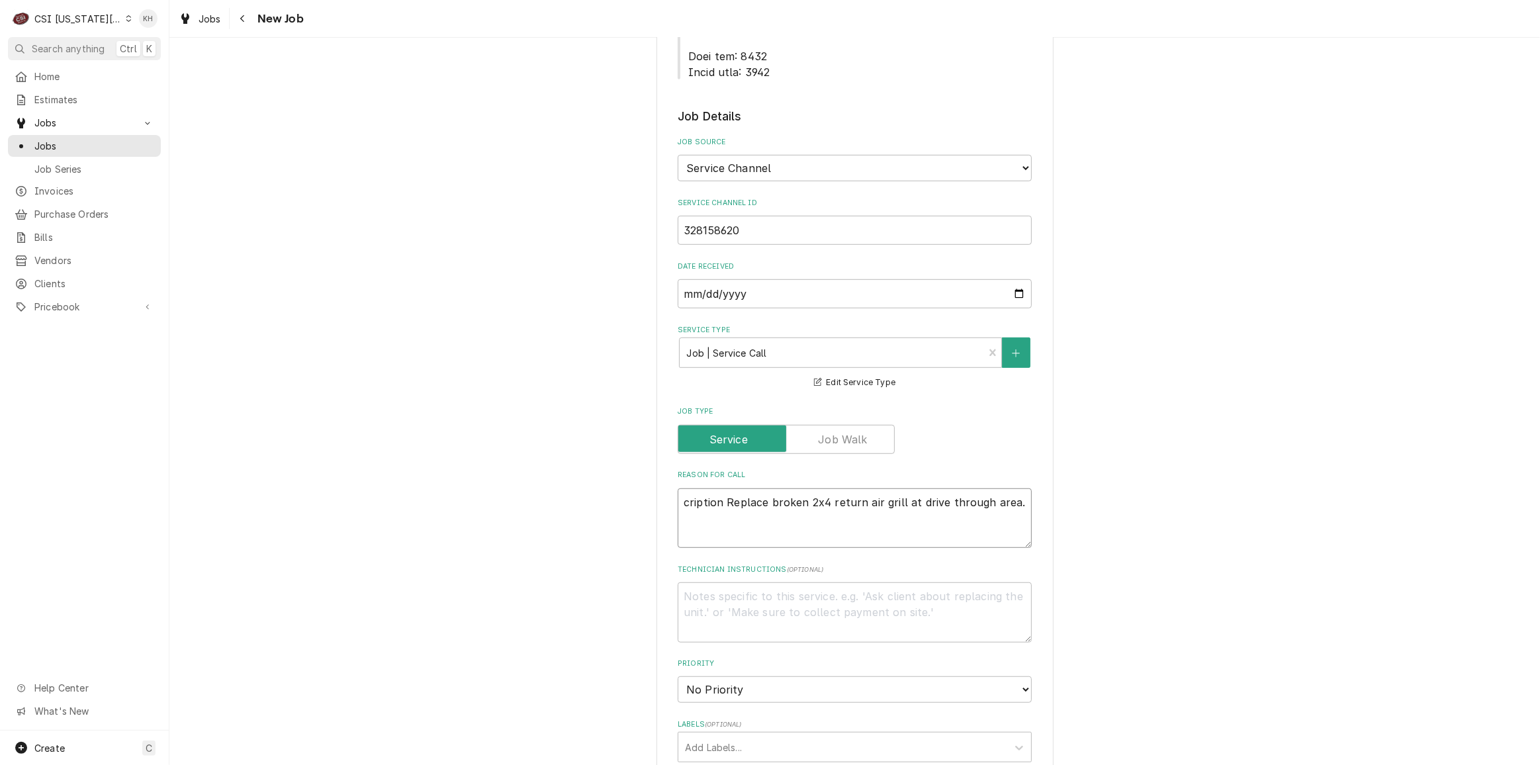
drag, startPoint x: 721, startPoint y: 438, endPoint x: 649, endPoint y: 442, distance: 71.6
click at [649, 442] on div "Please provide the following information to create a job: Client Details Client…" at bounding box center [854, 301] width 1371 height 2304
type textarea "x"
type textarea "Replace broken 2x4 return air grill at drive through area."
type textarea "x"
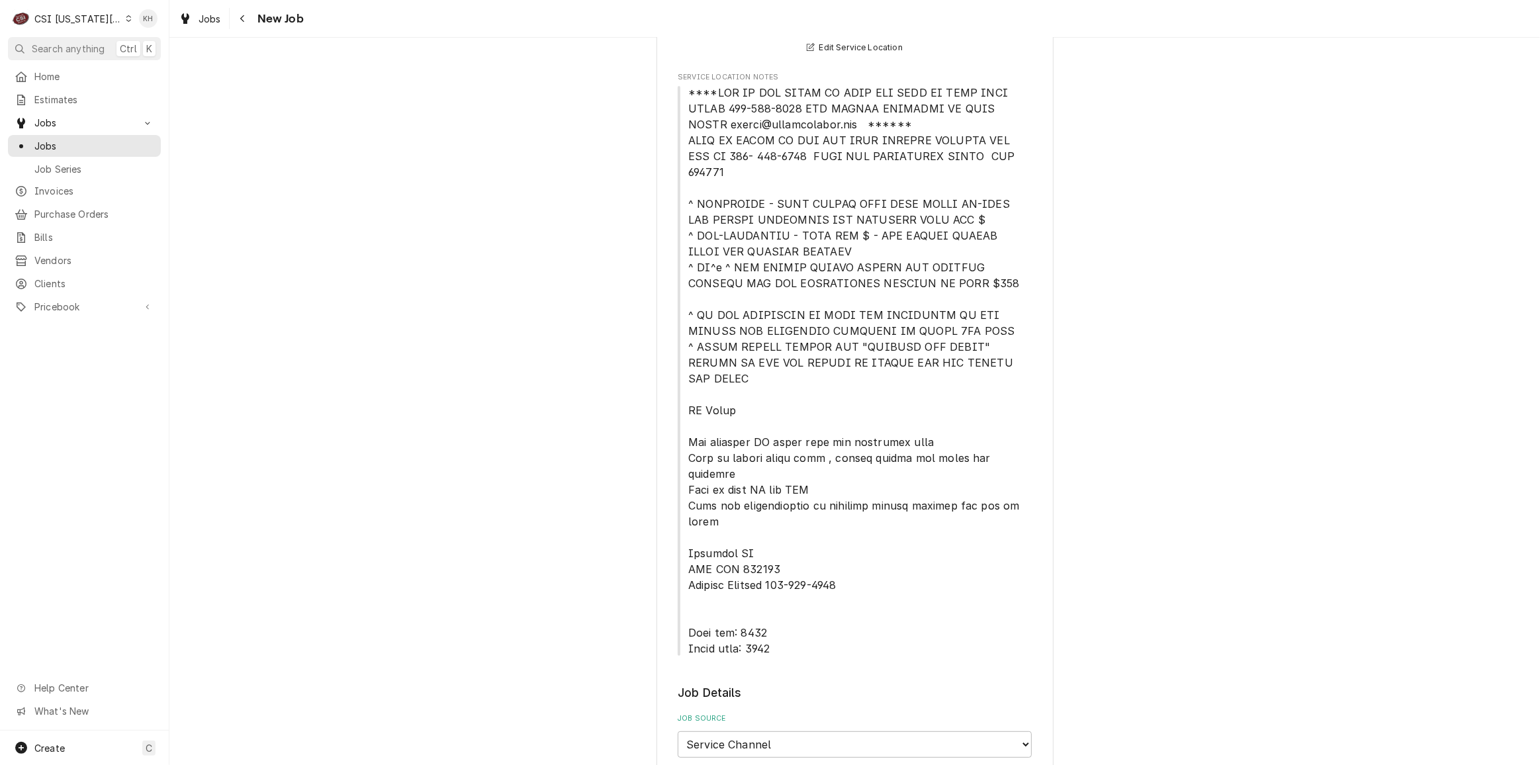
scroll to position [240, 0]
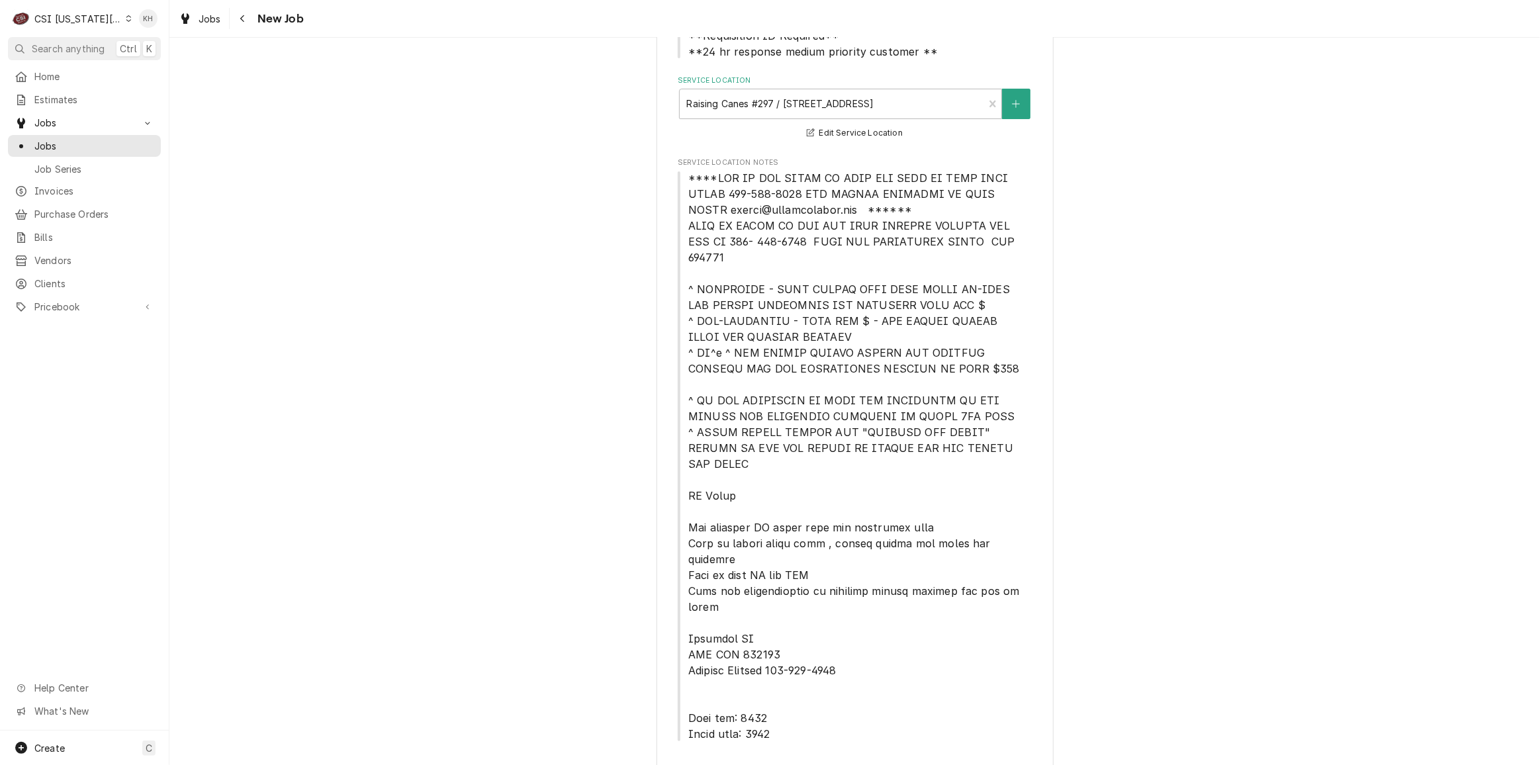
type textarea "Replace broken 2x4 return air grill at drive through area."
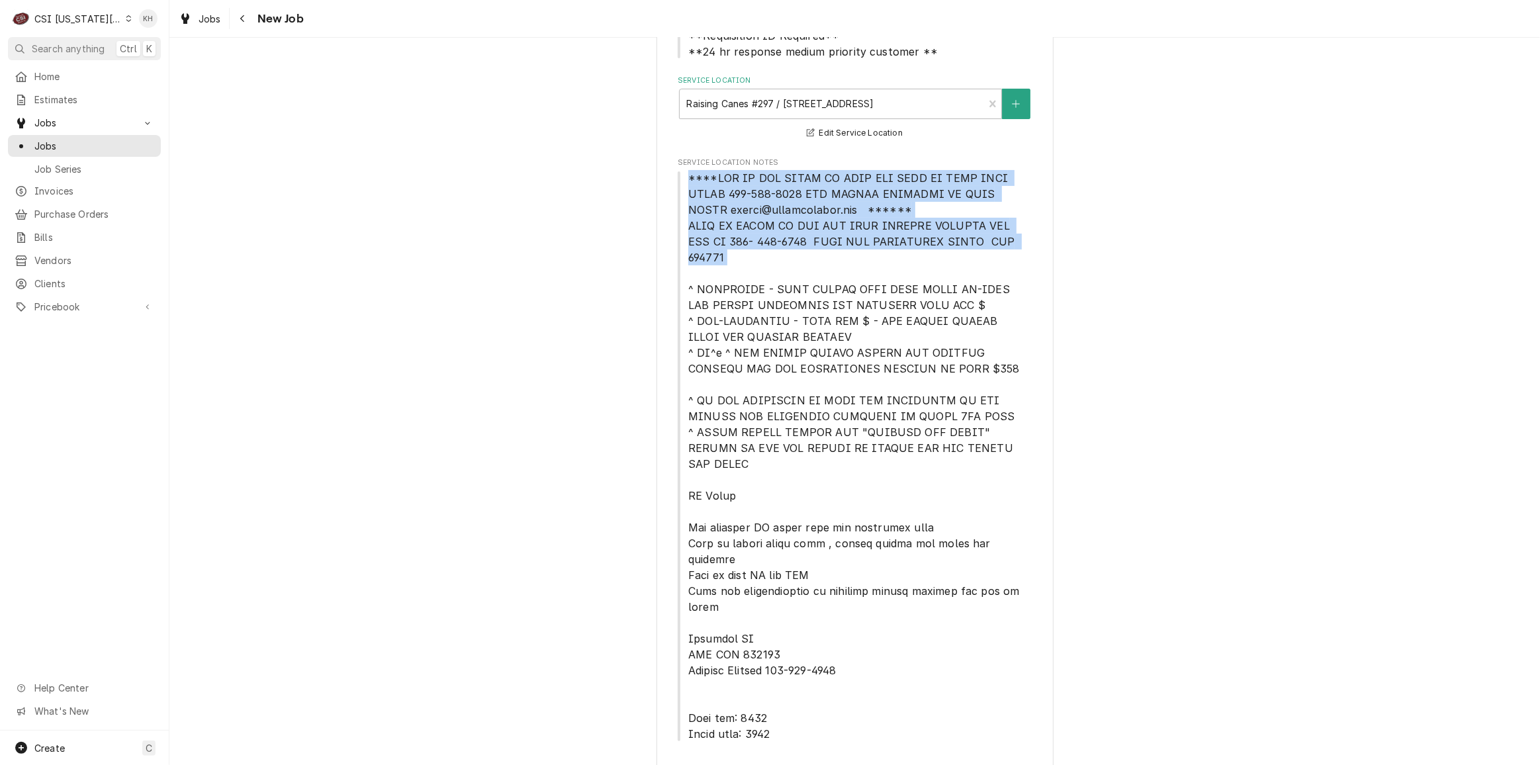
drag, startPoint x: 684, startPoint y: 179, endPoint x: 1045, endPoint y: 252, distance: 368.8
copy span "****NTE ON ALL CALLS IF OVER NTE NEED TO CALL JEFF COSTA 636-399-1299 FOR VERBA…"
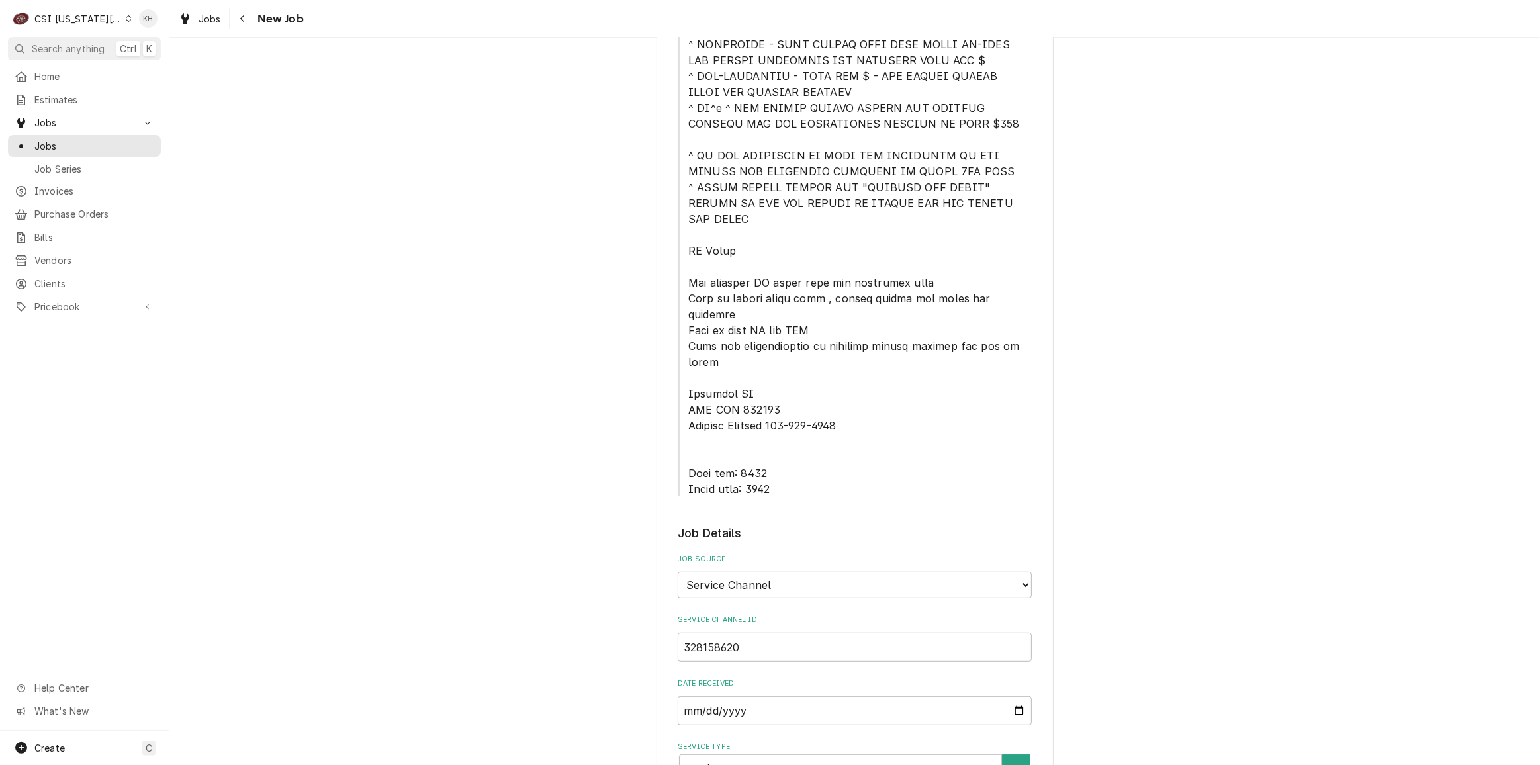
scroll to position [722, 0]
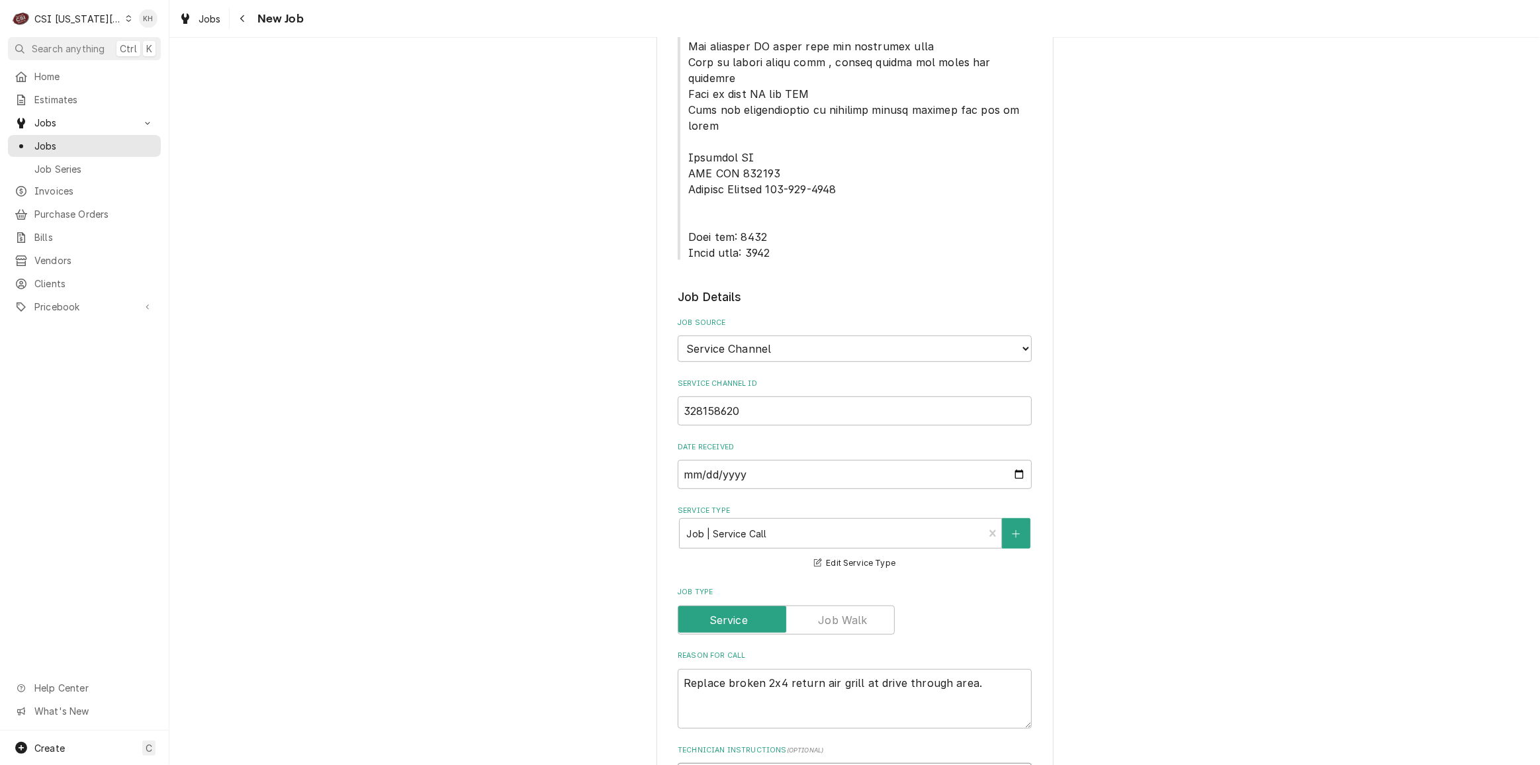
type textarea "x"
type textarea "N"
type textarea "x"
type textarea "NT"
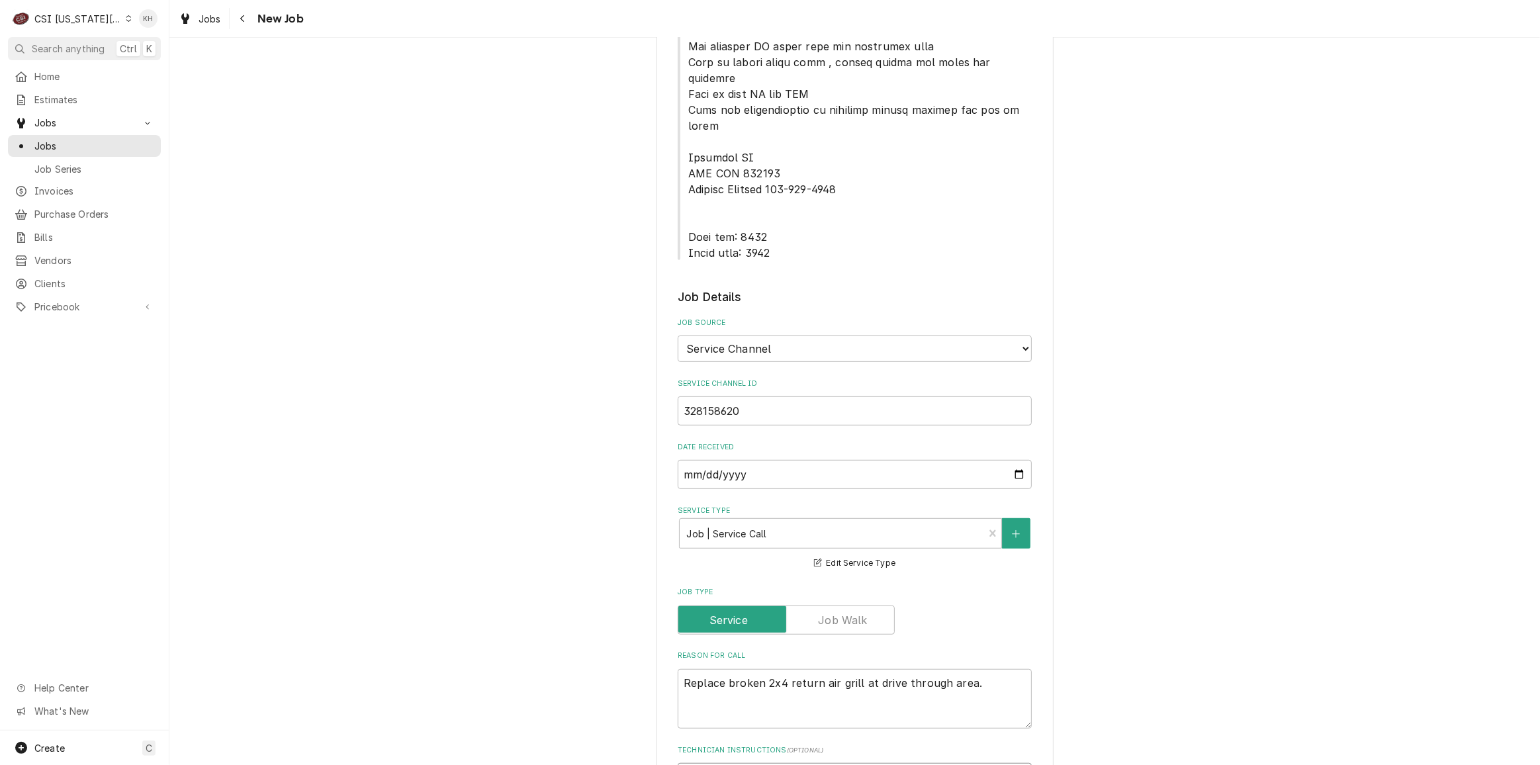
type textarea "x"
type textarea "NTE"
type textarea "x"
type textarea "NTE"
type textarea "x"
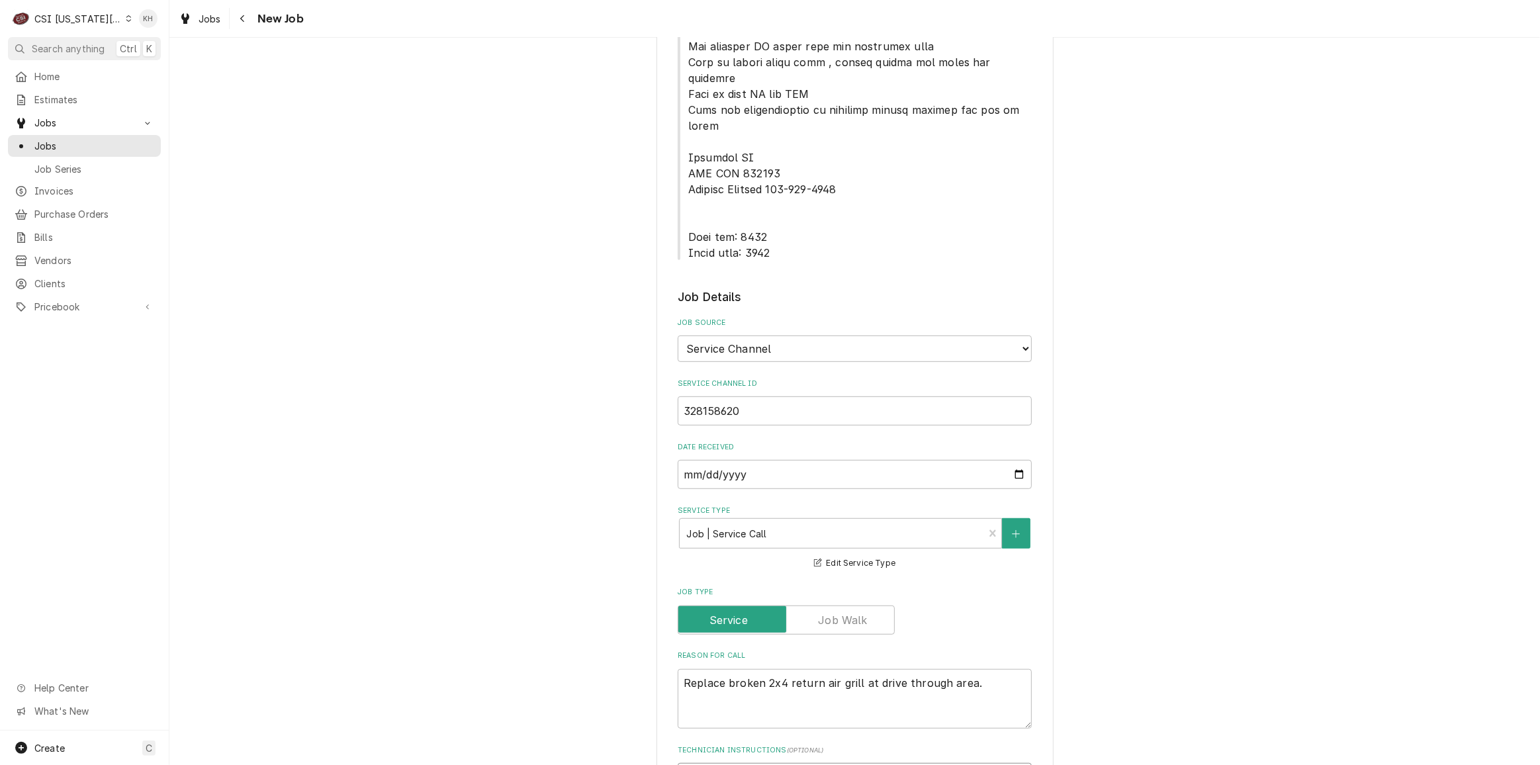
type textarea "NTE #"
type textarea "x"
type textarea "NTE #2"
type textarea "x"
type textarea "NTE #20"
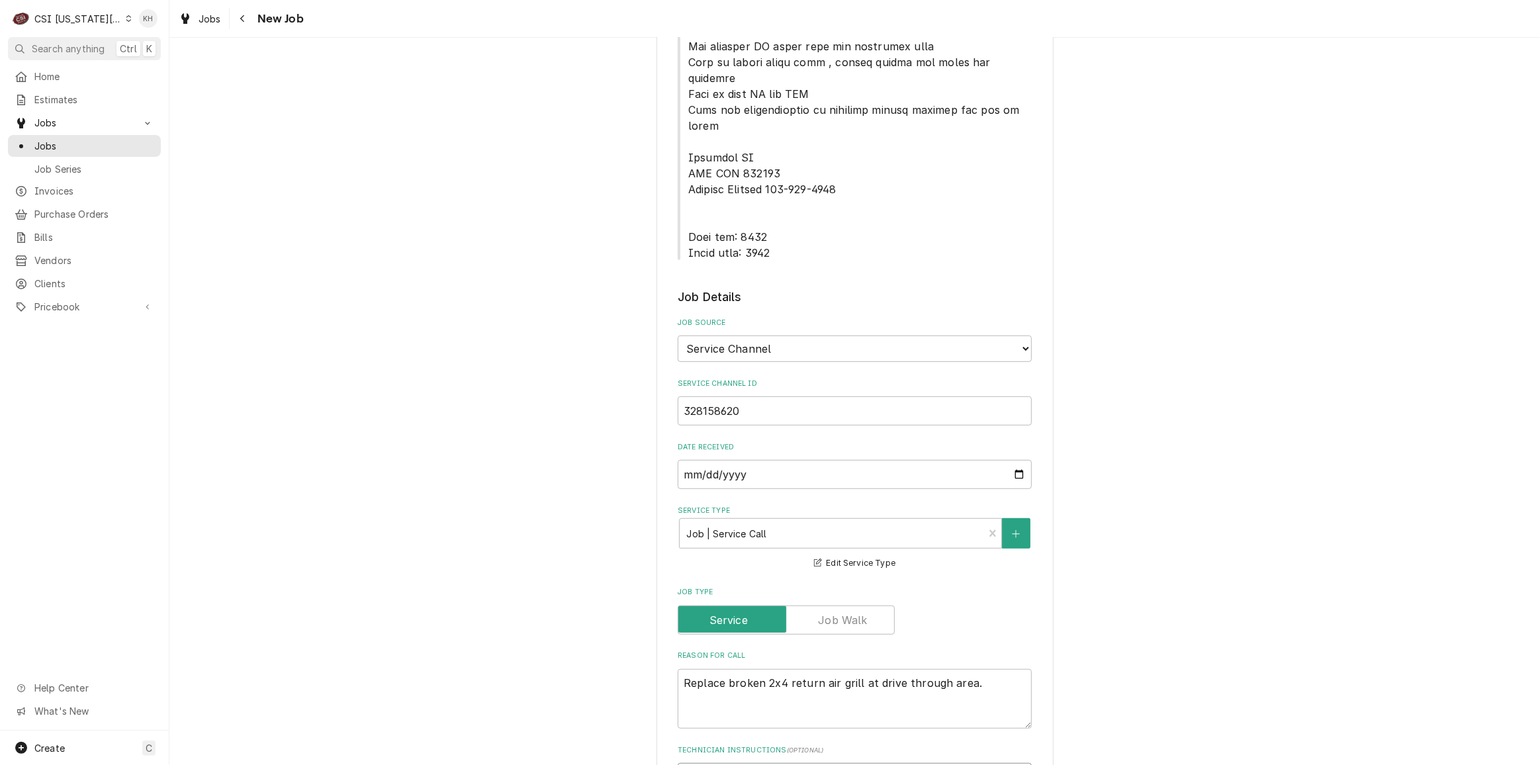
type textarea "x"
type textarea "NTE #200"
type textarea "x"
type textarea "NTE #200."
type textarea "x"
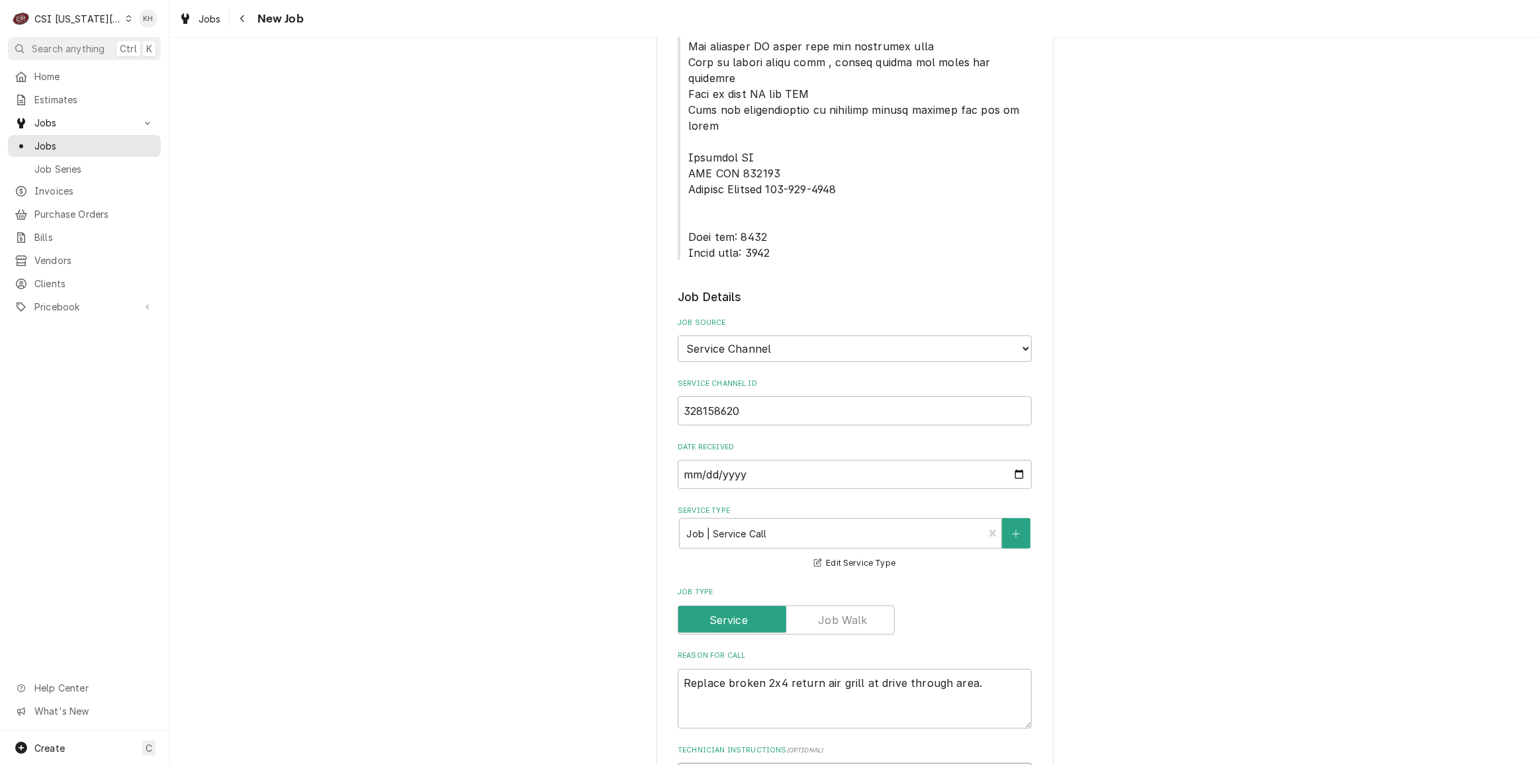
type textarea "NTE #200.00"
type textarea "x"
type textarea "NTE #200.000"
type textarea "x"
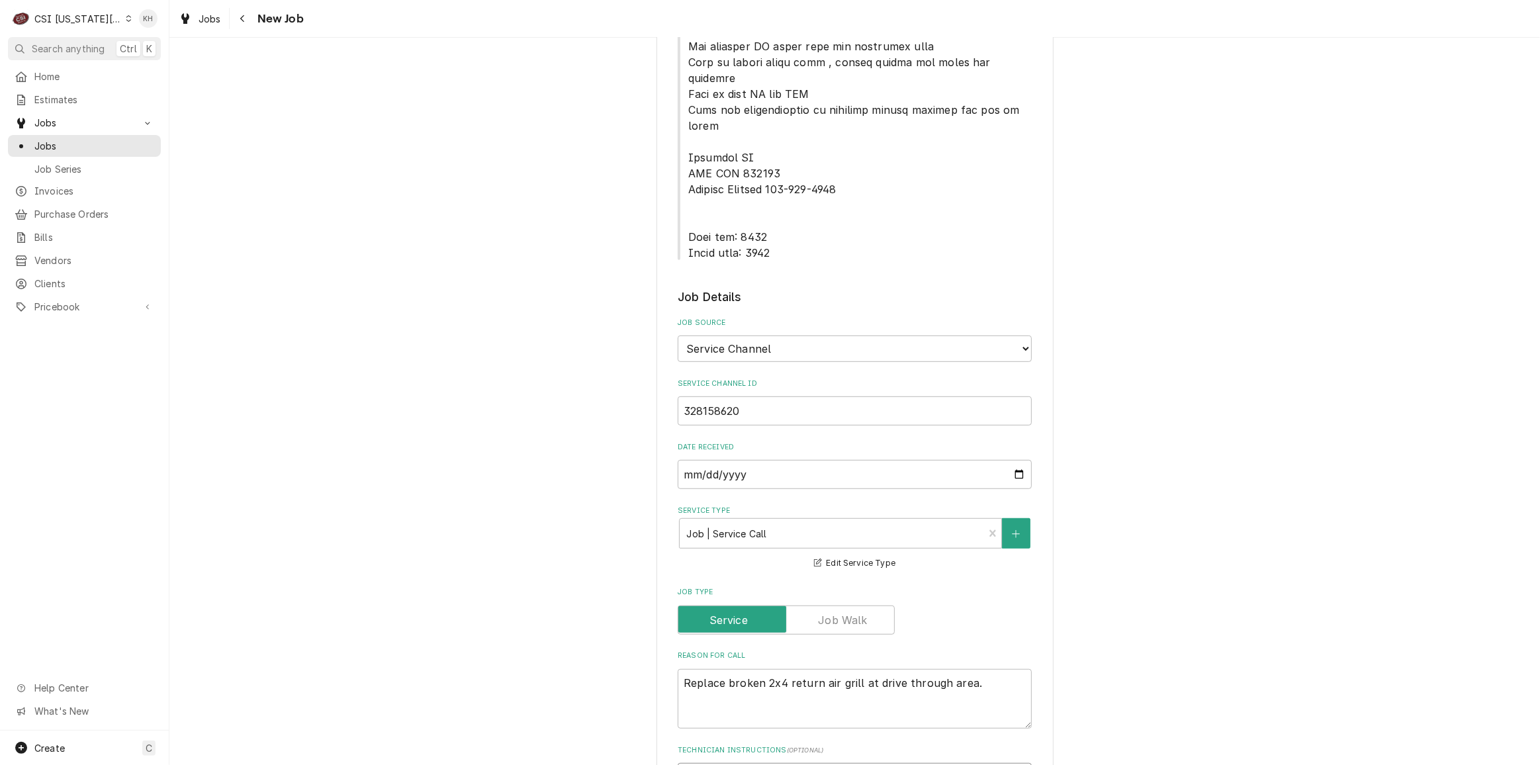
type textarea "NTE 200.000"
type textarea "x"
type textarea "NTE $200.000"
type textarea "x"
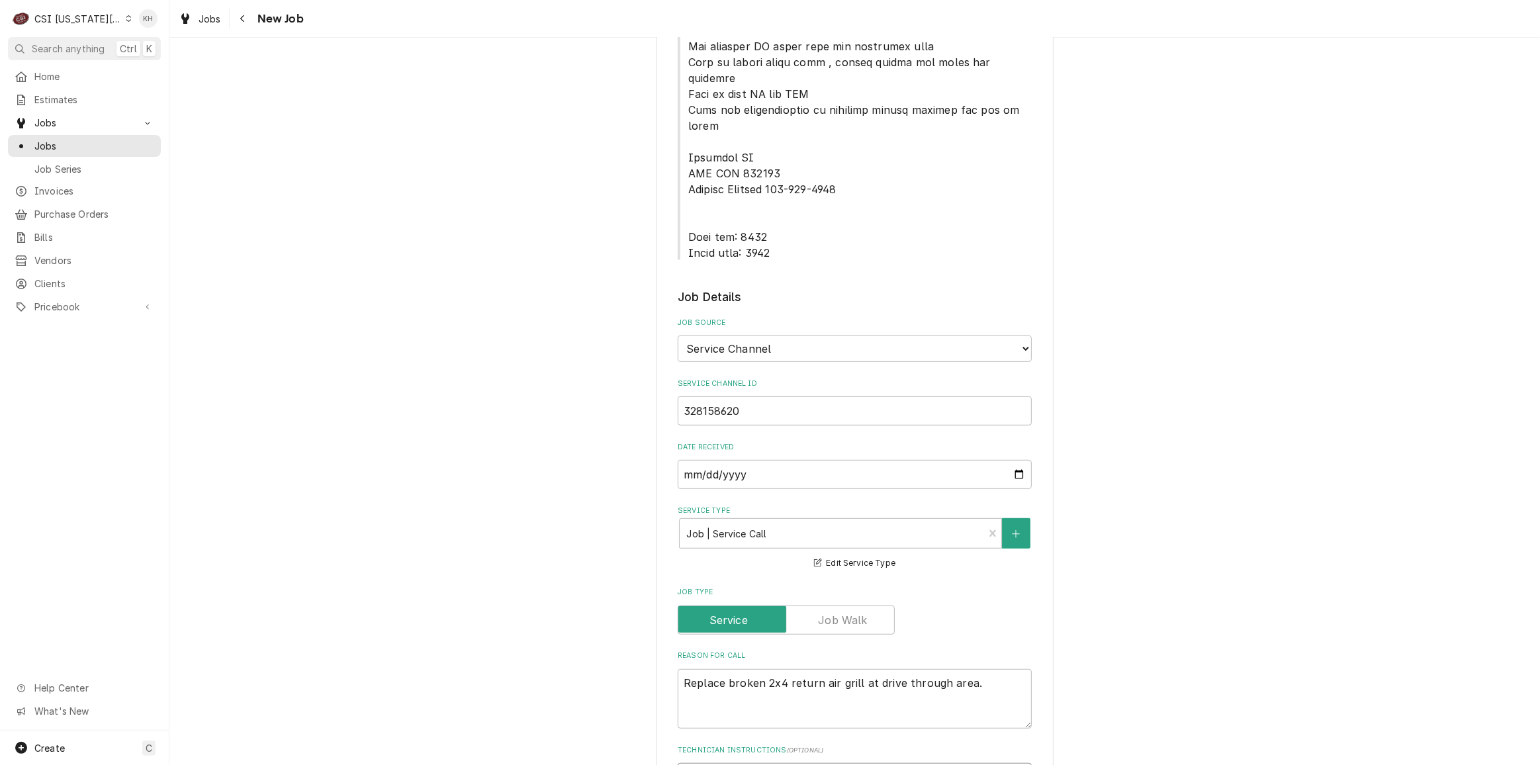
type textarea "NTE $200.00"
type textarea "x"
type textarea "NTE $200.00"
type textarea "x"
type textarea "NTE $200.00"
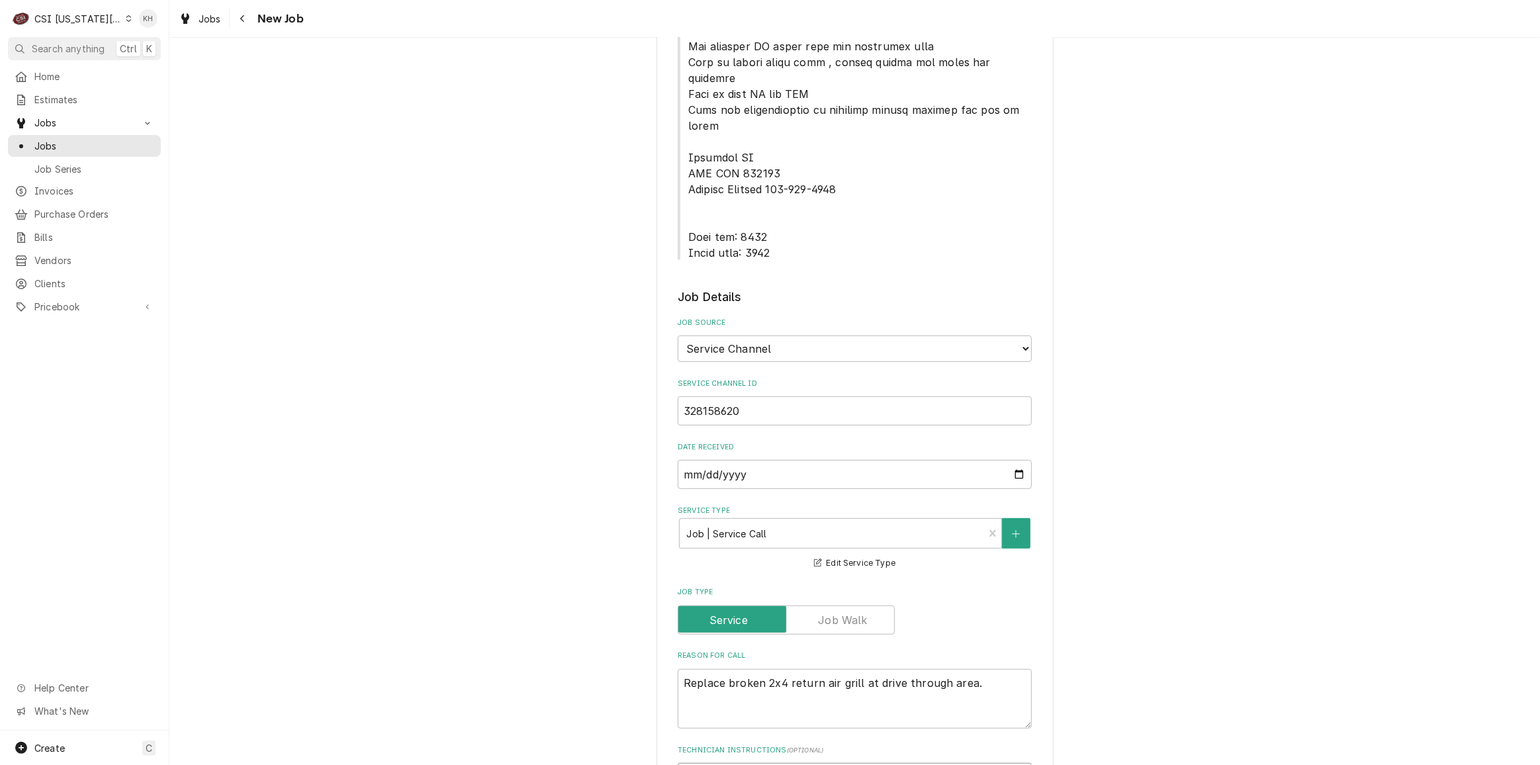
paste textarea "****NTE ON ALL CALLS IF OVER NTE NEED TO CALL JEFF COSTA 636-399-1299 FOR VERBA…"
type textarea "x"
type textarea "NTE $200.00 ****NTE ON ALL CALLS IF OVER NTE NEED TO CALL JEFF COSTA 636-399-12…"
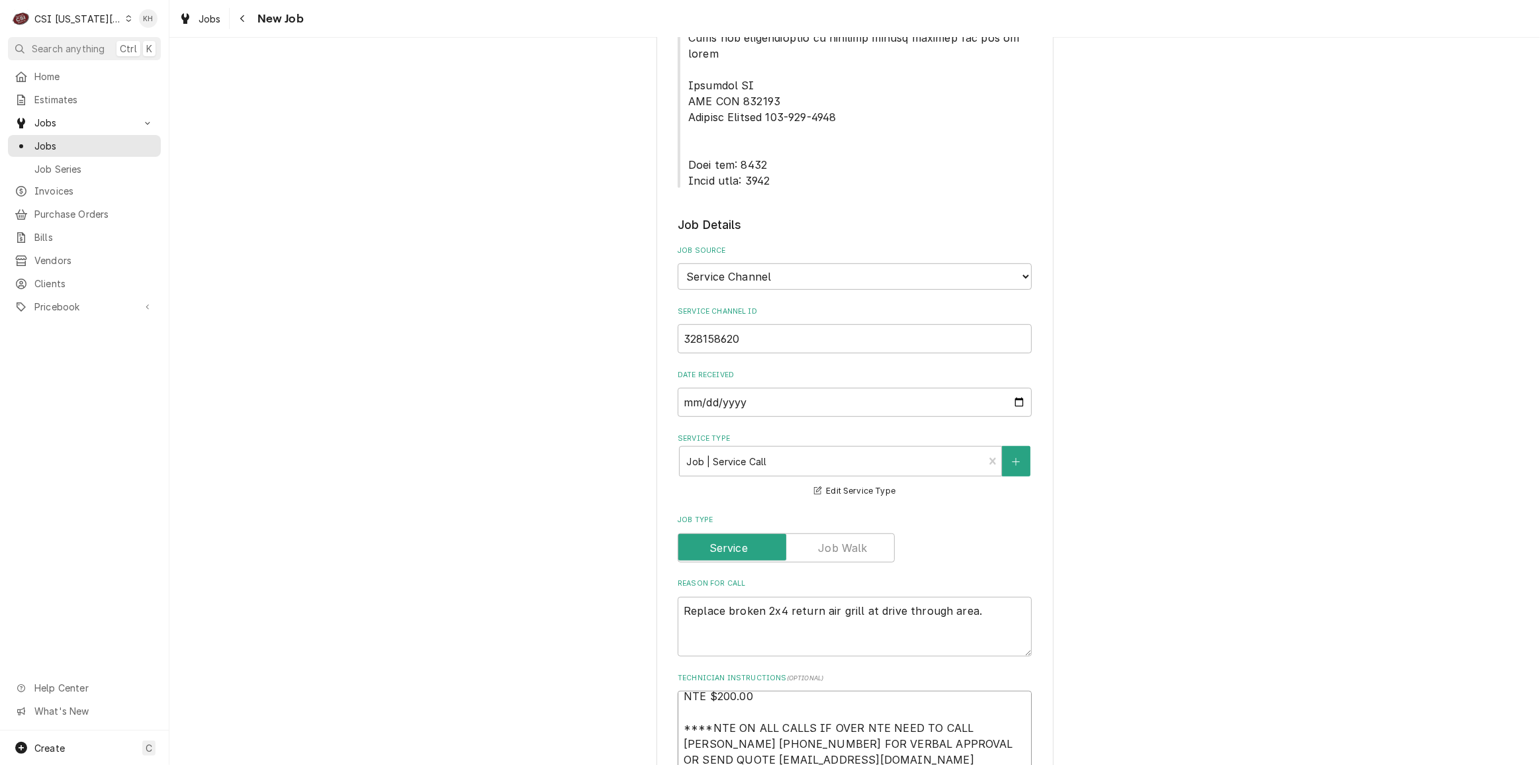
type textarea "x"
type textarea "NTE $200.00 ****NTE ON ALL CALLS IF OVER NTE NEED TO CALL JEFF COSTA 636-399-12…"
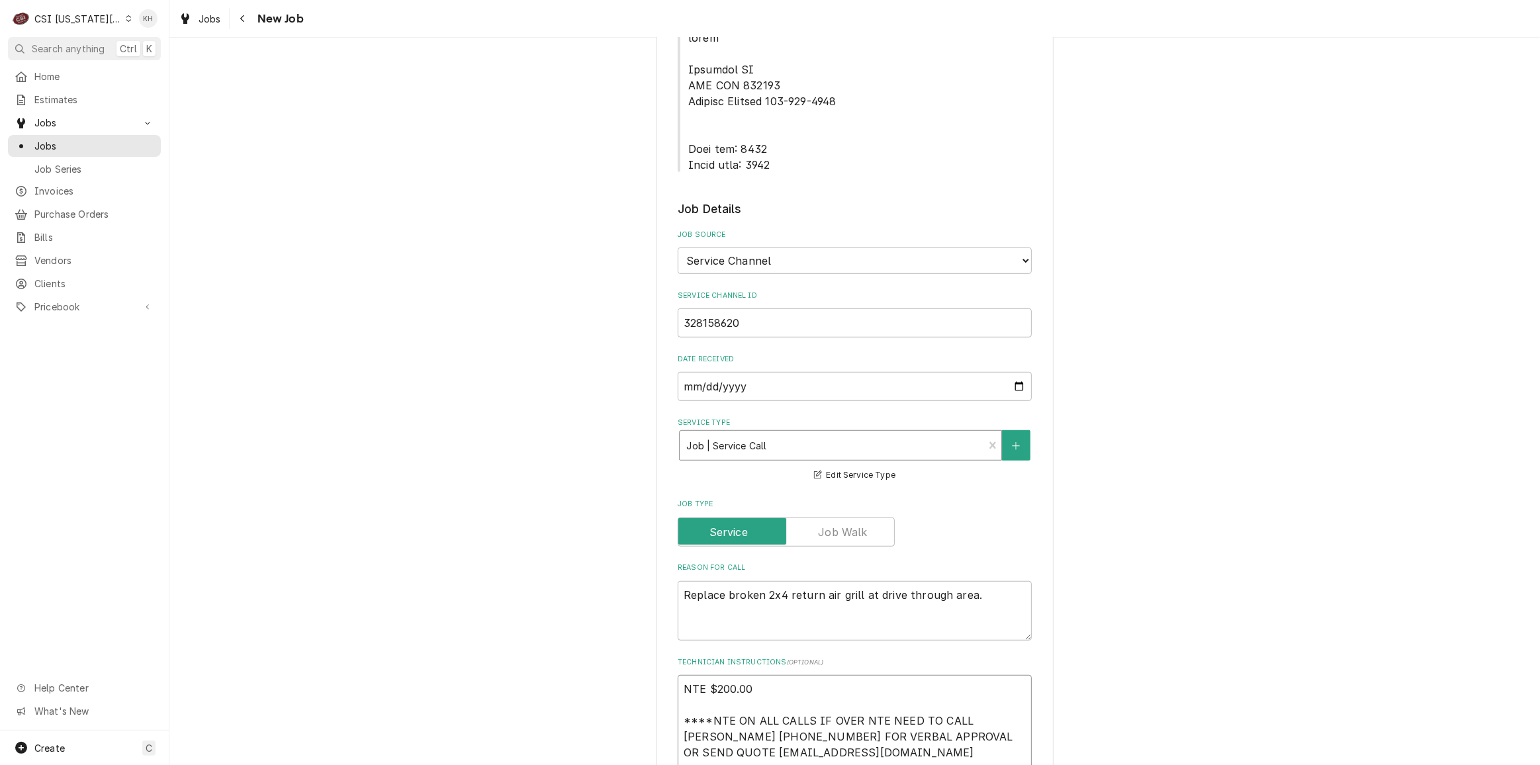
type textarea "x"
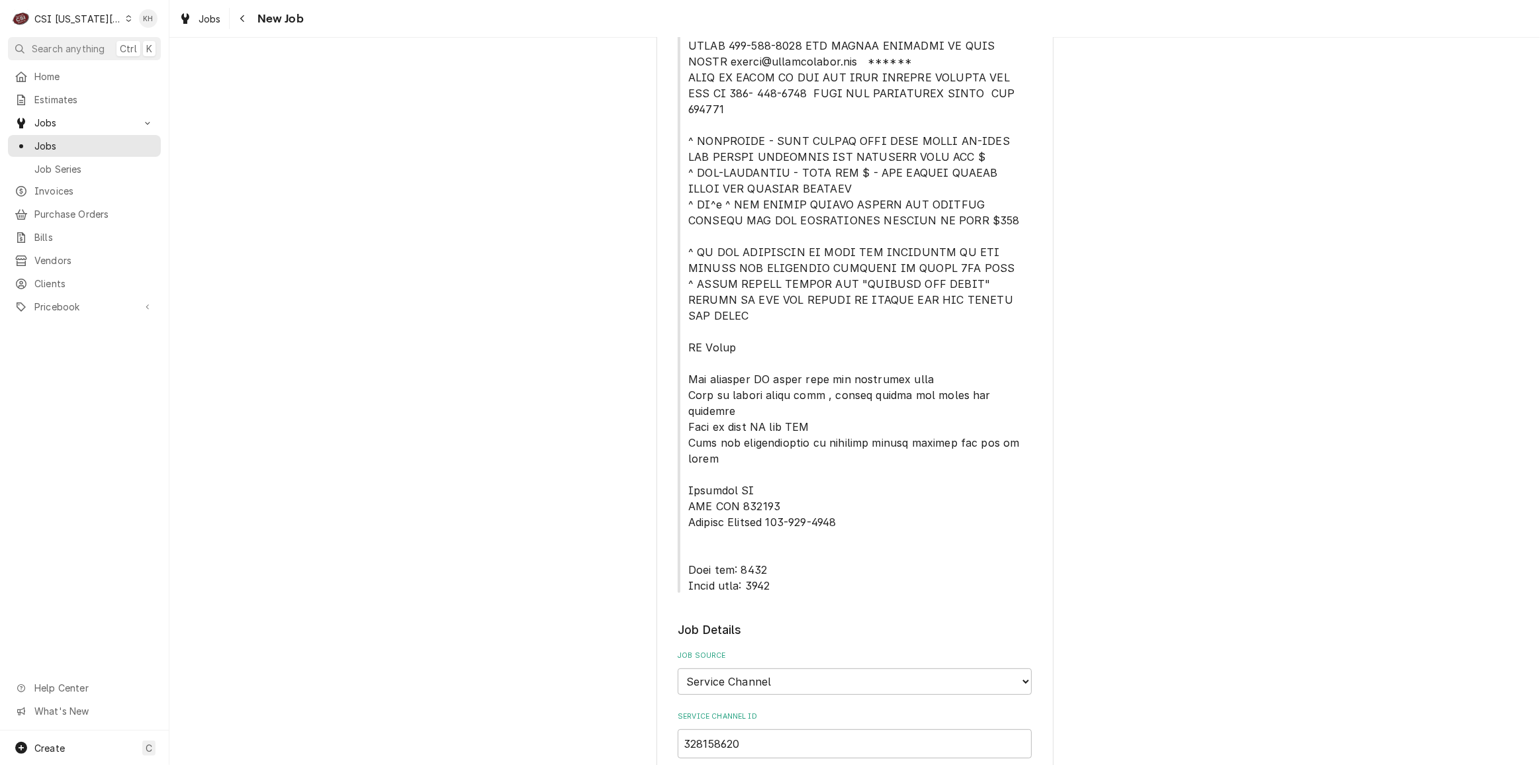
scroll to position [389, 0]
type textarea "NTE $200.00 ****NTE ON ALL CALLS IF OVER NTE NEED TO CALL JEFF COSTA 636-399-12…"
drag, startPoint x: 681, startPoint y: 506, endPoint x: 774, endPoint y: 526, distance: 95.4
click at [774, 526] on span "Service Location Notes" at bounding box center [855, 308] width 354 height 572
copy span "Lock box: 3410 Alarm code: 0962"
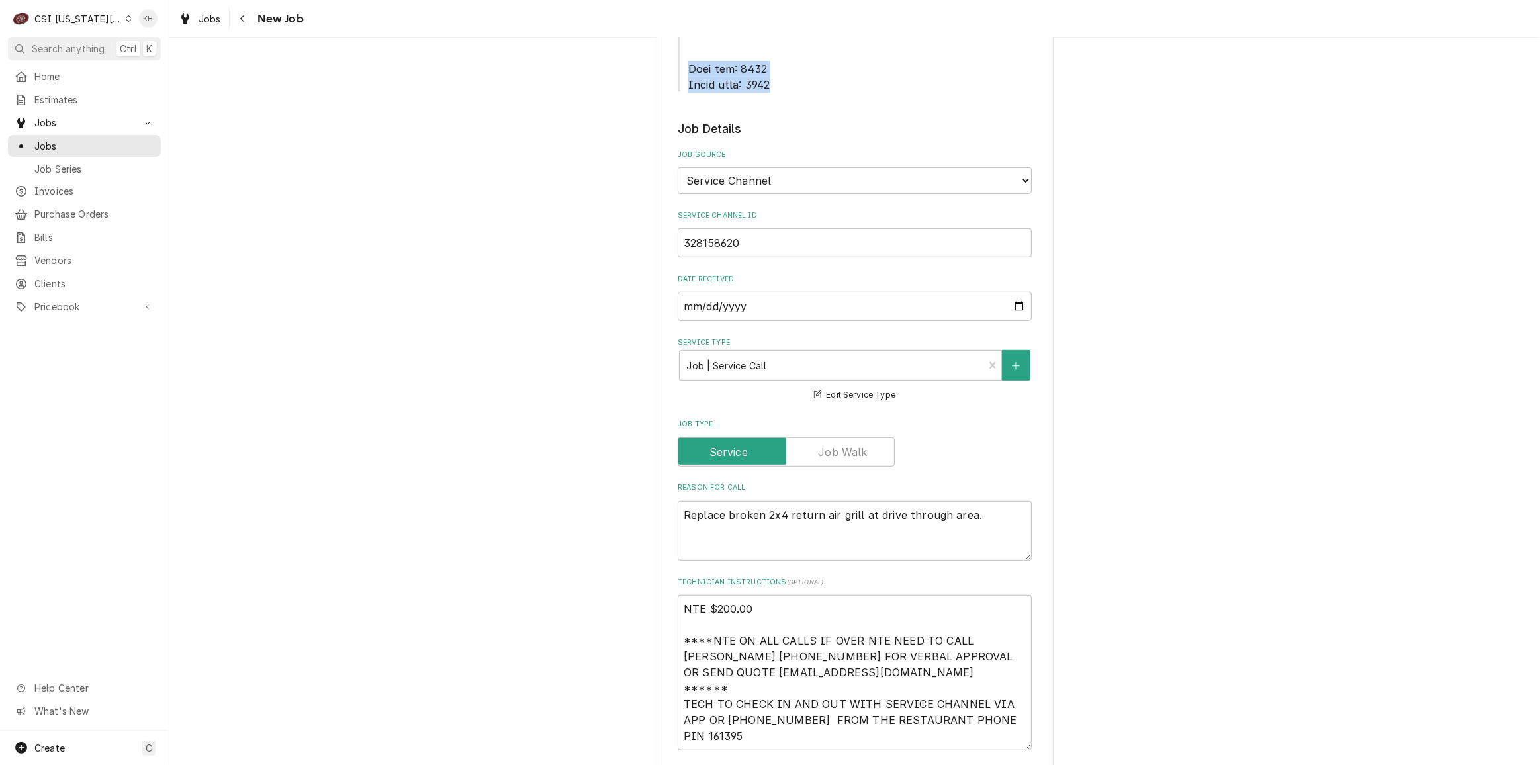
scroll to position [930, 0]
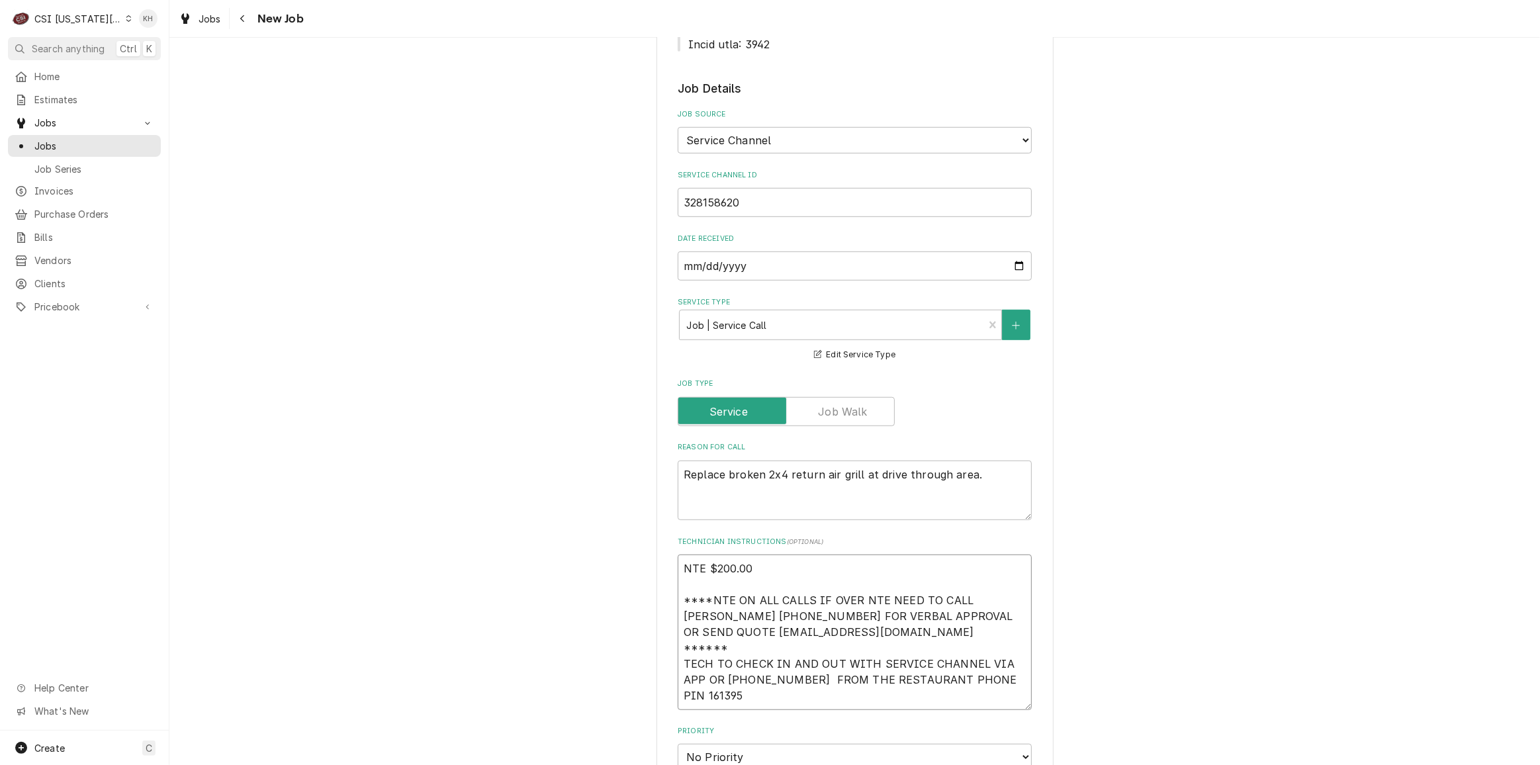
click at [720, 645] on textarea "NTE $200.00 ****NTE ON ALL CALLS IF OVER NTE NEED TO CALL JEFF COSTA 636-399-12…" at bounding box center [855, 632] width 354 height 155
paste textarea "Lock box: 3410 Alarm code: 0962"
type textarea "x"
type textarea "NTE $200.00 ****NTE ON ALL CALLS IF OVER NTE NEED TO CALL JEFF COSTA 636-399-12…"
type textarea "x"
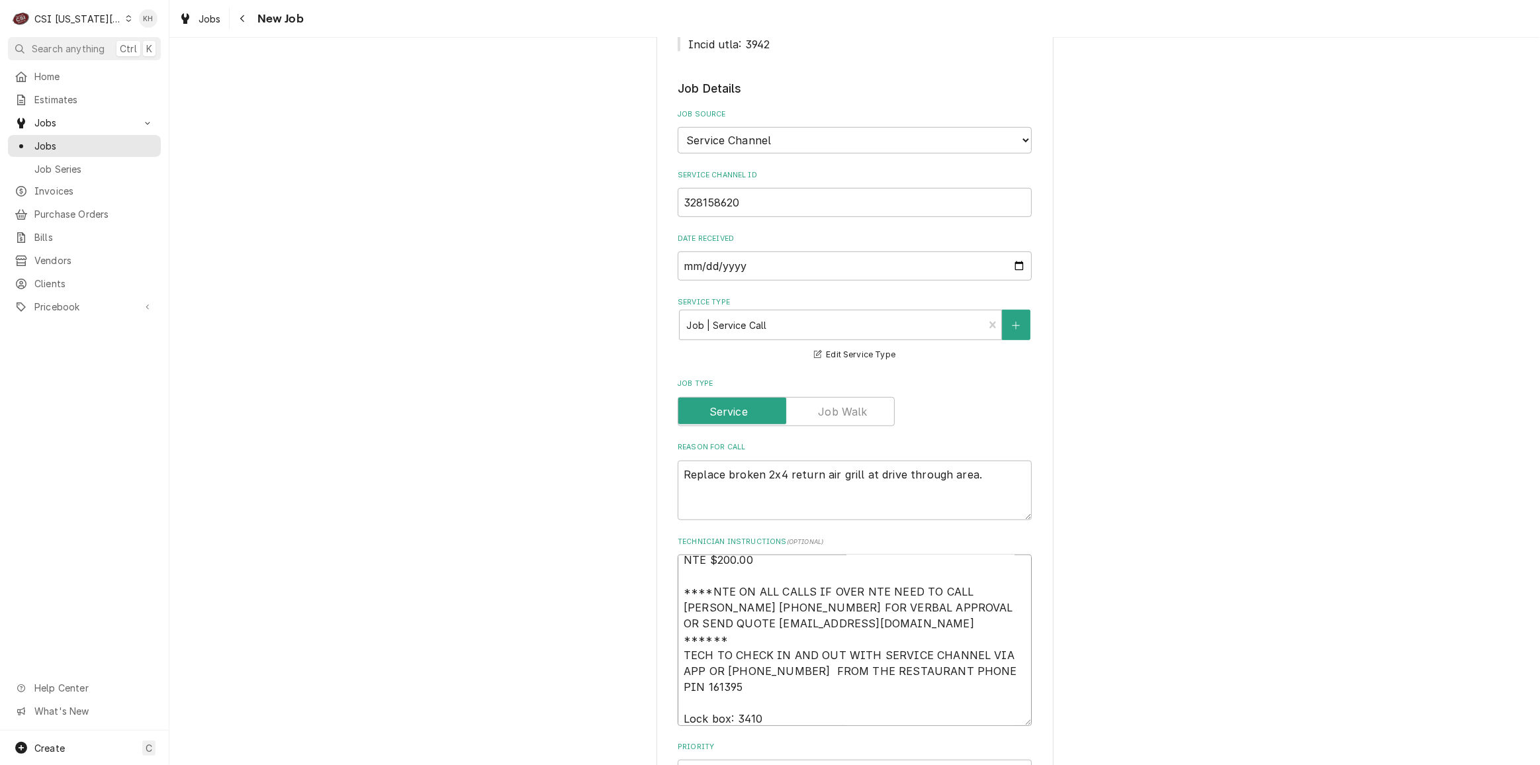
type textarea "NTE $200.00 ****NTE ON ALL CALLS IF OVER NTE NEED TO CALL JEFF COSTA 636-399-12…"
type textarea "x"
type textarea "NTE $200.00 ****NTE ON ALL CALLS IF OVER NTE NEED TO CALL JEFF COSTA 636-399-12…"
type textarea "x"
type textarea "NTE $200.00 ****NTE ON ALL CALLS IF OVER NTE NEED TO CALL JEFF COSTA 636-399-12…"
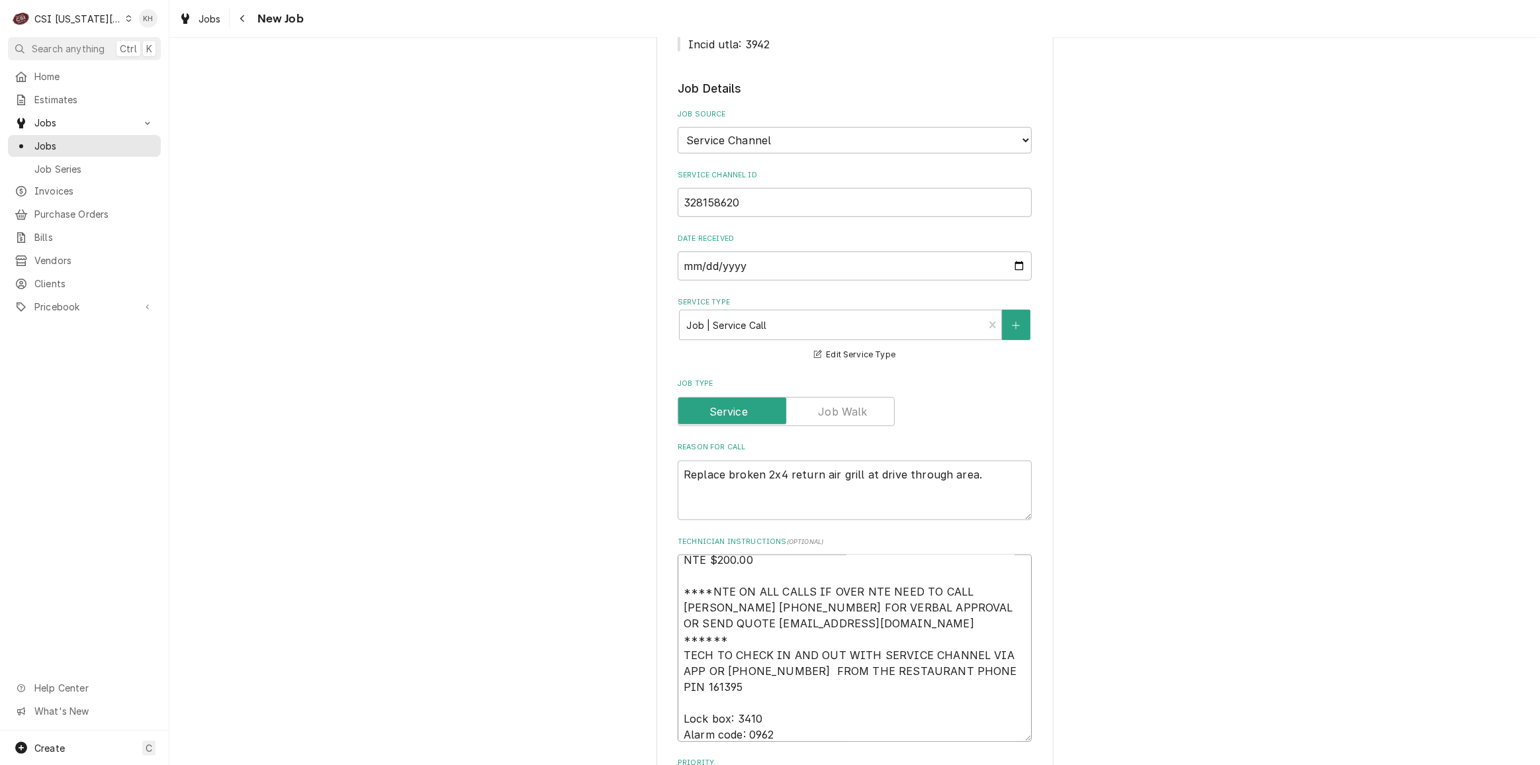
type textarea "x"
type textarea "NTE $200.00 ****NTE ON ALL CALLS IF OVER NTE NEED TO CALL JEFF COSTA 636-399-12…"
type textarea "x"
type textarea "NTE $200.00 ****NTE ON ALL CALLS IF OVER NTE NEED TO CALL JEFF COSTA 636-399-12…"
type textarea "x"
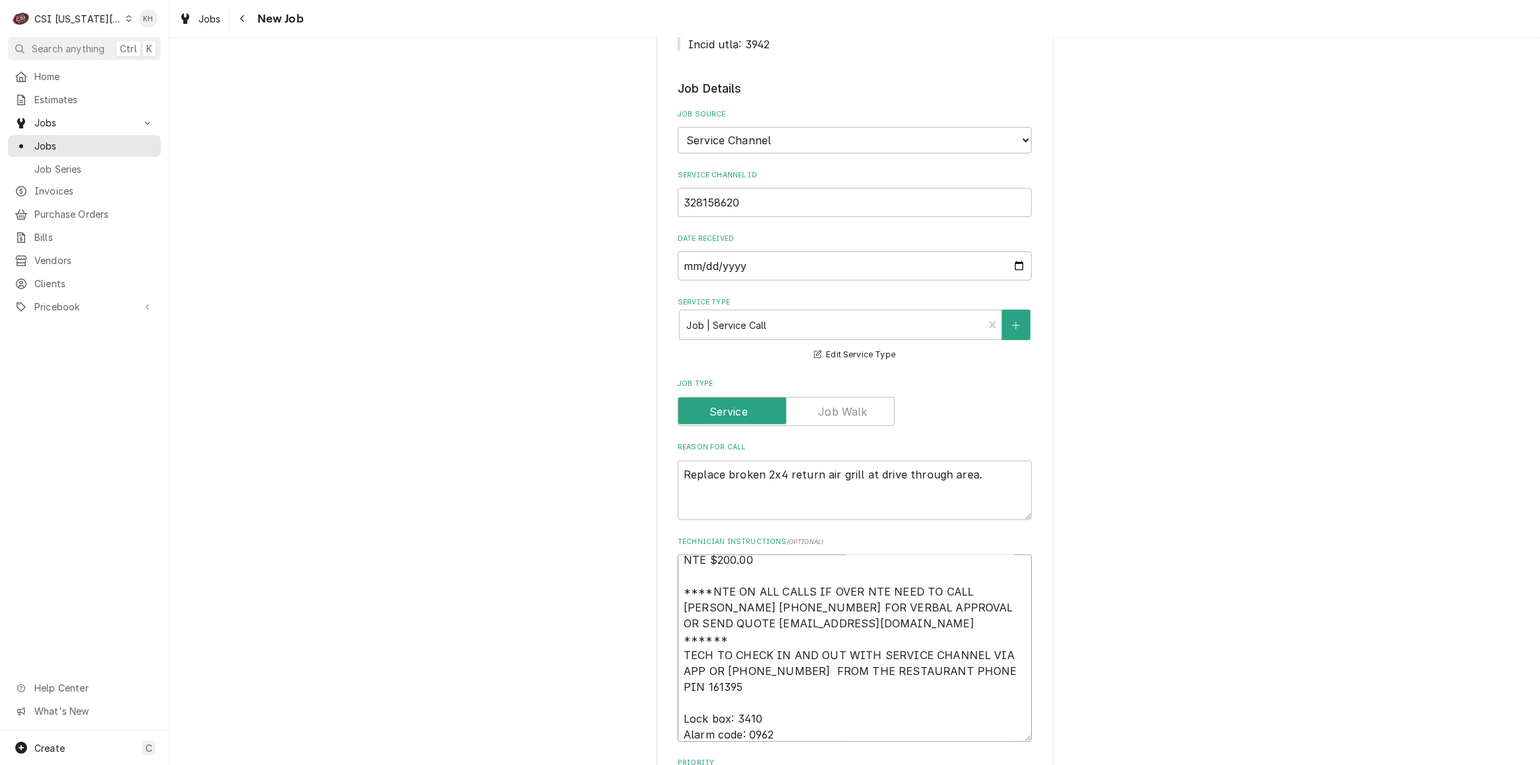
type textarea "NTE $200.00 ****NTE ON ALL CALLS IF OVER NTE NEED TO CALL JEFF COSTA 636-399-12…"
type textarea "x"
type textarea "NTE $200.00 ****NTE ON ALL CALLS IF OVER NTE NEED TO CALL JEFF COSTA 636-399-12…"
type textarea "x"
type textarea "NTE $200.00 ****NTE ON ALL CALLS IF OVER NTE NEED TO CALL JEFF COSTA 636-399-12…"
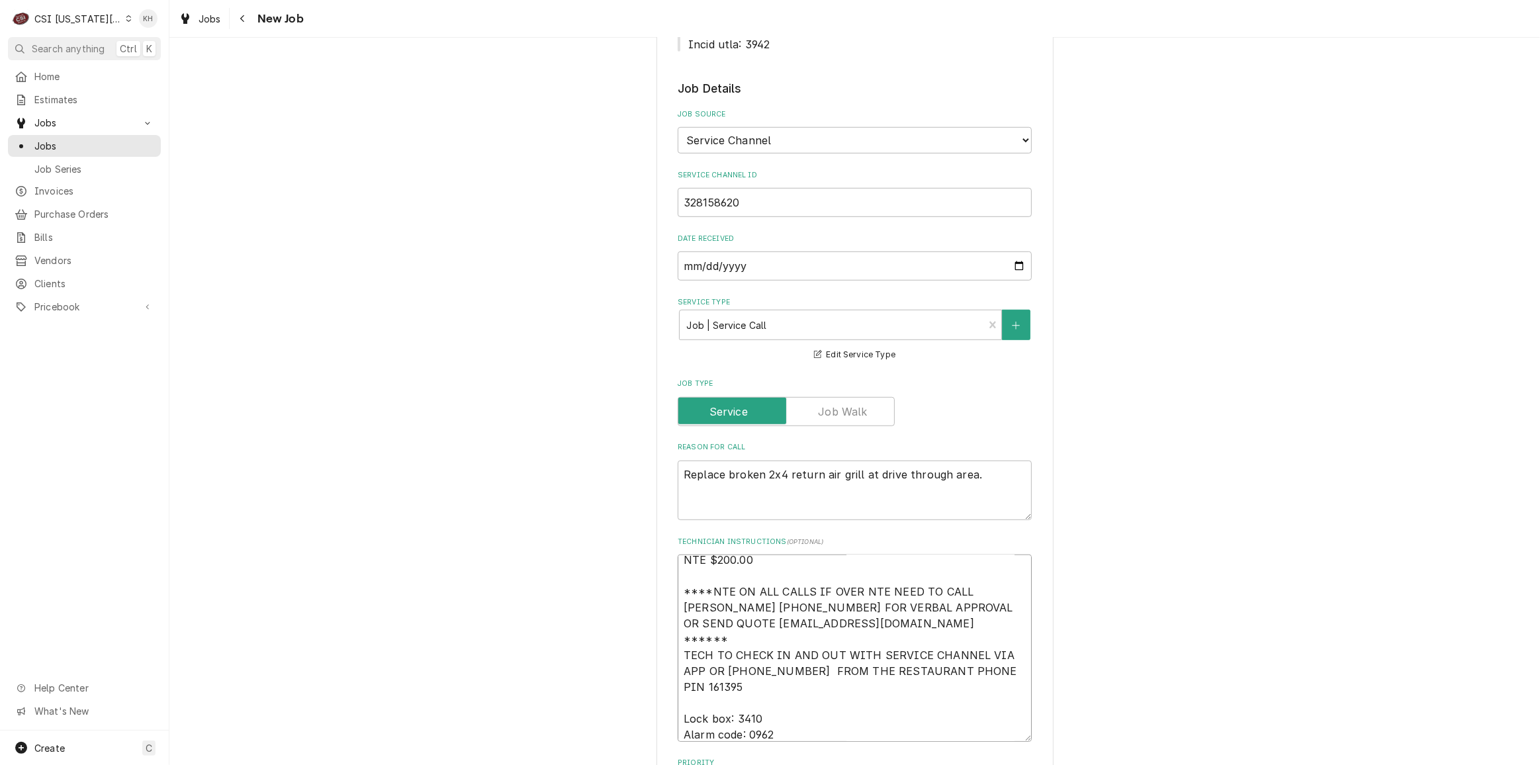
type textarea "x"
type textarea "NTE $200.00 ****NTE ON ALL CALLS IF OVER NTE NEED TO CALL JEFF COSTA 636-399-12…"
type textarea "x"
type textarea "NTE $200.00 ****NTE ON ALL CALLS IF OVER NTE NEED TO CALL JEFF COSTA 636-399-12…"
type textarea "x"
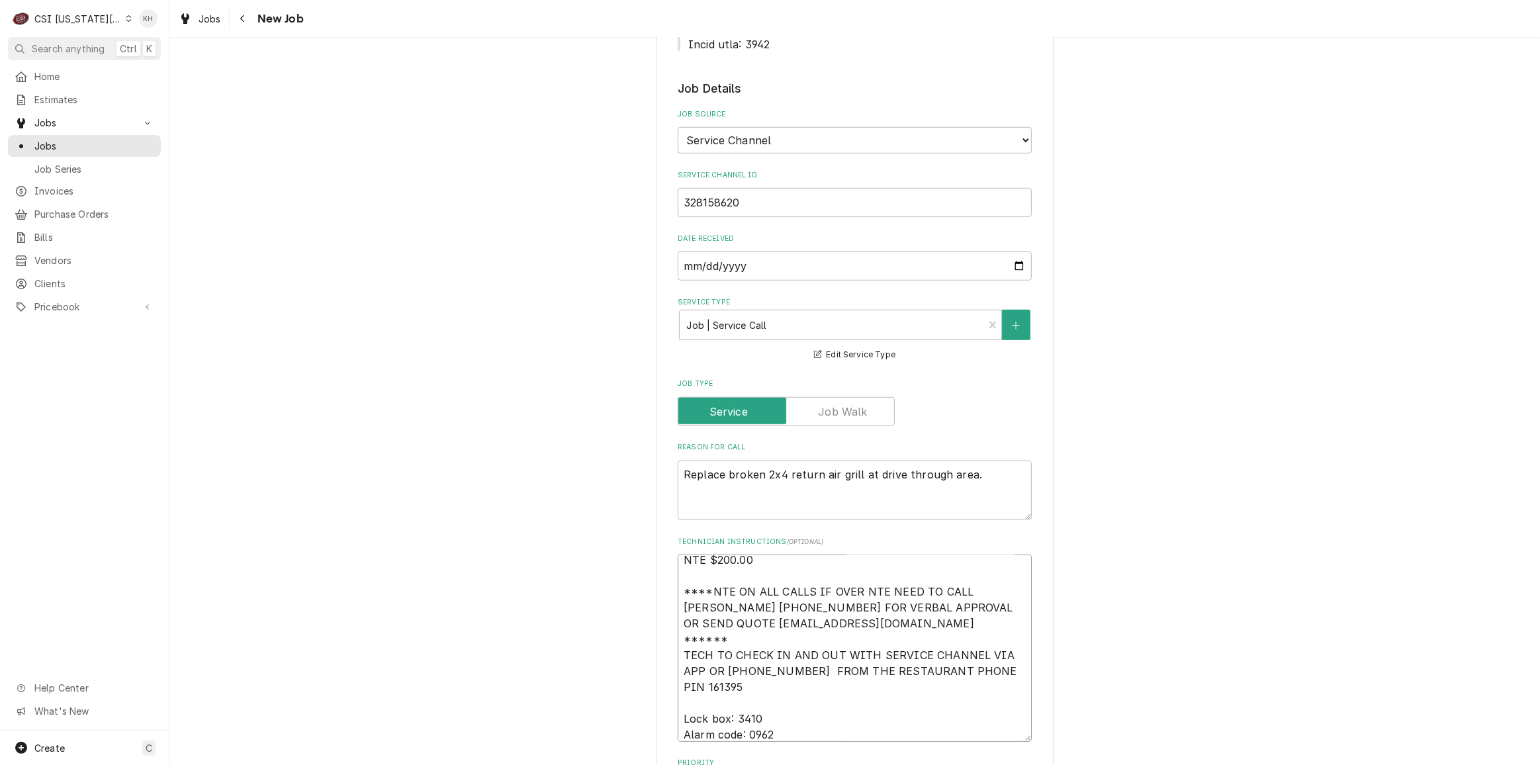
type textarea "NTE $200.00 ****NTE ON ALL CALLS IF OVER NTE NEED TO CALL JEFF COSTA 636-399-12…"
type textarea "x"
type textarea "NTE $200.00 ****NTE ON ALL CALLS IF OVER NTE NEED TO CALL JEFF COSTA 636-399-12…"
type textarea "x"
type textarea "NTE $200.00 ****NTE ON ALL CALLS IF OVER NTE NEED TO CALL JEFF COSTA 636-399-12…"
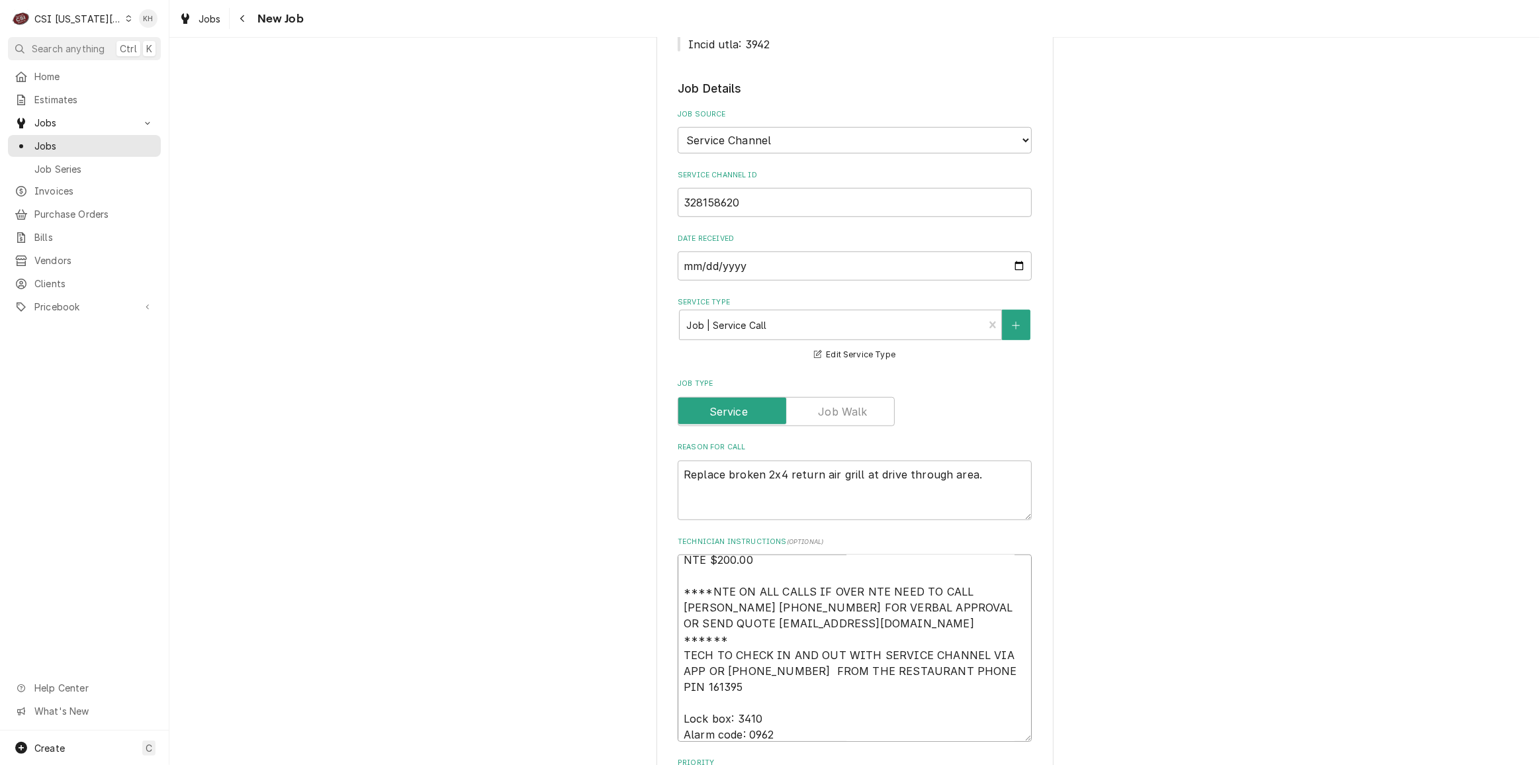
type textarea "x"
type textarea "NTE $200.00 ****NTE ON ALL CALLS IF OVER NTE NEED TO CALL JEFF COSTA 636-399-12…"
type textarea "x"
type textarea "NTE $200.00 ****NTE ON ALL CALLS IF OVER NTE NEED TO CALL JEFF COSTA 636-399-12…"
type textarea "x"
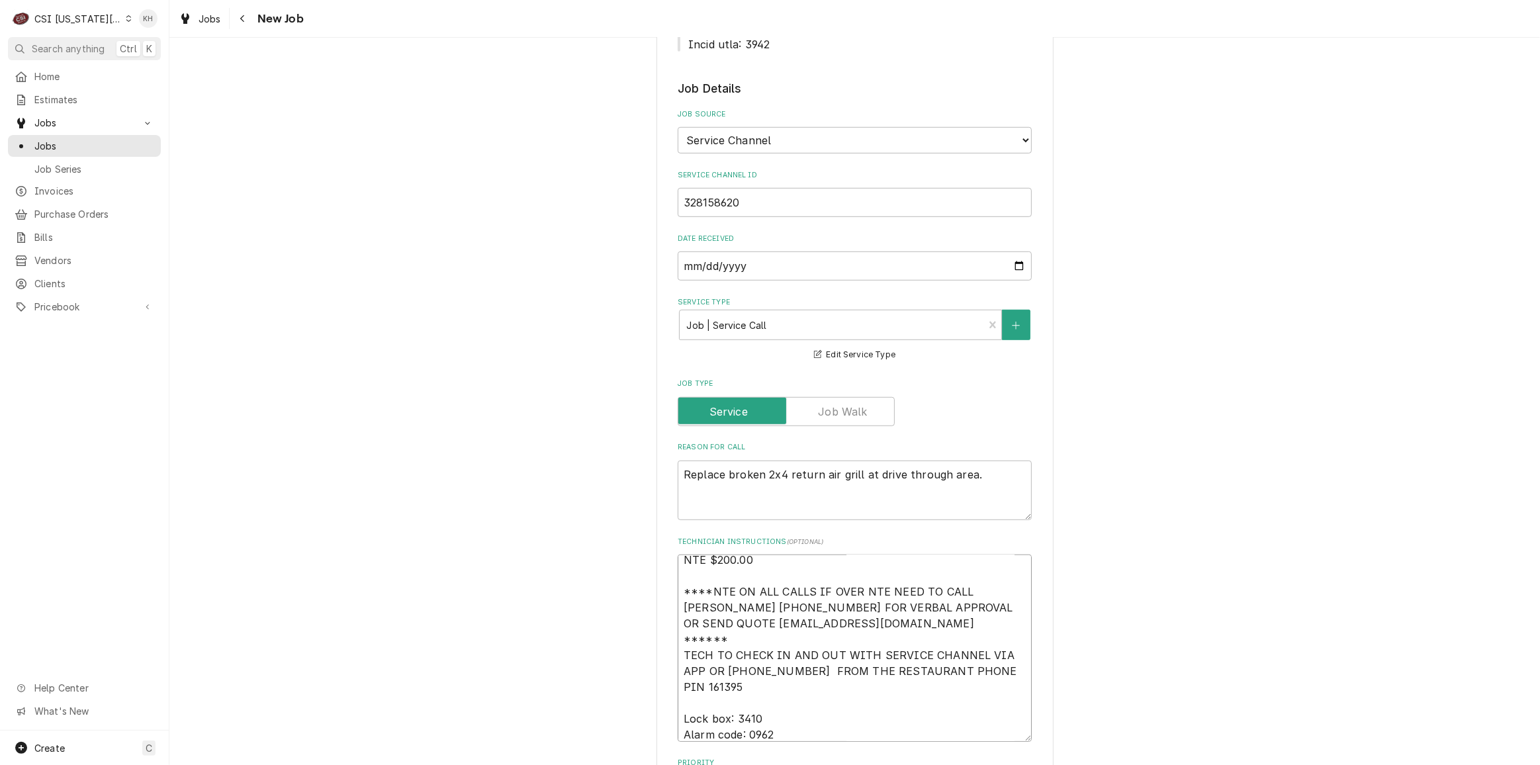
type textarea "NTE $200.00 ****NTE ON ALL CALLS IF OVER NTE NEED TO CALL JEFF COSTA 636-399-12…"
type textarea "x"
type textarea "NTE $200.00 ****NTE ON ALL CALLS IF OVER NTE NEED TO CALL [PERSON_NAME] [PHONE_…"
type textarea "x"
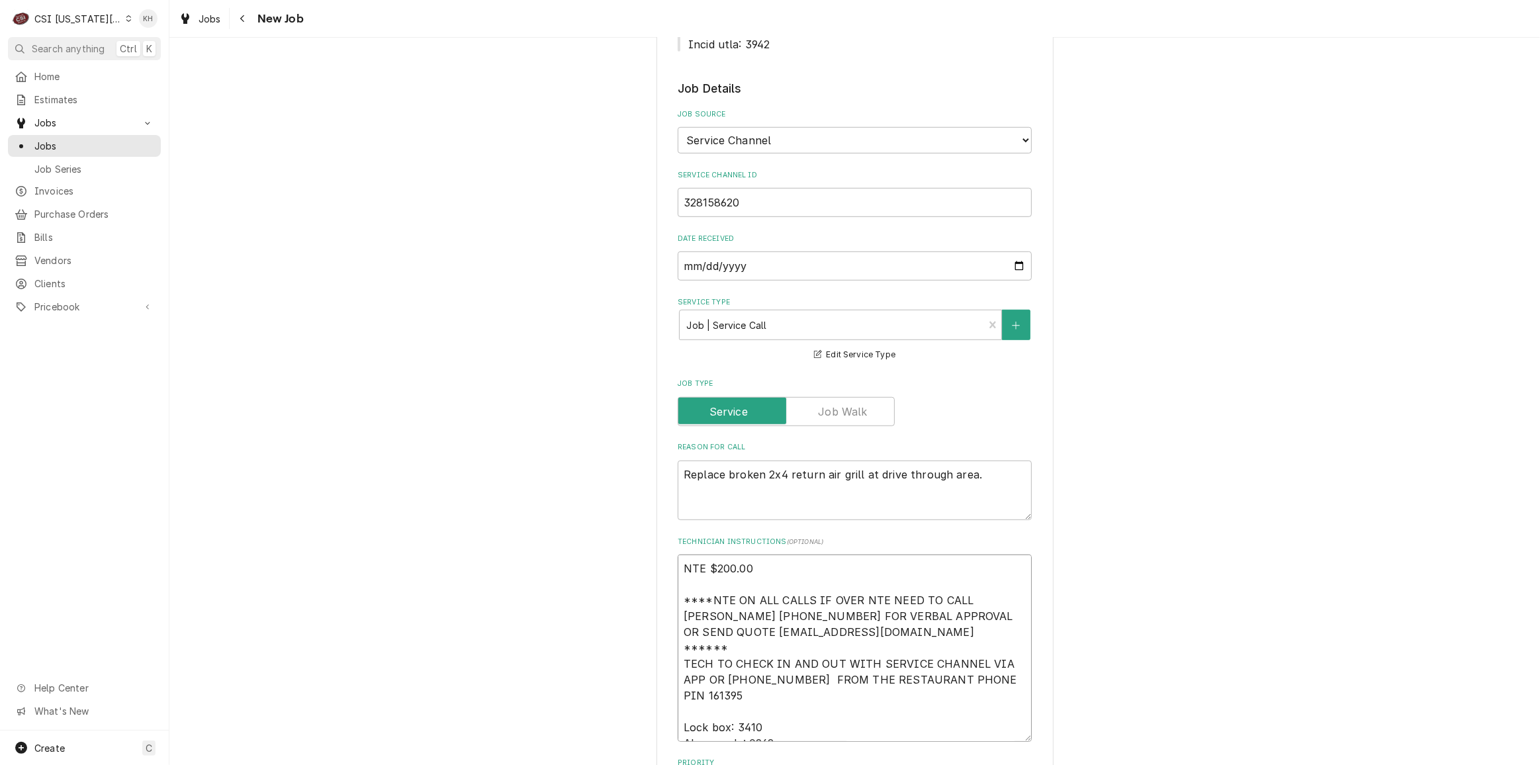
type textarea "NTE $200.00 ****NTE ON ALL CALLS IF OVER NTE NEED TO CALL [PERSON_NAME] [PHONE_…"
click at [978, 461] on textarea "Replace broken 2x4 return air grill at drive through area." at bounding box center [855, 491] width 354 height 60
type textarea "x"
type textarea "Replace broken 2x4 return air grill at drive through area."
type textarea "x"
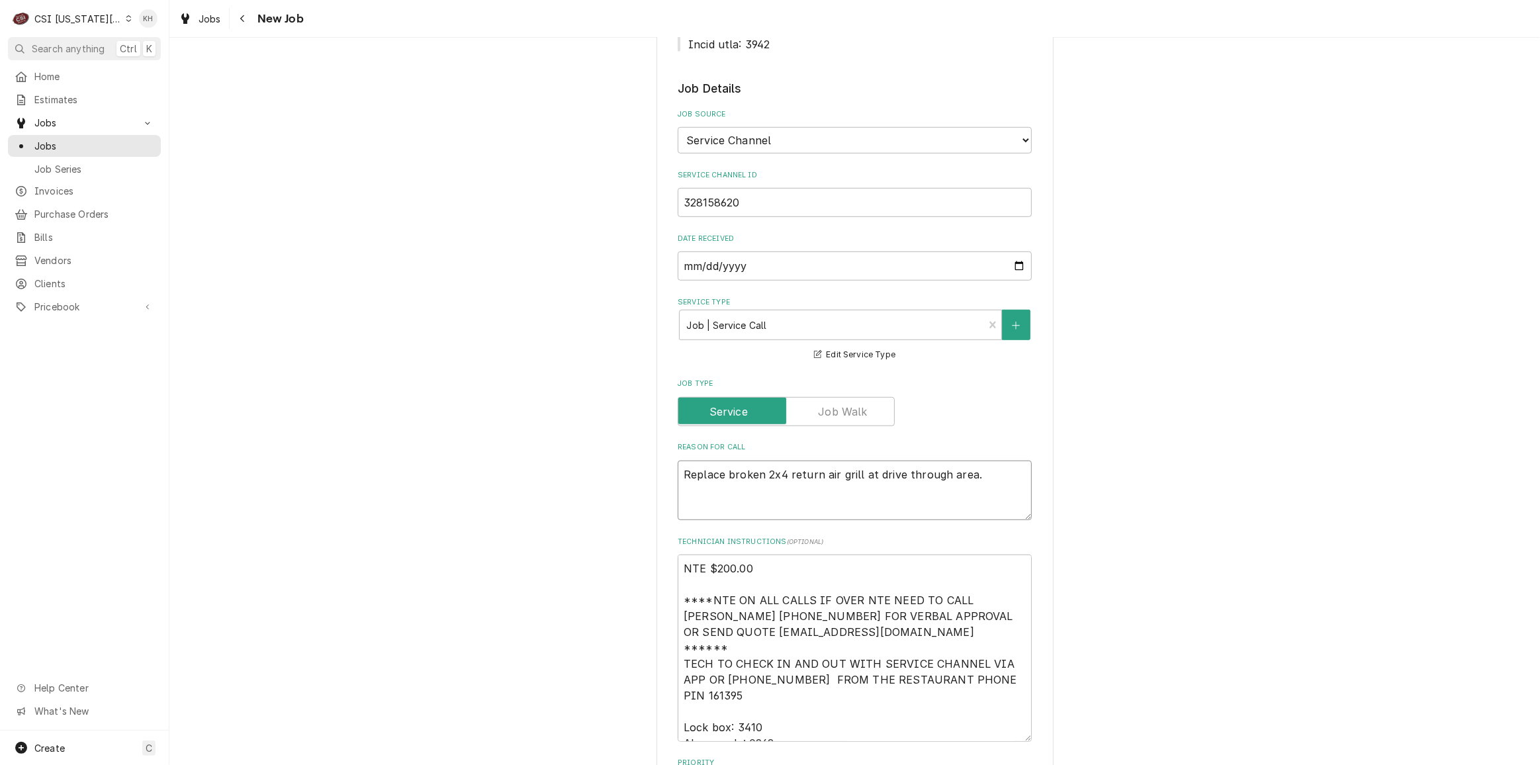
type textarea "Replace broken 2x4 return air grill at drive through area. P"
type textarea "x"
type textarea "Replace broken 2x4 return air grill at drive through area. Pr"
type textarea "x"
type textarea "Replace broken 2x4 return air grill at drive through area. Pri"
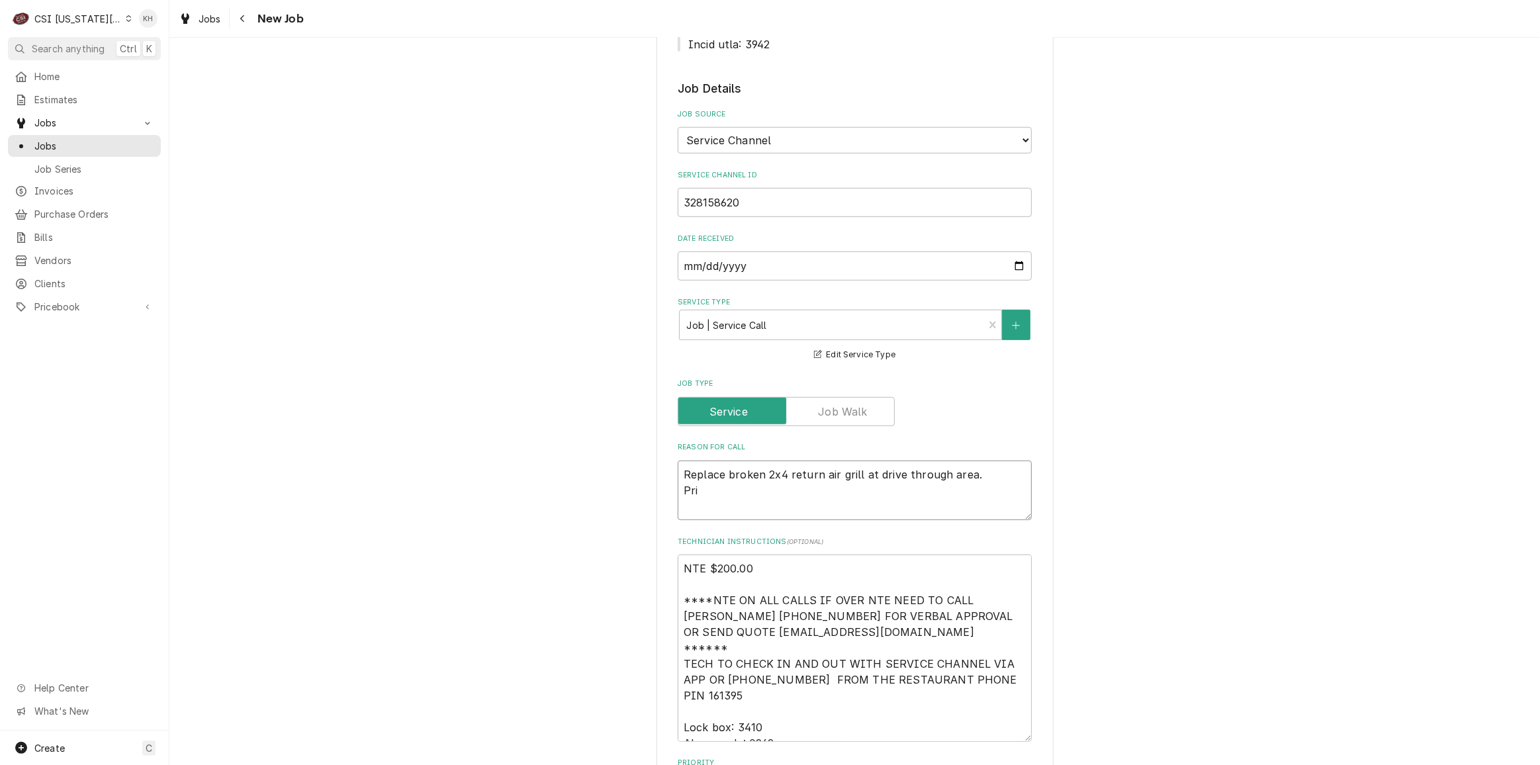
type textarea "x"
type textarea "Replace broken 2x4 return air grill at drive through area. Prio"
type textarea "x"
type textarea "Replace broken 2x4 return air grill at drive through area. Prior"
type textarea "x"
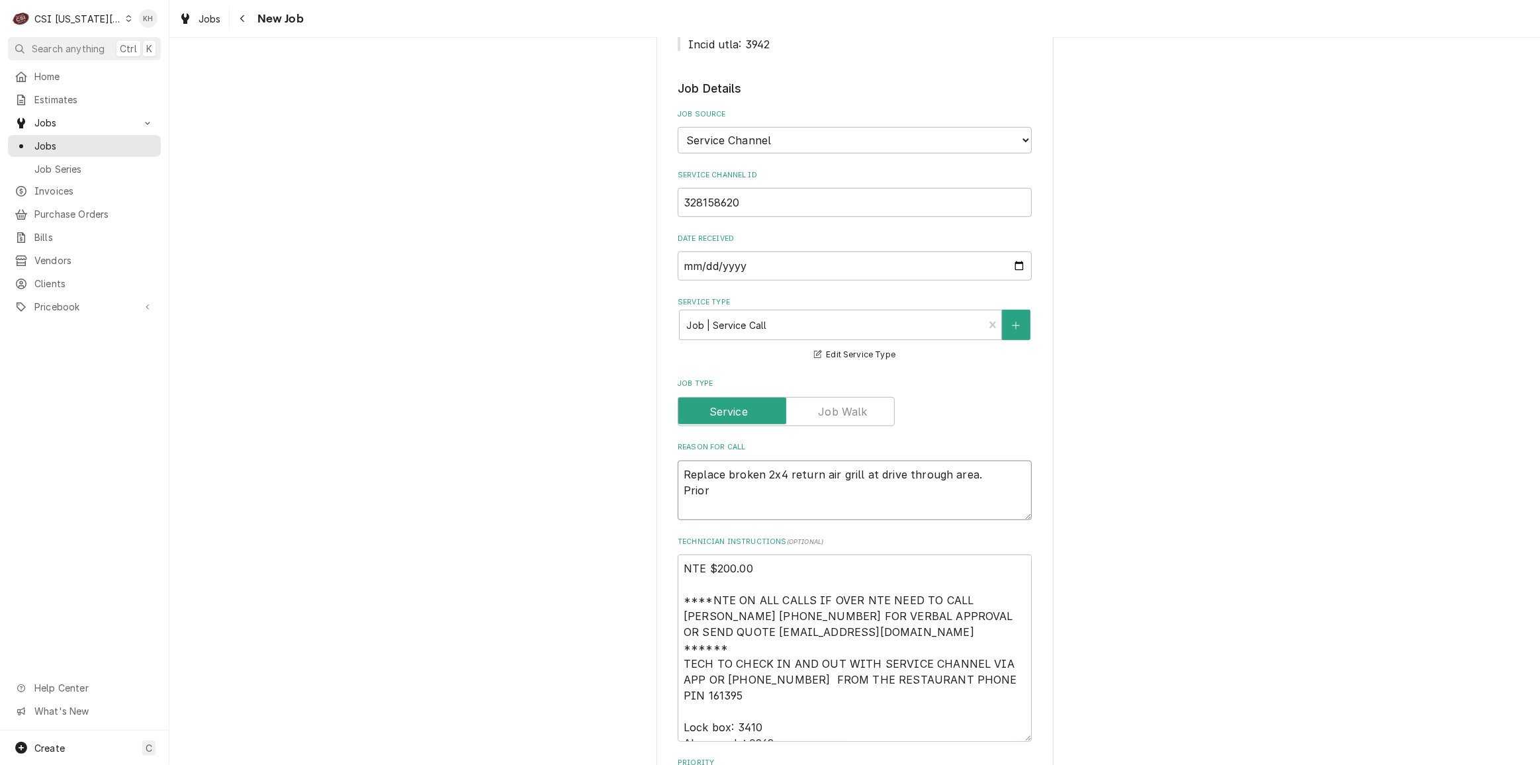
type textarea "Replace broken 2x4 return air grill at drive through area. Priori"
type textarea "x"
type textarea "Replace broken 2x4 return air grill at drive through area. Priorit"
type textarea "x"
type textarea "Replace broken 2x4 return air grill at drive through area. Priority"
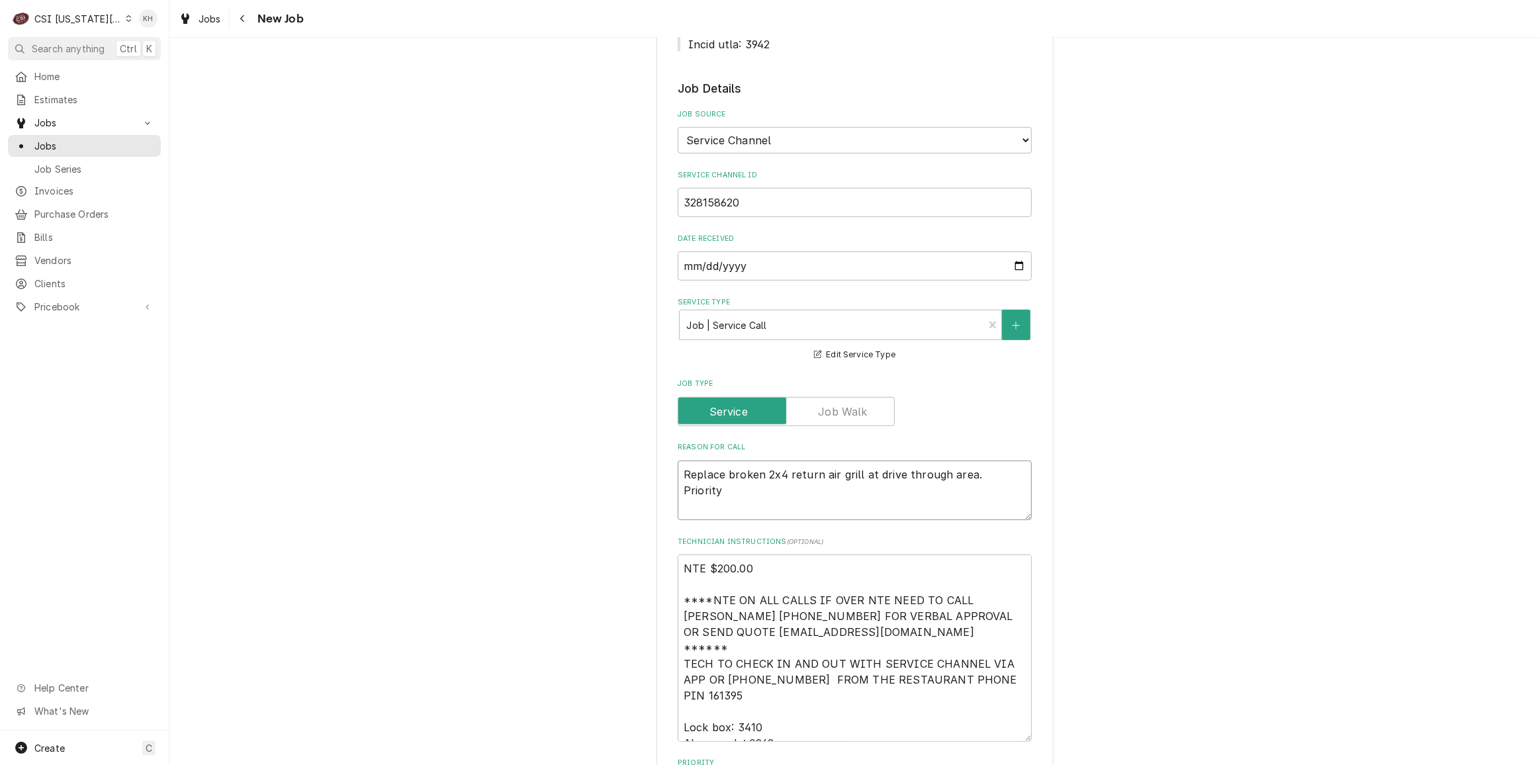
type textarea "x"
type textarea "Replace broken 2x4 return air grill at drive through area. Priority"
type textarea "x"
type textarea "Replace broken 2x4 return air grill at drive through area. Priority"
click at [747, 461] on textarea "Replace broken 2x4 return air grill at drive through area. Priority" at bounding box center [855, 491] width 354 height 60
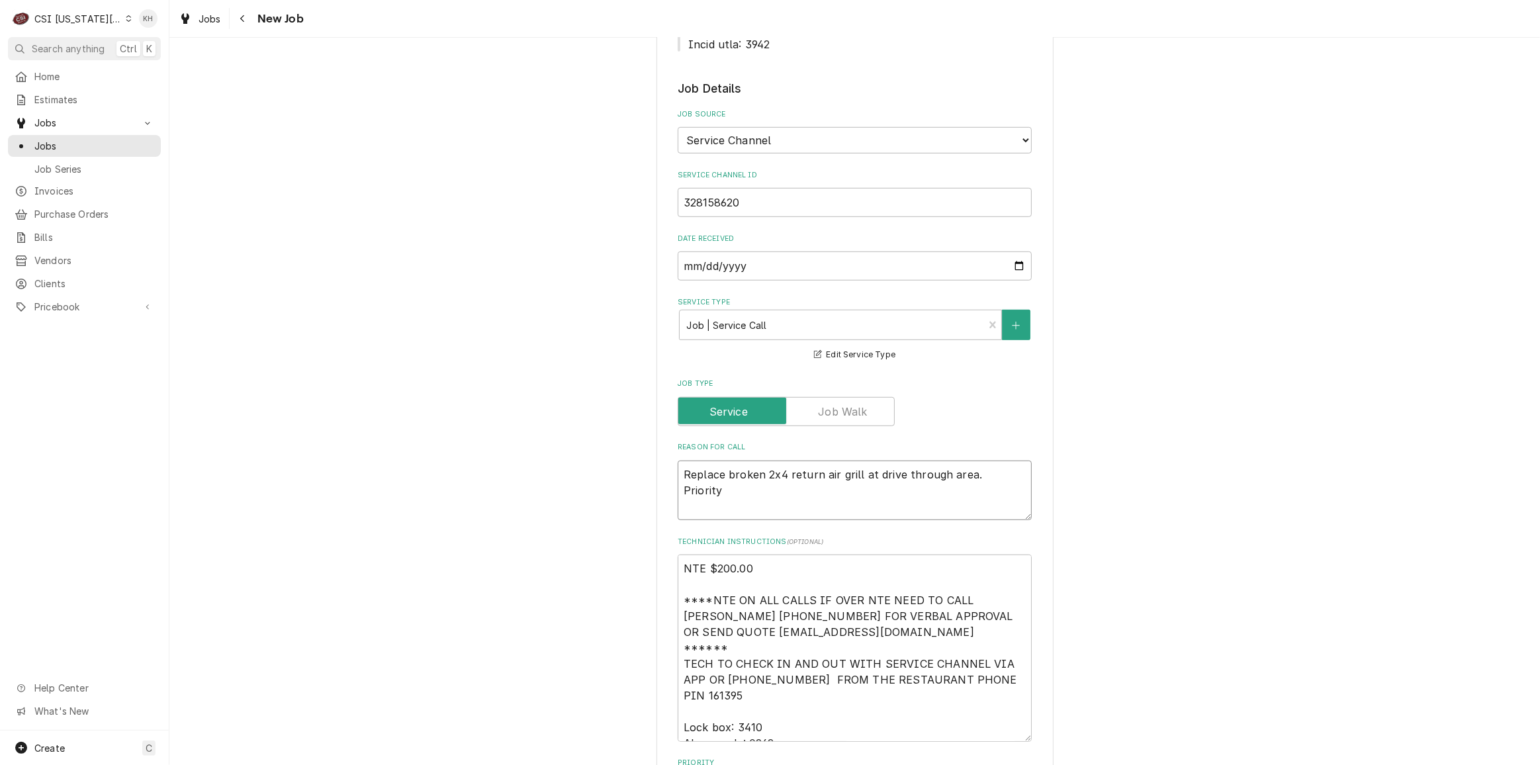
paste textarea "Non-Emergency - 7 Days Priority"
type textarea "x"
type textarea "Replace broken 2x4 return air grill at drive through area. Priority Non-Emergen…"
drag, startPoint x: 736, startPoint y: 441, endPoint x: 633, endPoint y: 445, distance: 103.3
type textarea "x"
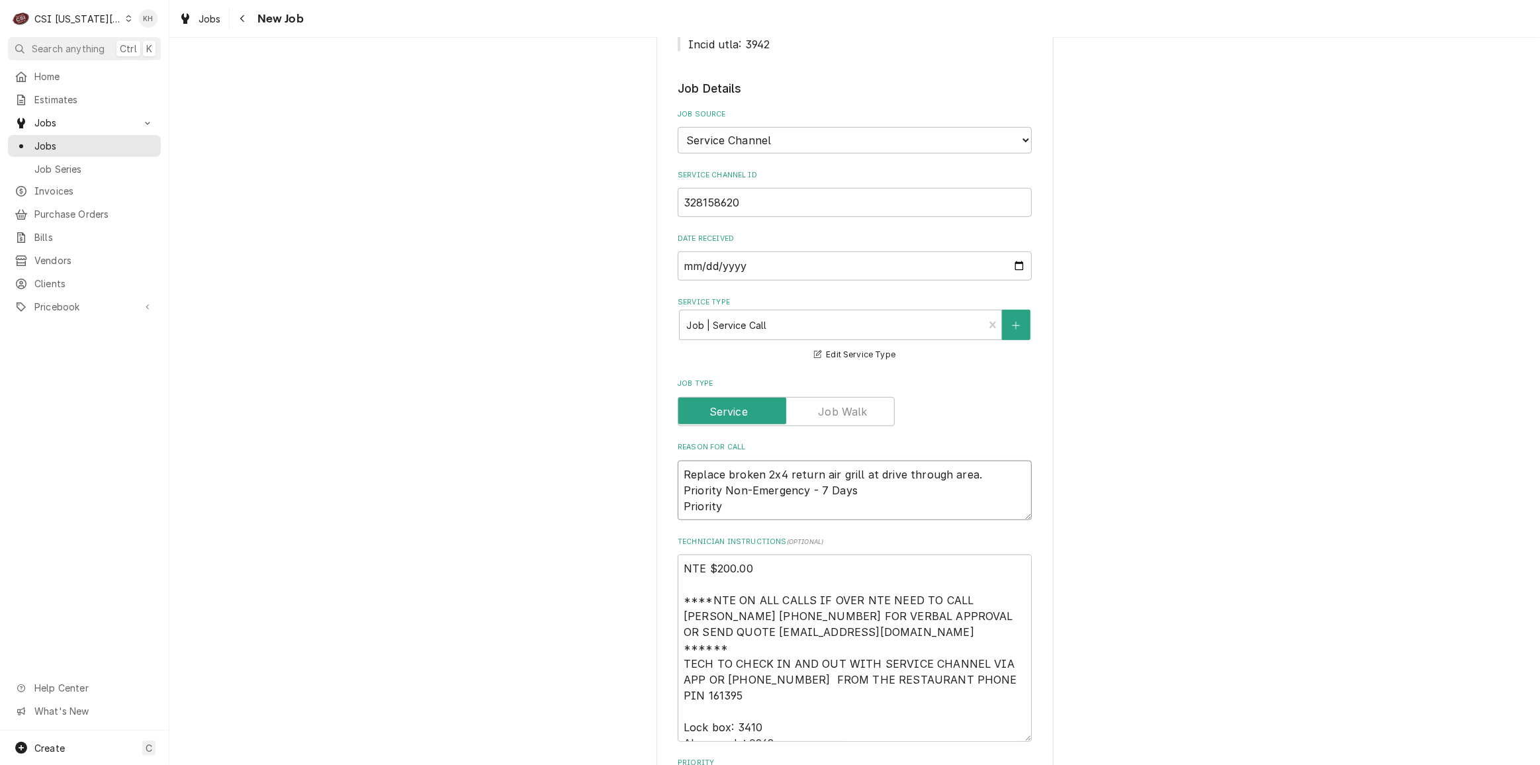
type textarea "Replace broken 2x4 return air grill at drive through area. Priority Non-Emergen…"
type textarea "x"
type textarea "Replace broken 2x4 return air grill at drive through area. Priority Non-Emergen…"
type textarea "x"
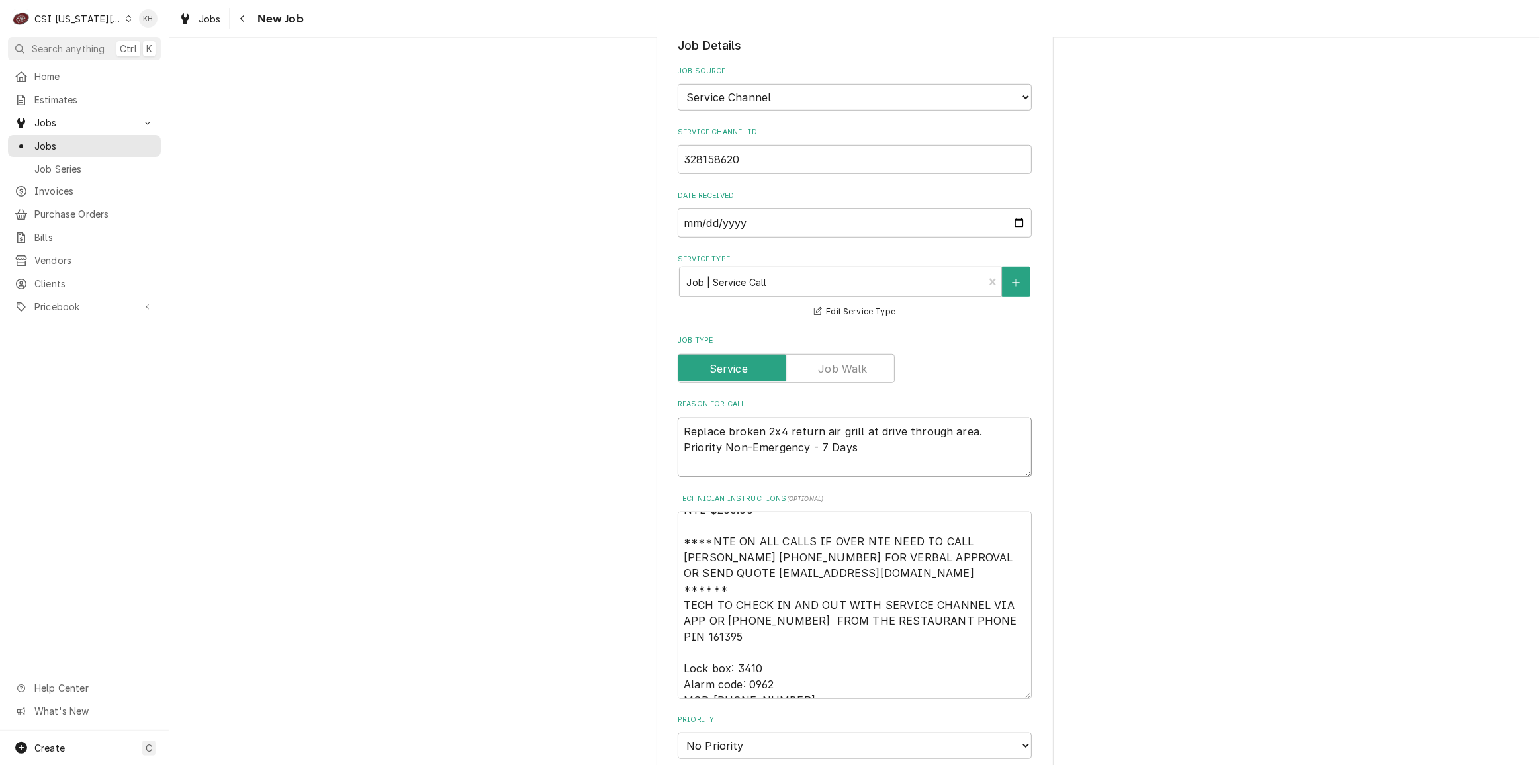
scroll to position [990, 0]
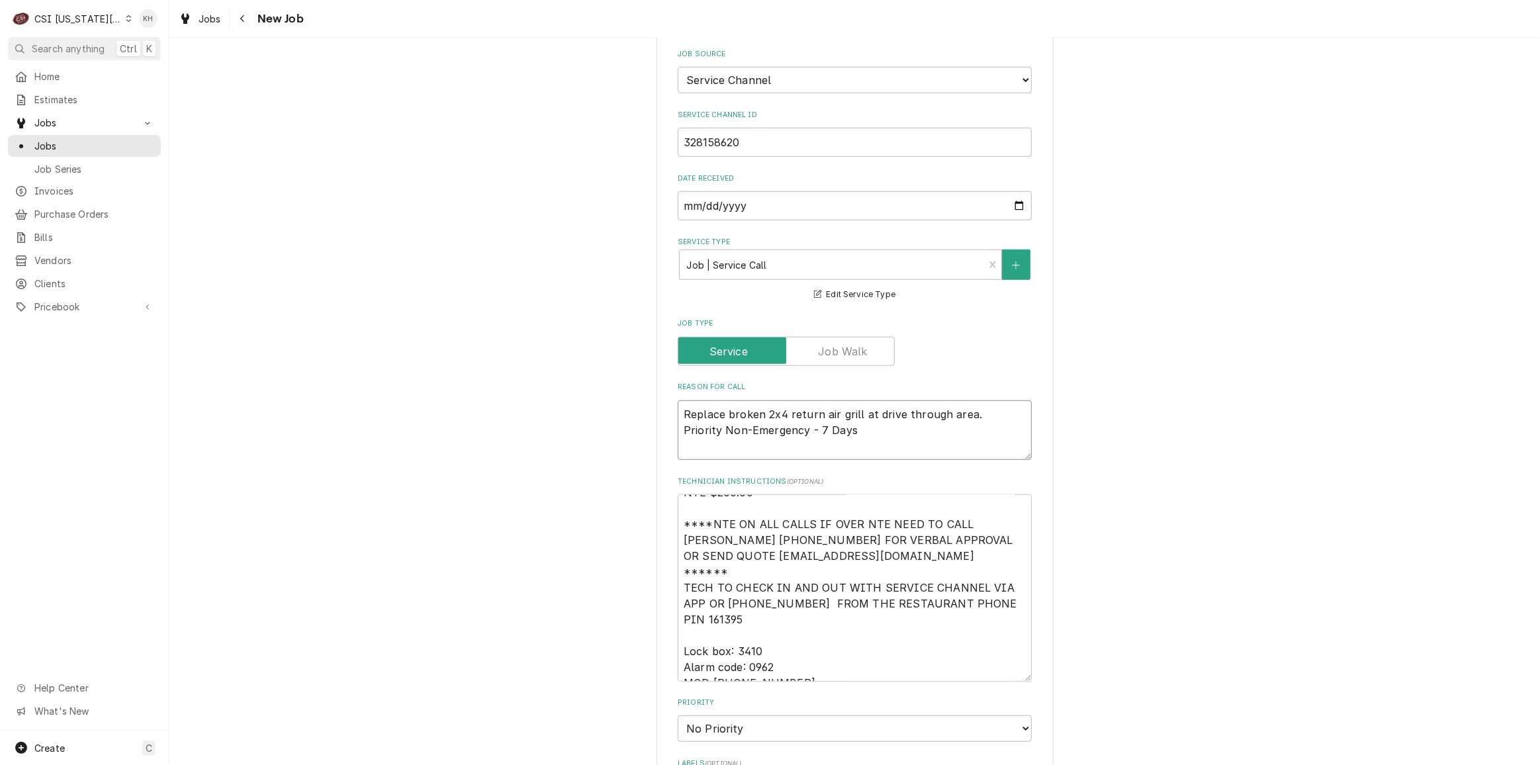
type textarea "Replace broken 2x4 return air grill at drive through area. Priority Non-Emergen…"
click at [756, 716] on select "No Priority Urgent High Medium Low" at bounding box center [855, 729] width 354 height 26
select select "3"
click at [678, 716] on select "No Priority Urgent High Medium Low" at bounding box center [855, 729] width 354 height 26
type textarea "x"
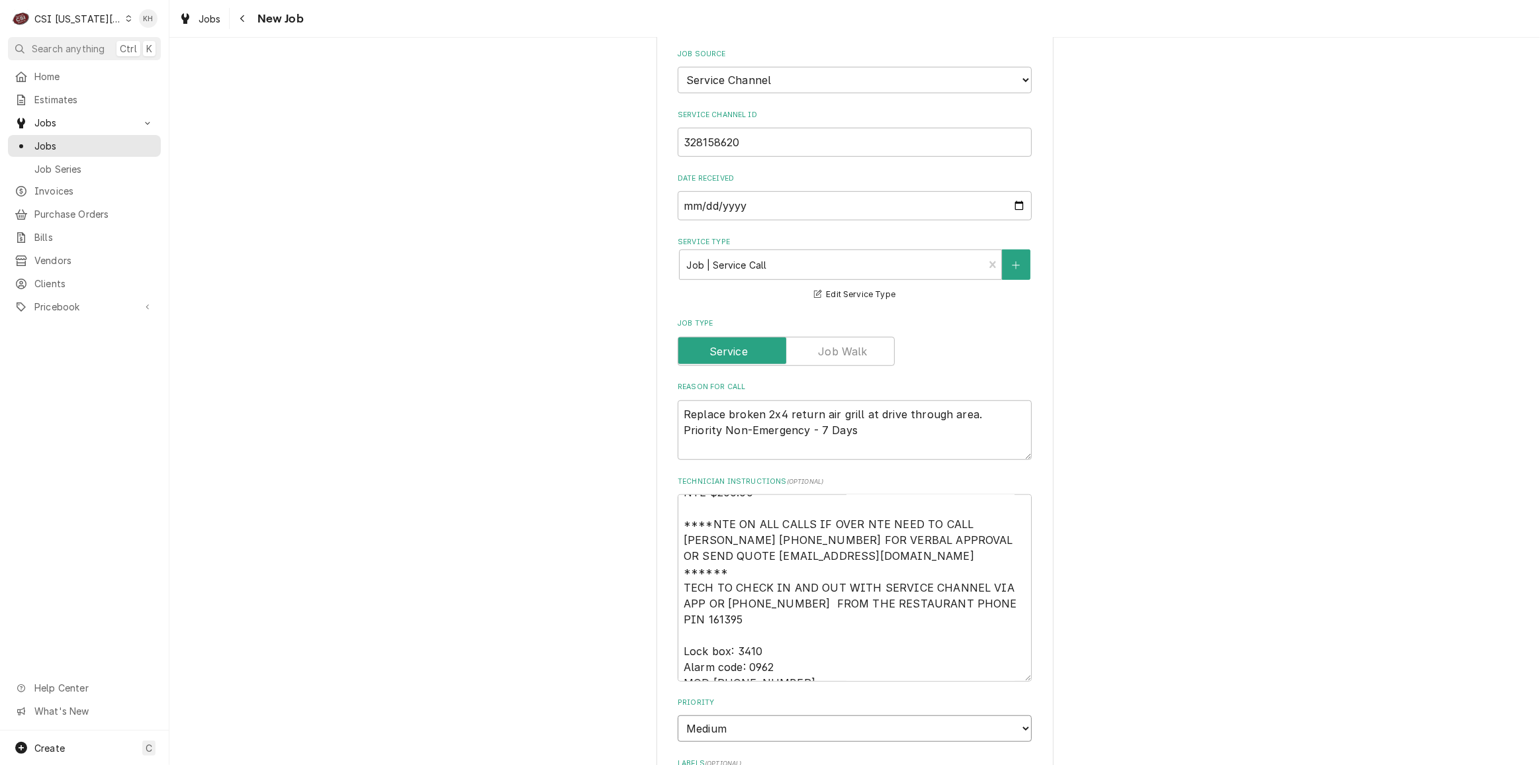
select select "4"
type textarea "x"
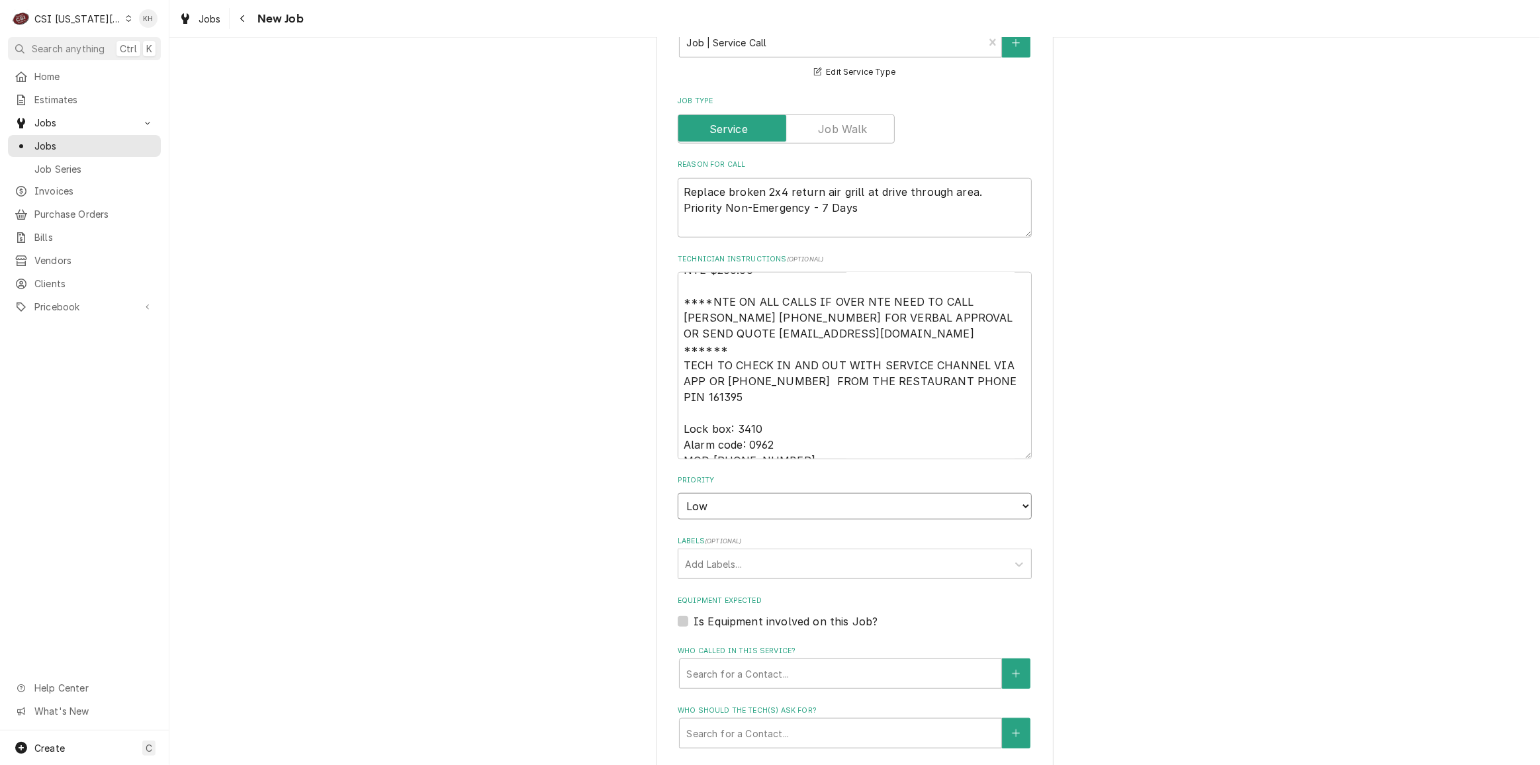
scroll to position [1231, 0]
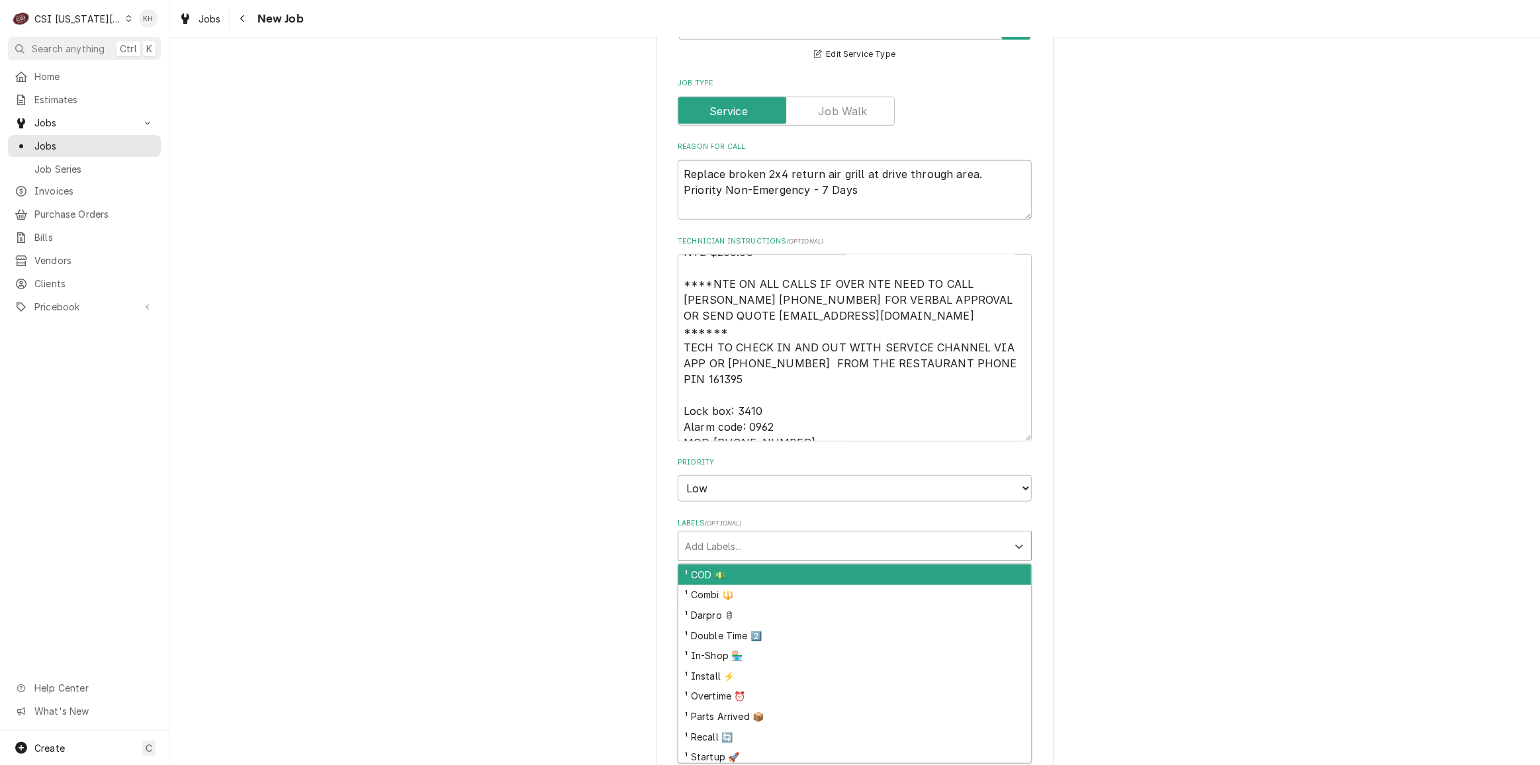
click at [811, 534] on div "Labels" at bounding box center [843, 546] width 316 height 24
type input "hva"
type textarea "x"
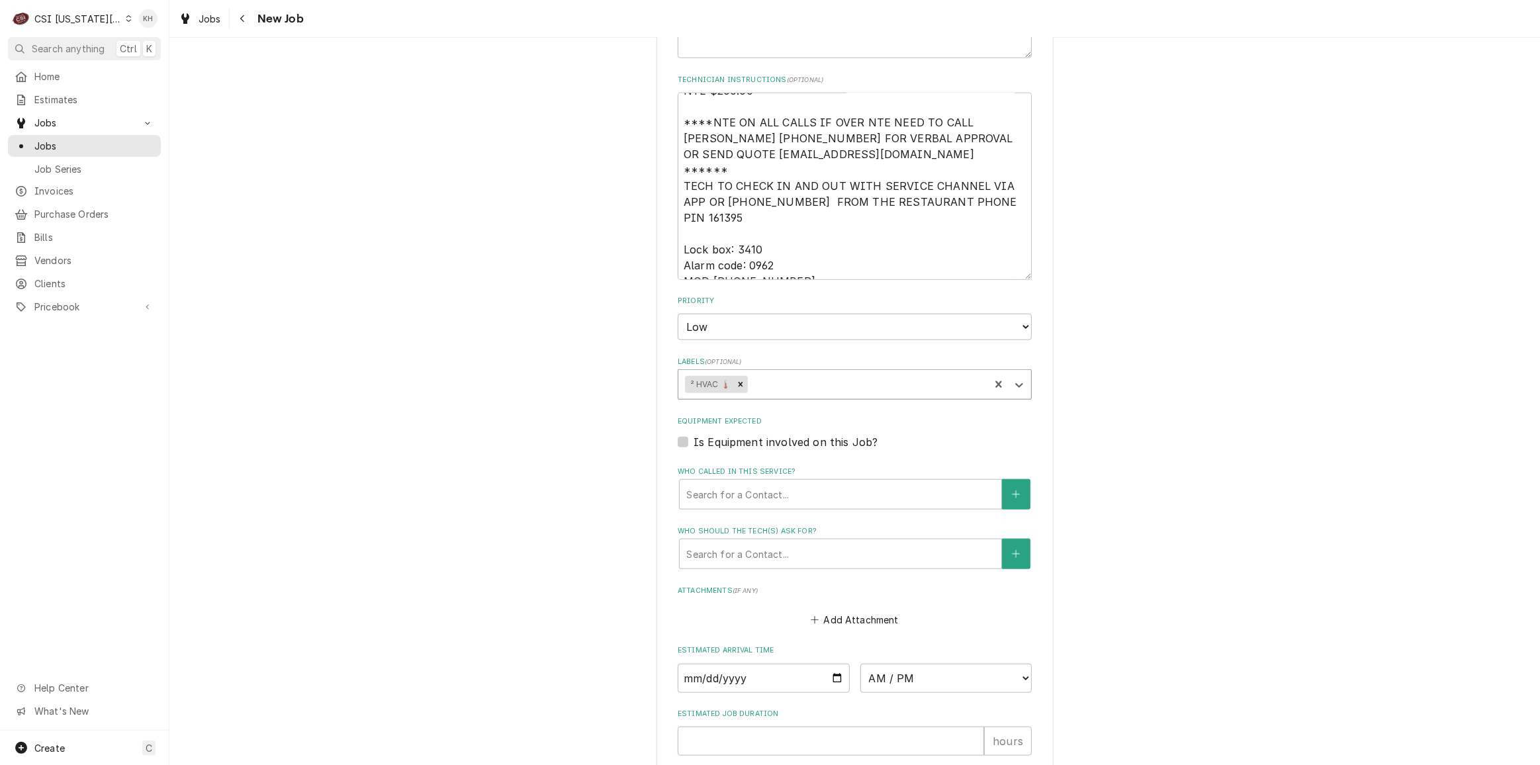
scroll to position [1471, 0]
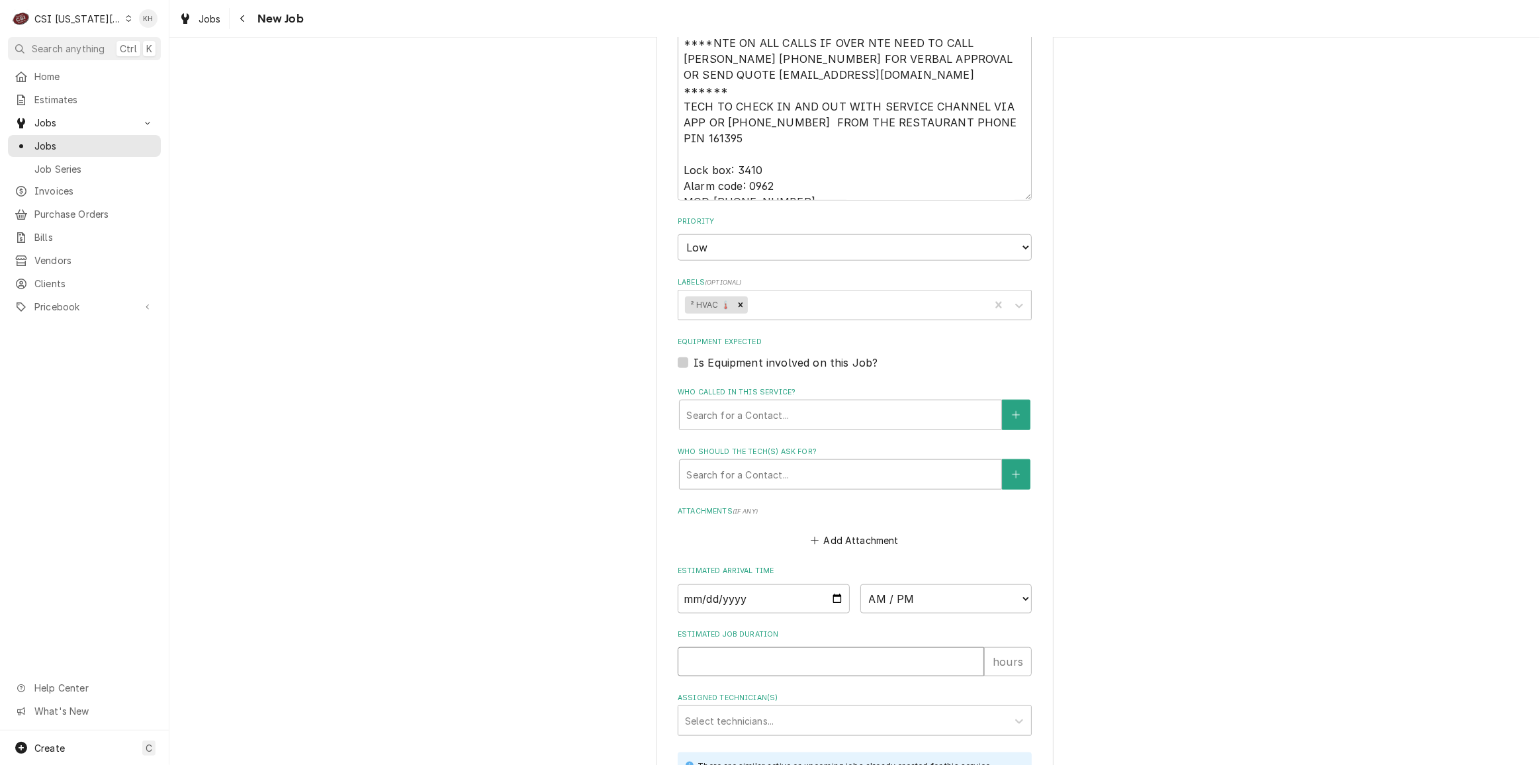
click at [782, 647] on input "Estimated Job Duration" at bounding box center [831, 661] width 306 height 29
type textarea "x"
type input "2"
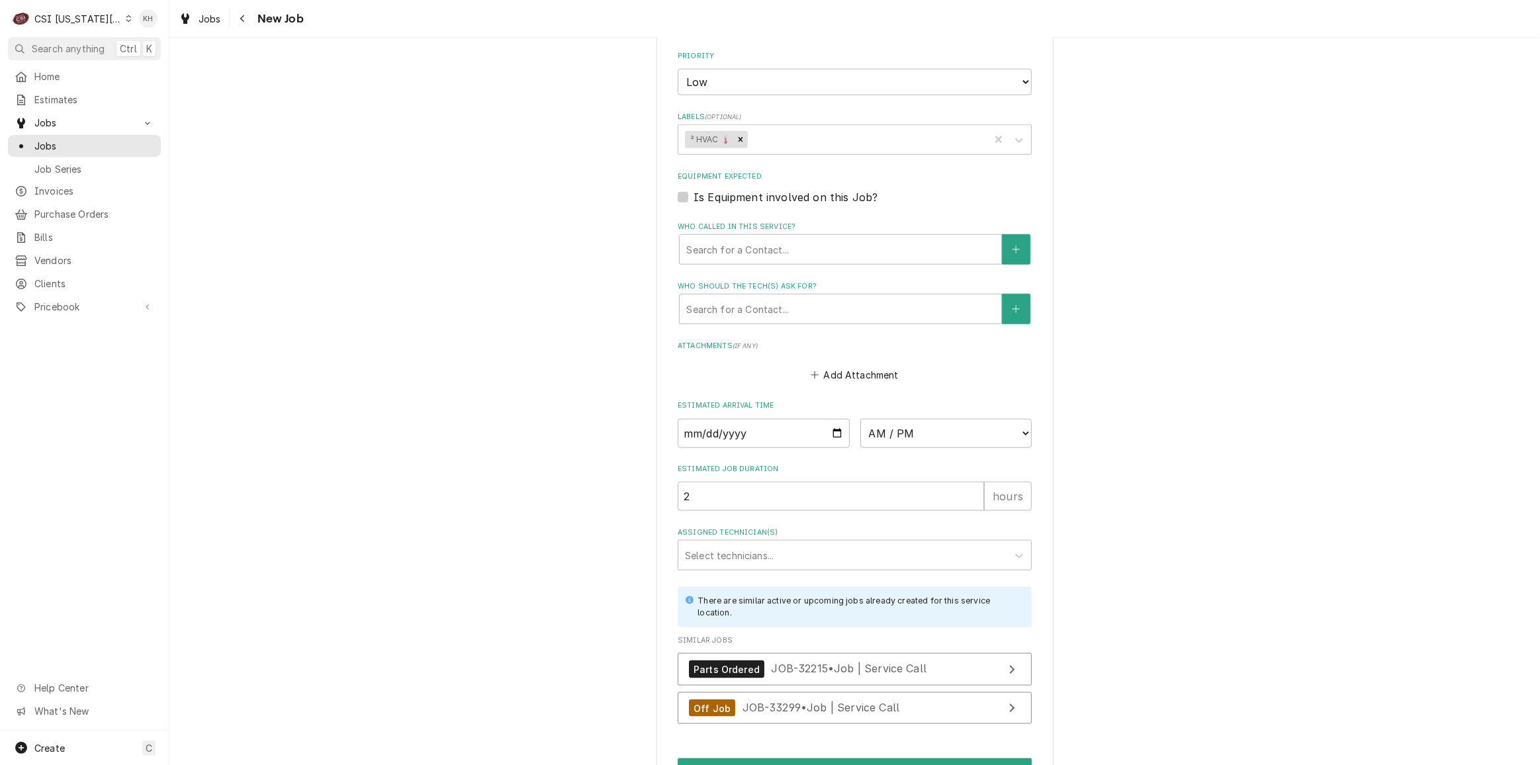
scroll to position [1654, 0]
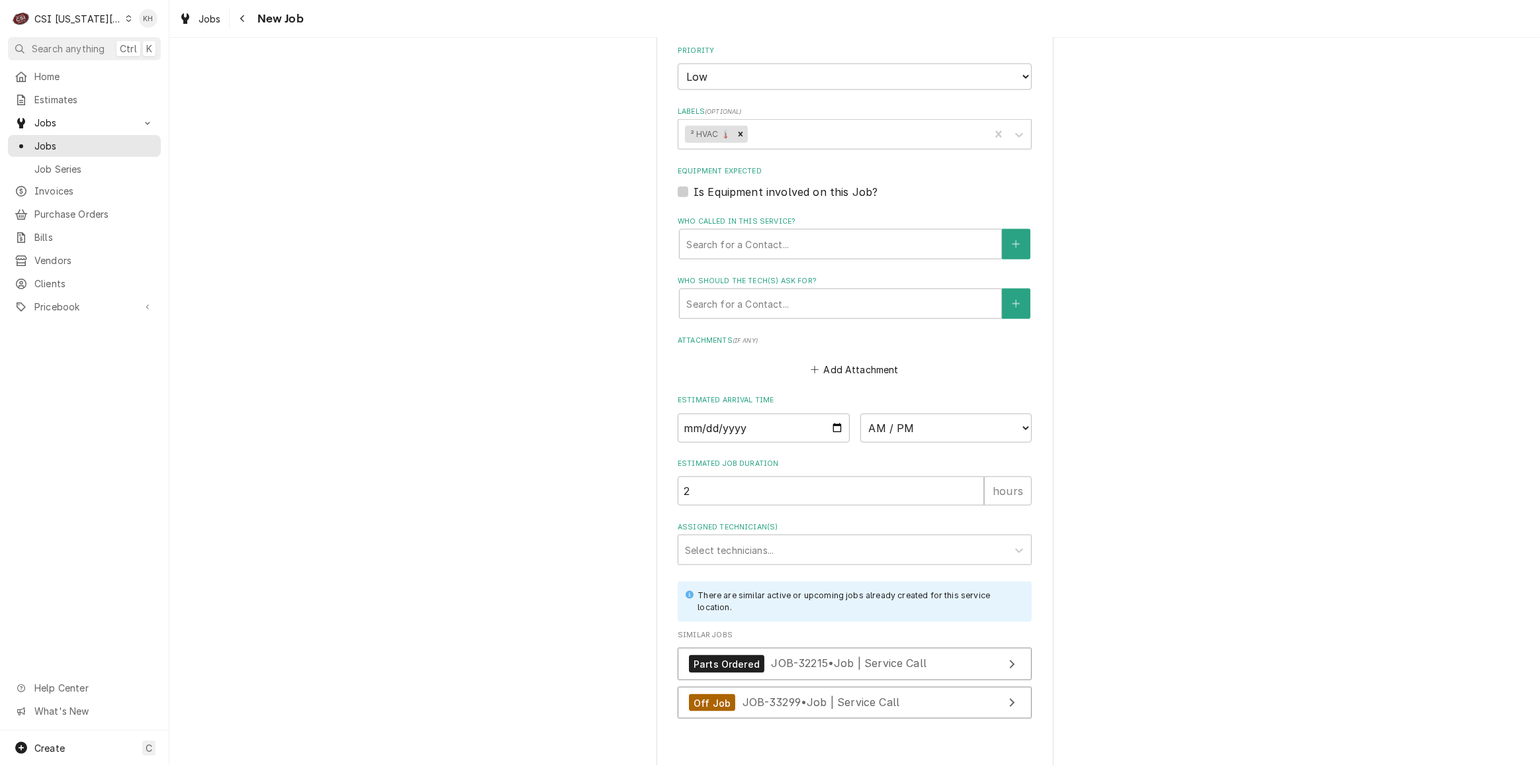
type textarea "x"
